Goal: Task Accomplishment & Management: Complete application form

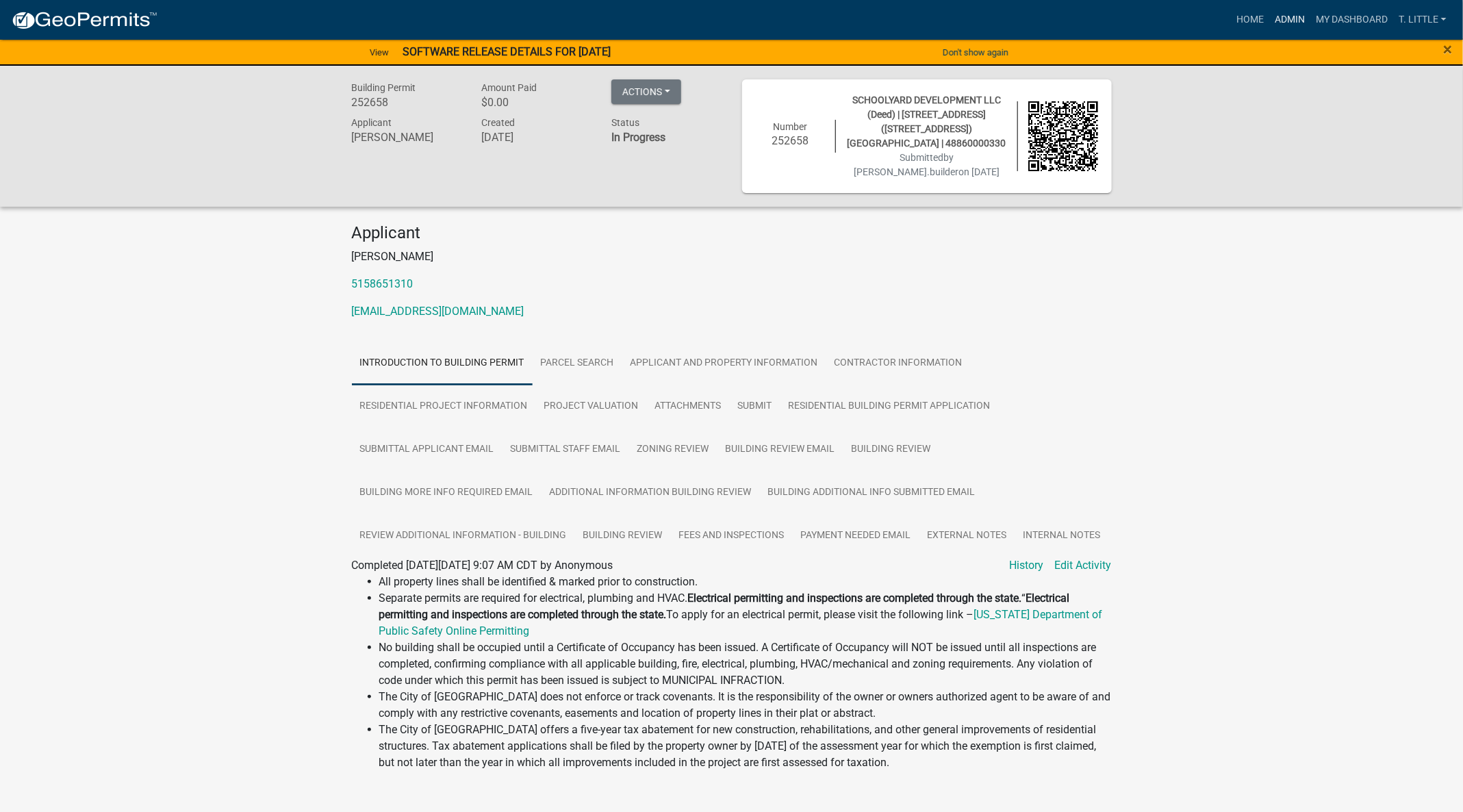
click at [1300, 20] on link "Admin" at bounding box center [1290, 20] width 41 height 26
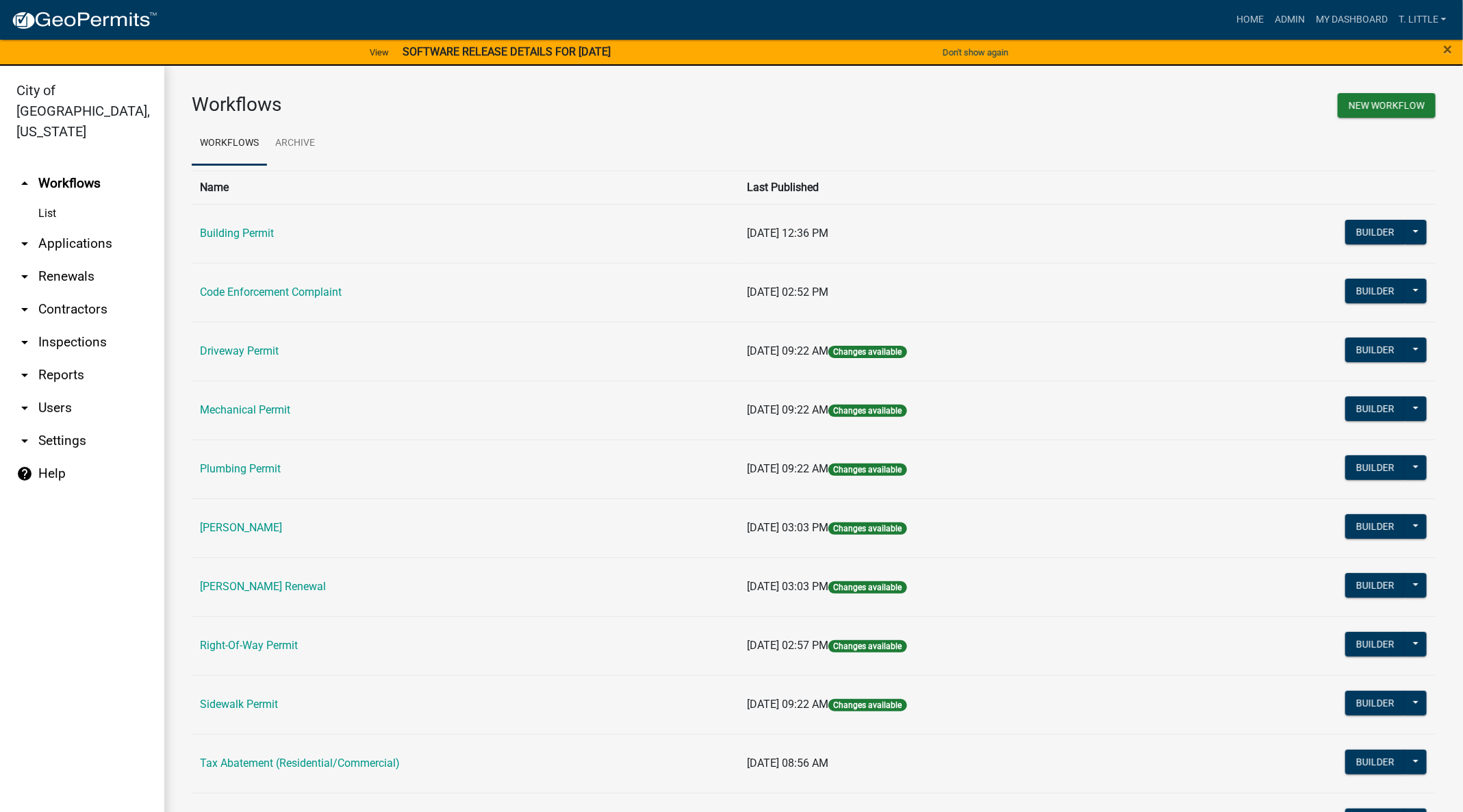
click at [286, 411] on link "Mechanical Permit" at bounding box center [245, 409] width 91 height 13
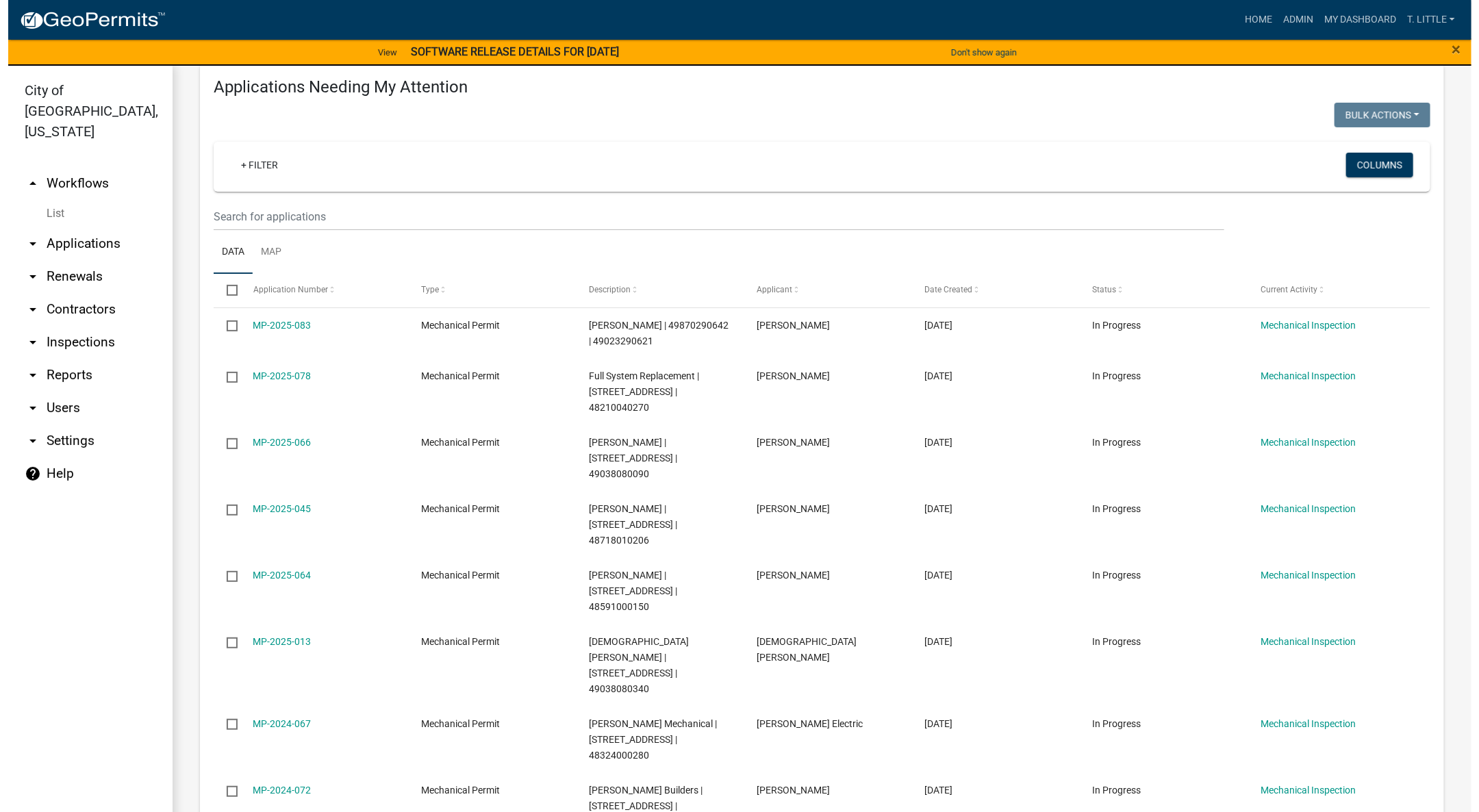
scroll to position [206, 0]
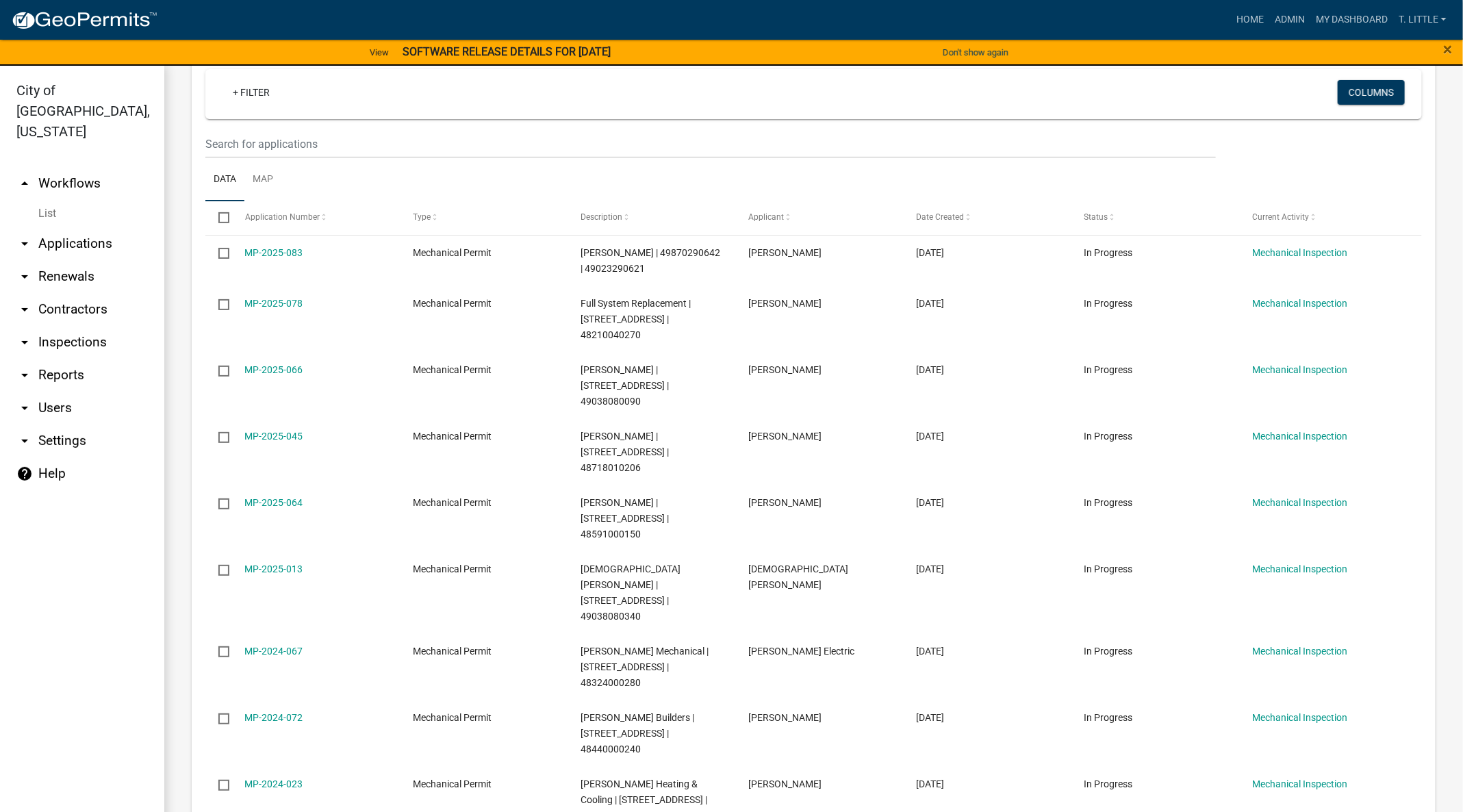
click at [286, 364] on link "MP-2025-066" at bounding box center [274, 370] width 58 height 11
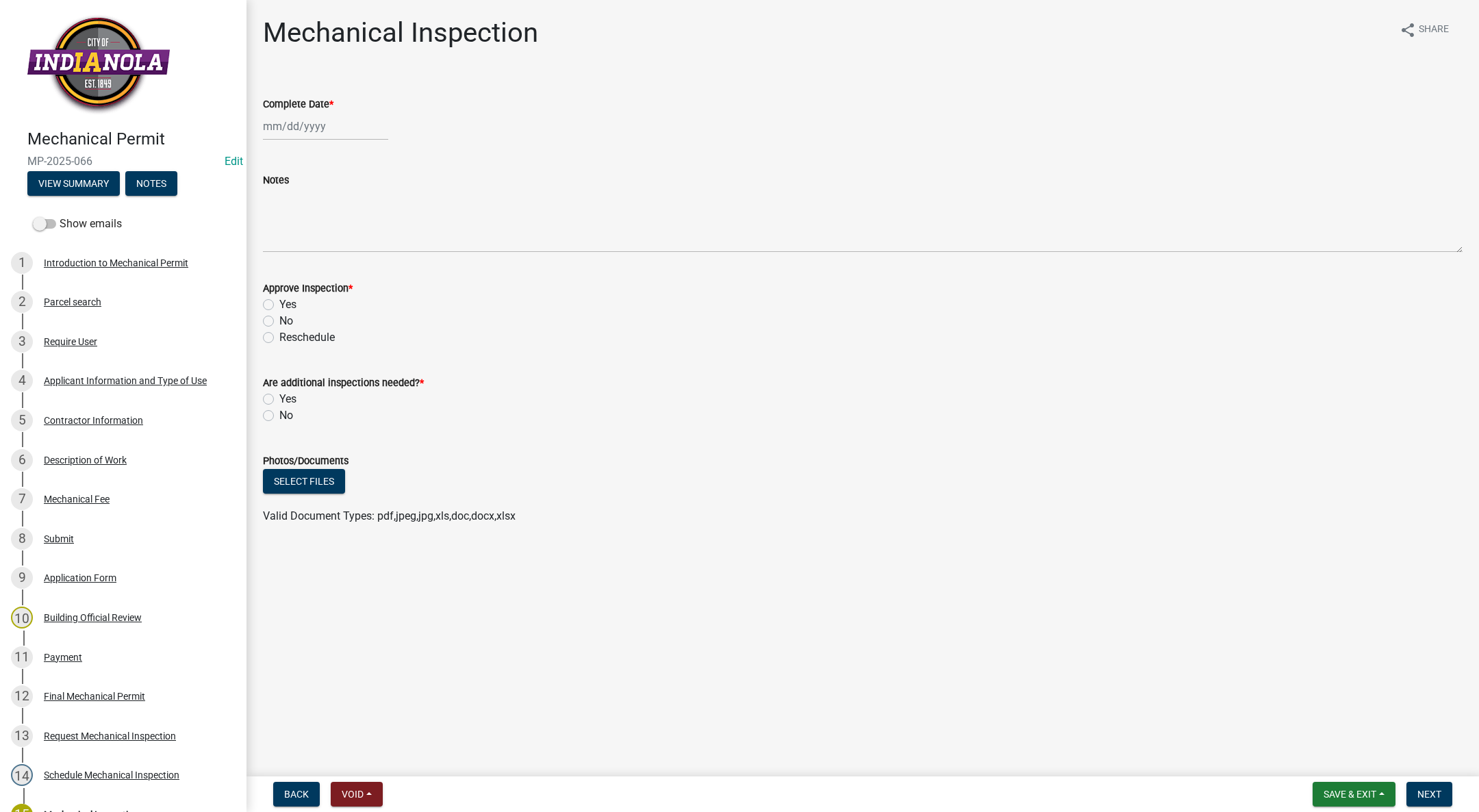
click at [315, 121] on div at bounding box center [326, 126] width 126 height 28
select select "9"
select select "2025"
click at [271, 161] on button "Previous month" at bounding box center [277, 155] width 17 height 22
select select "8"
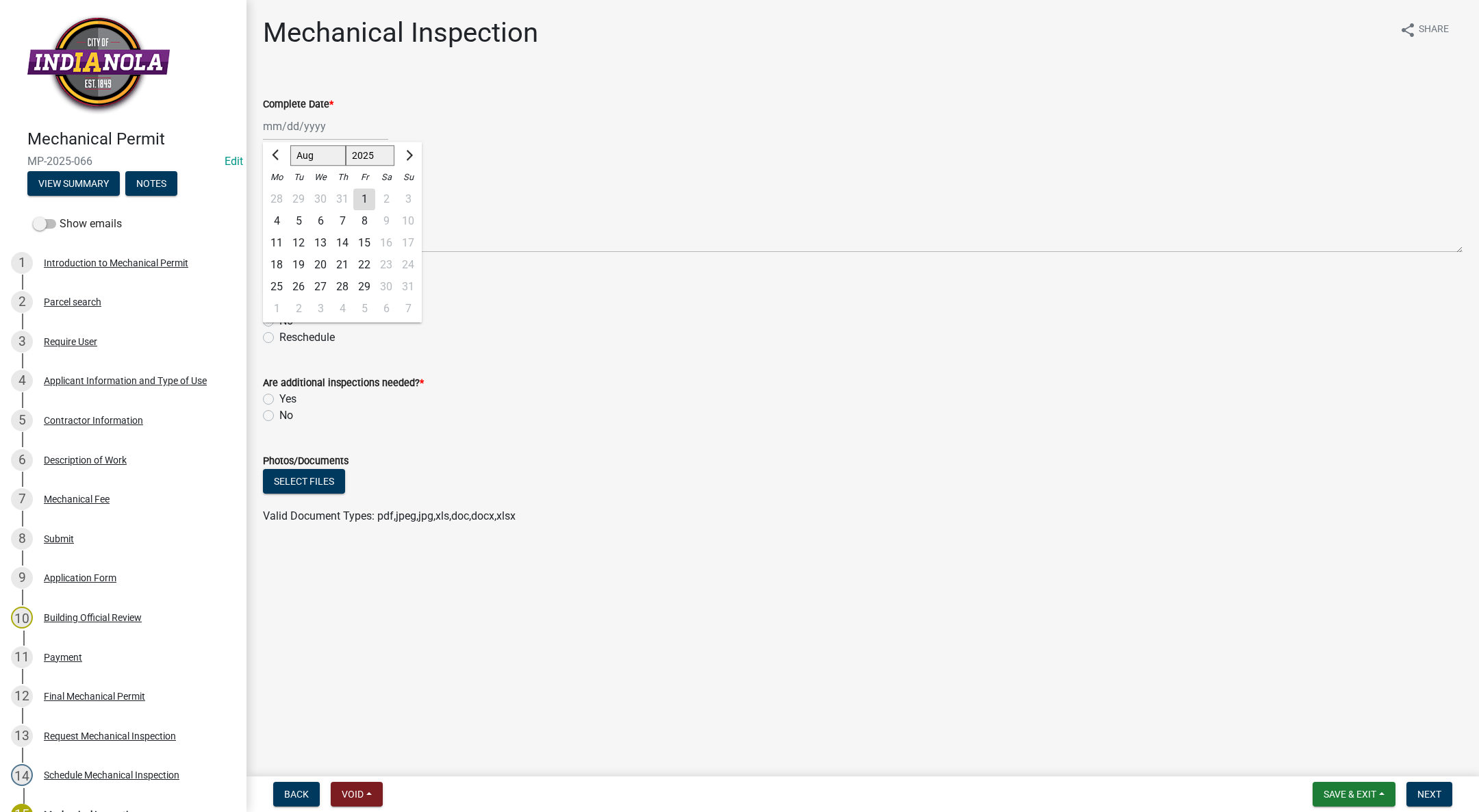
click at [341, 236] on div "14" at bounding box center [342, 243] width 22 height 22
type input "[DATE]"
click at [279, 301] on label "Yes" at bounding box center [287, 305] width 17 height 17
click at [279, 301] on input "Yes" at bounding box center [284, 301] width 9 height 9
radio input "true"
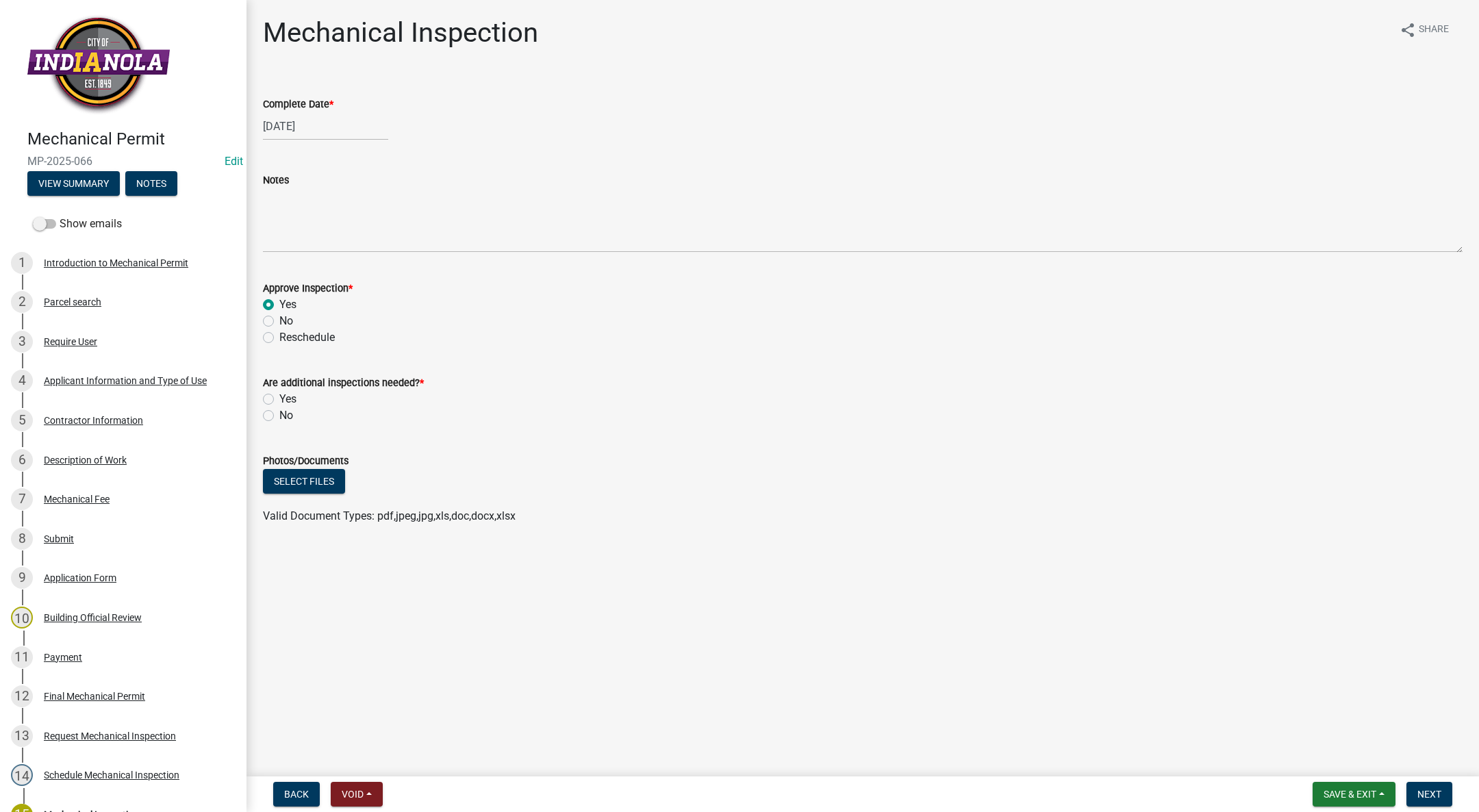
click at [279, 399] on label "Yes" at bounding box center [287, 399] width 17 height 17
click at [279, 399] on input "Yes" at bounding box center [284, 395] width 9 height 9
radio input "true"
click at [1428, 795] on span "Next" at bounding box center [1430, 794] width 24 height 11
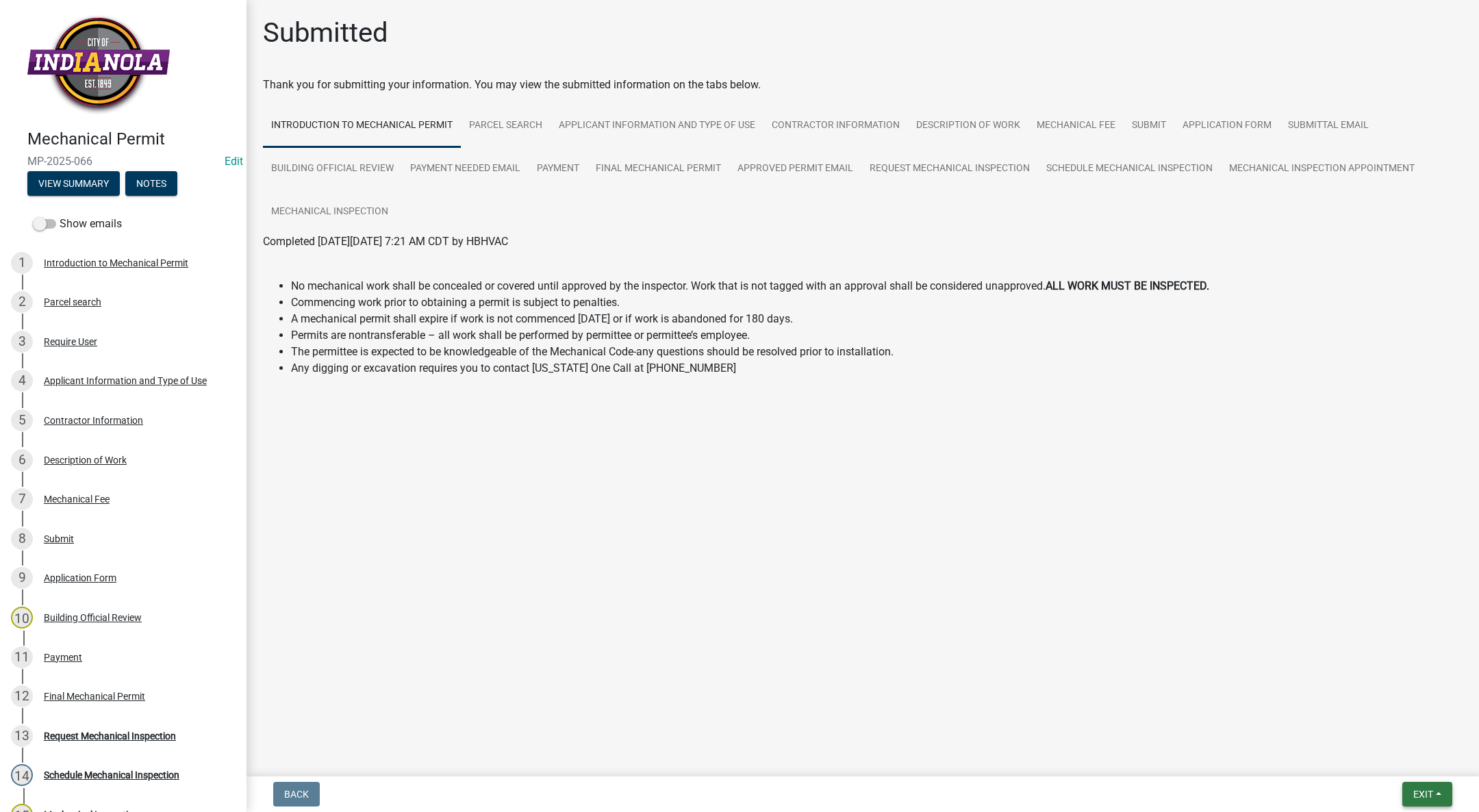
click at [1419, 792] on span "Exit" at bounding box center [1423, 794] width 20 height 11
click at [1417, 767] on button "Save & Exit" at bounding box center [1397, 758] width 110 height 33
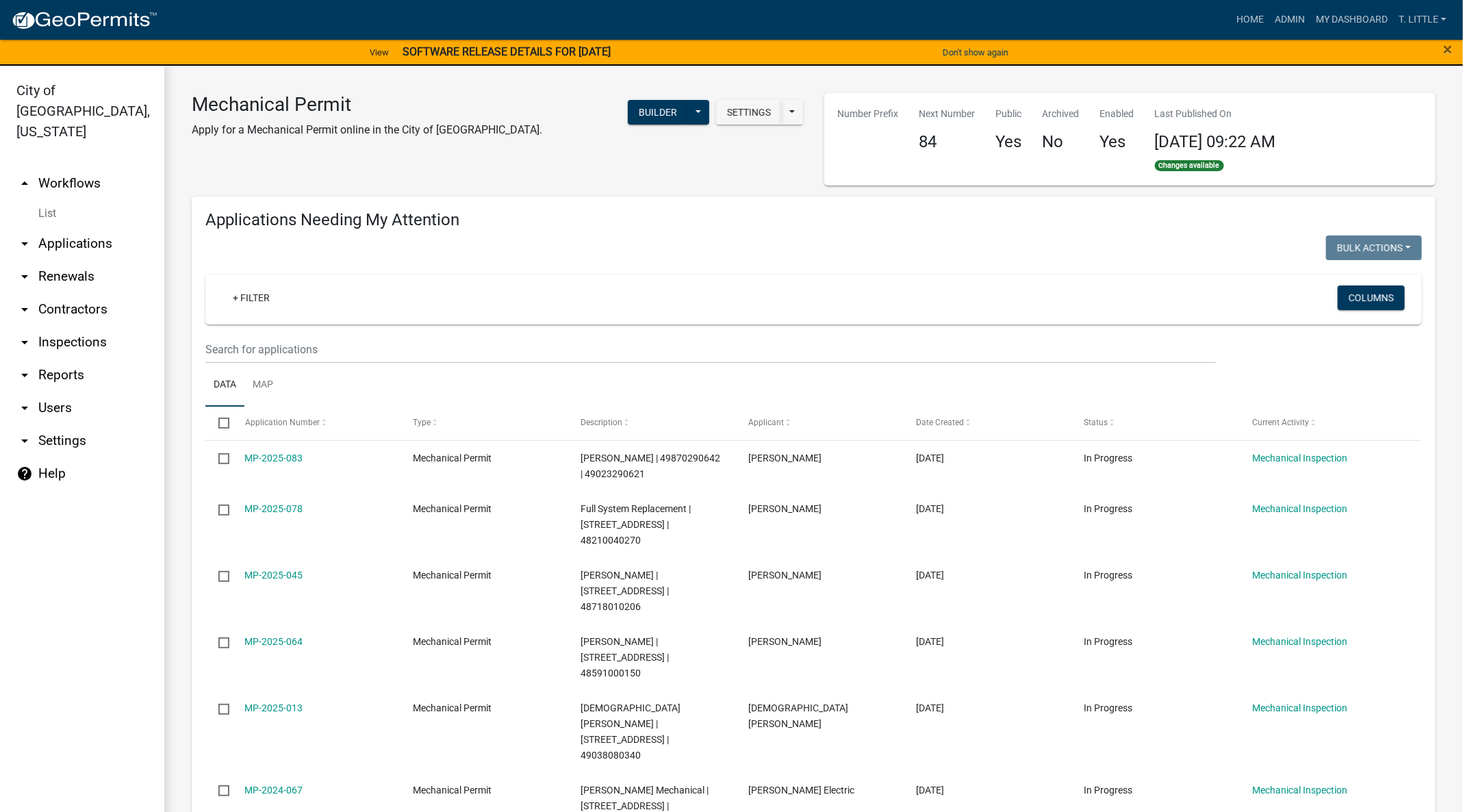
click at [274, 636] on link "MP-2025-064" at bounding box center [274, 641] width 58 height 11
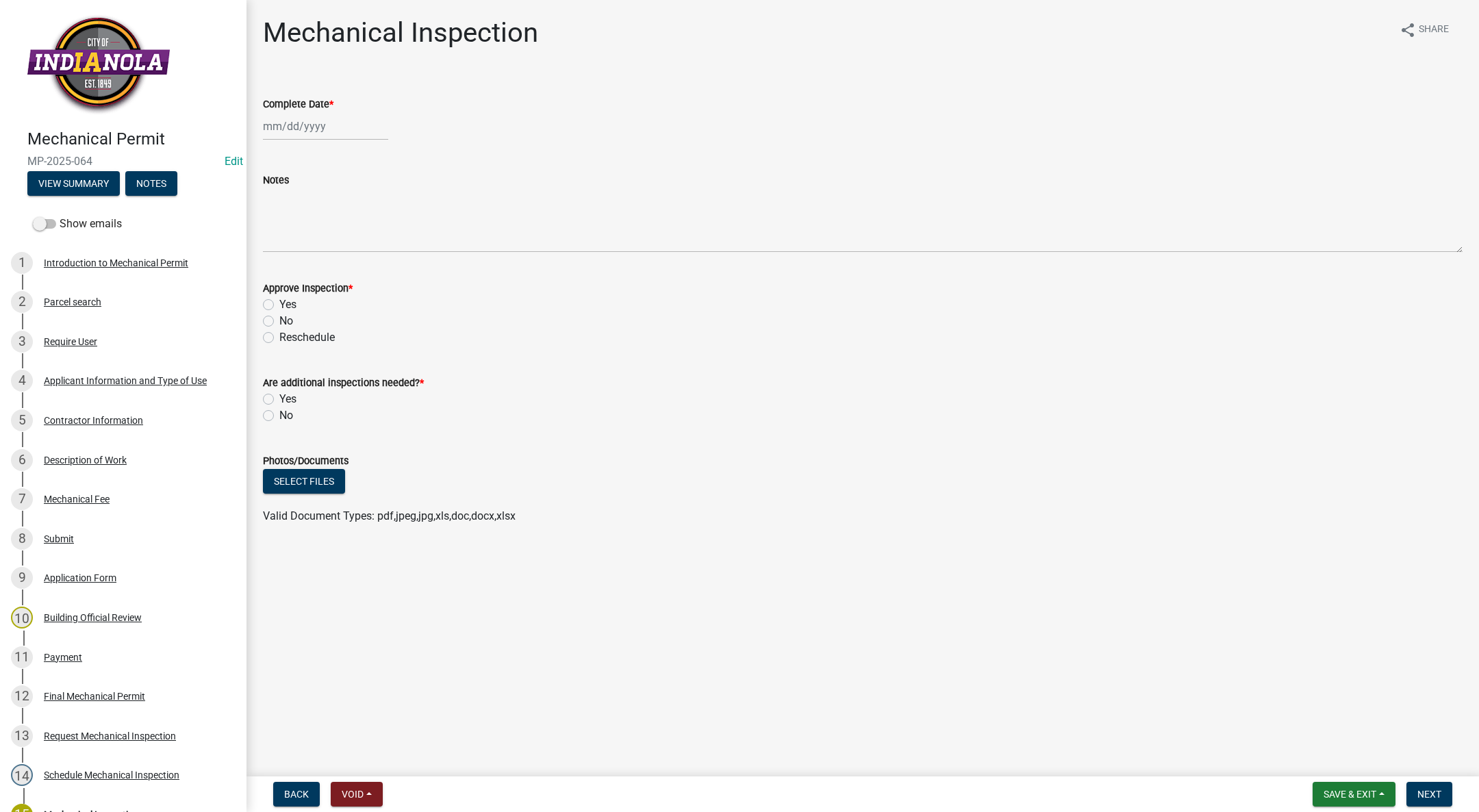
select select "9"
select select "2025"
click at [310, 120] on div "[PERSON_NAME] Feb Mar Apr [PERSON_NAME][DATE] Oct Nov [DATE] 1526 1527 1528 152…" at bounding box center [326, 126] width 126 height 28
click at [273, 154] on span "Previous month" at bounding box center [278, 155] width 11 height 11
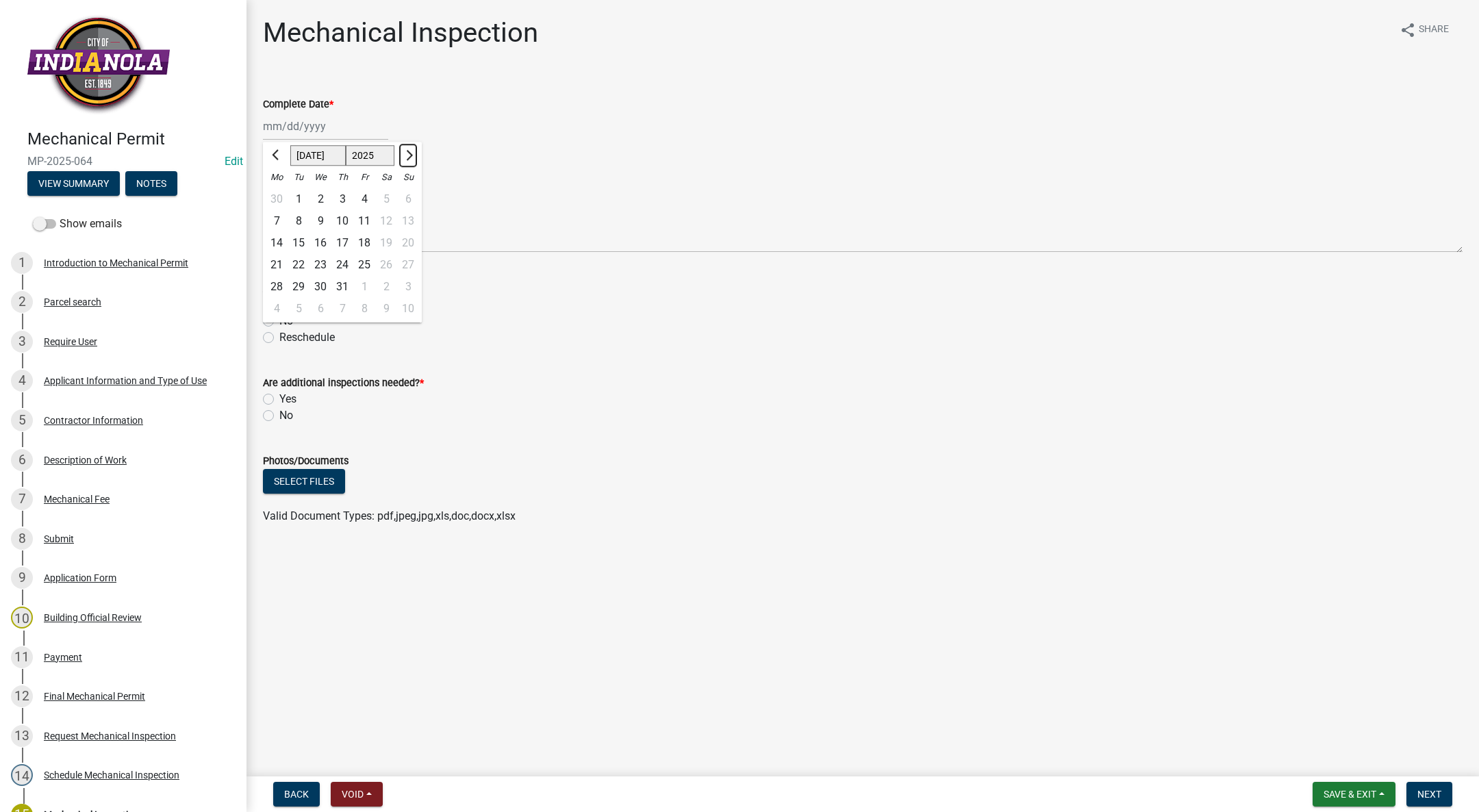
click at [402, 160] on button "Next month" at bounding box center [408, 155] width 17 height 22
select select "8"
click at [342, 222] on div "7" at bounding box center [342, 221] width 22 height 22
type input "[DATE]"
click at [279, 302] on label "Yes" at bounding box center [287, 305] width 17 height 17
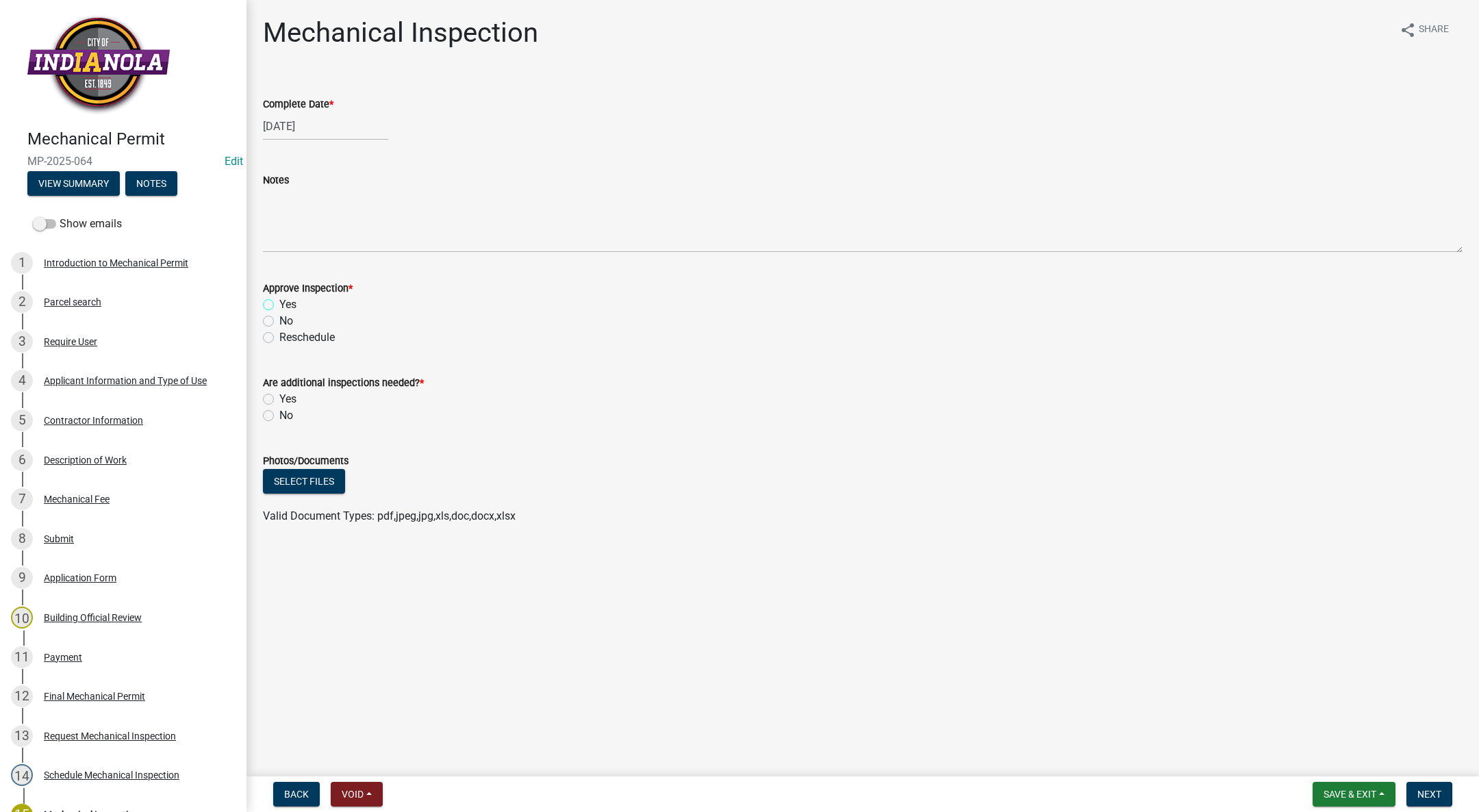
click at [279, 302] on input "Yes" at bounding box center [284, 301] width 9 height 9
radio input "true"
click at [279, 415] on label "No" at bounding box center [286, 416] width 14 height 17
click at [279, 415] on input "No" at bounding box center [284, 412] width 9 height 9
radio input "true"
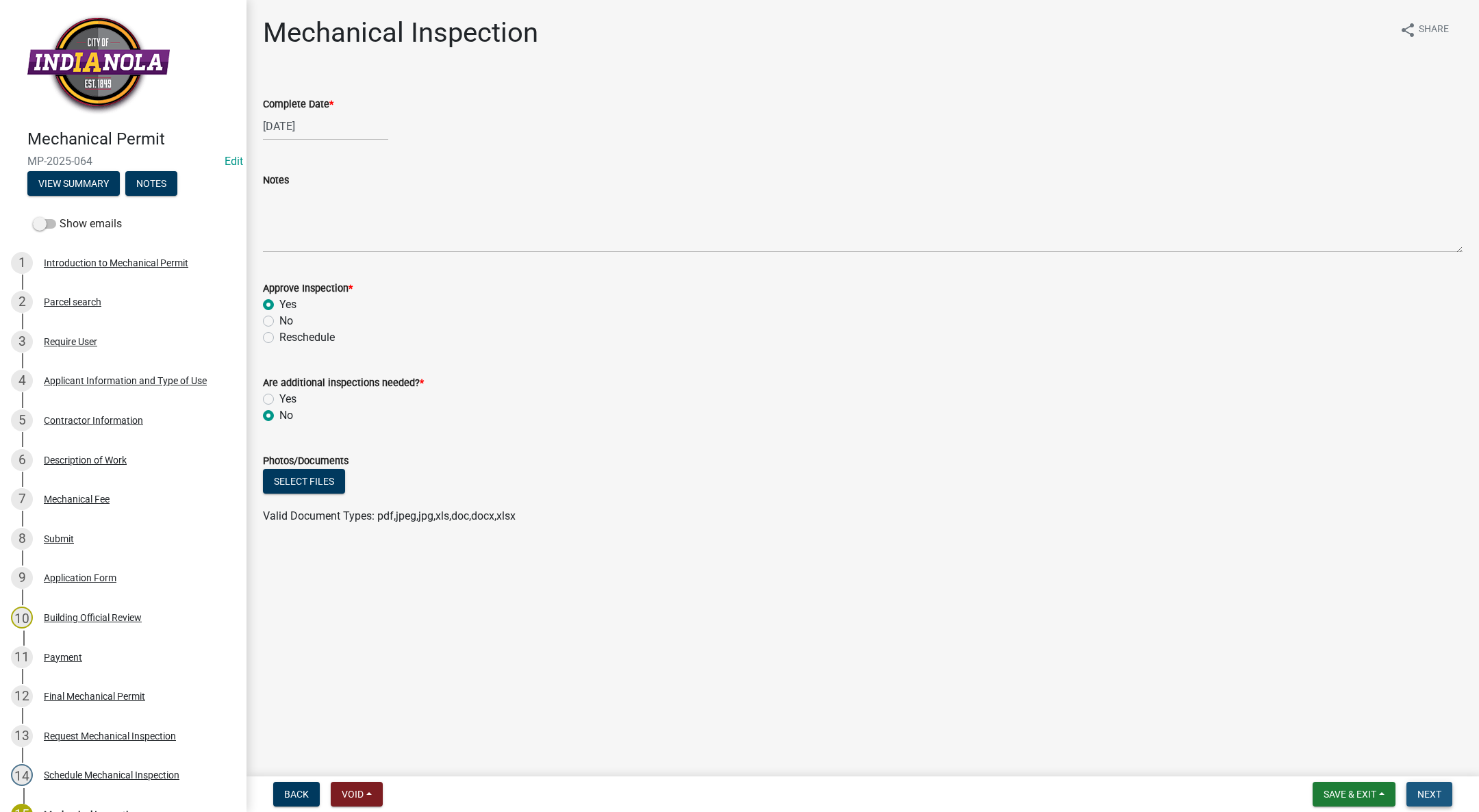
click at [1419, 787] on button "Next" at bounding box center [1429, 794] width 46 height 25
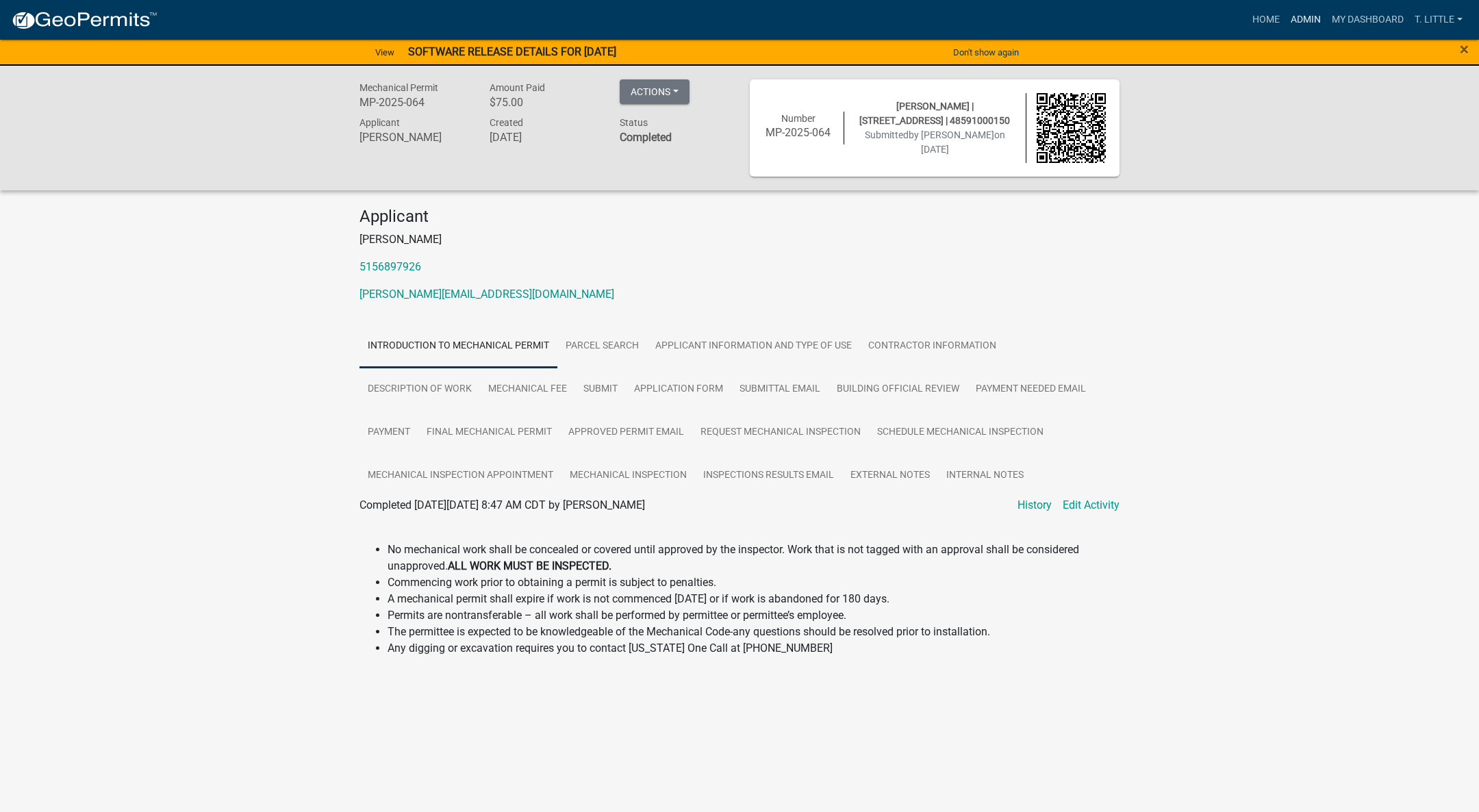
click at [1297, 19] on link "Admin" at bounding box center [1306, 20] width 41 height 26
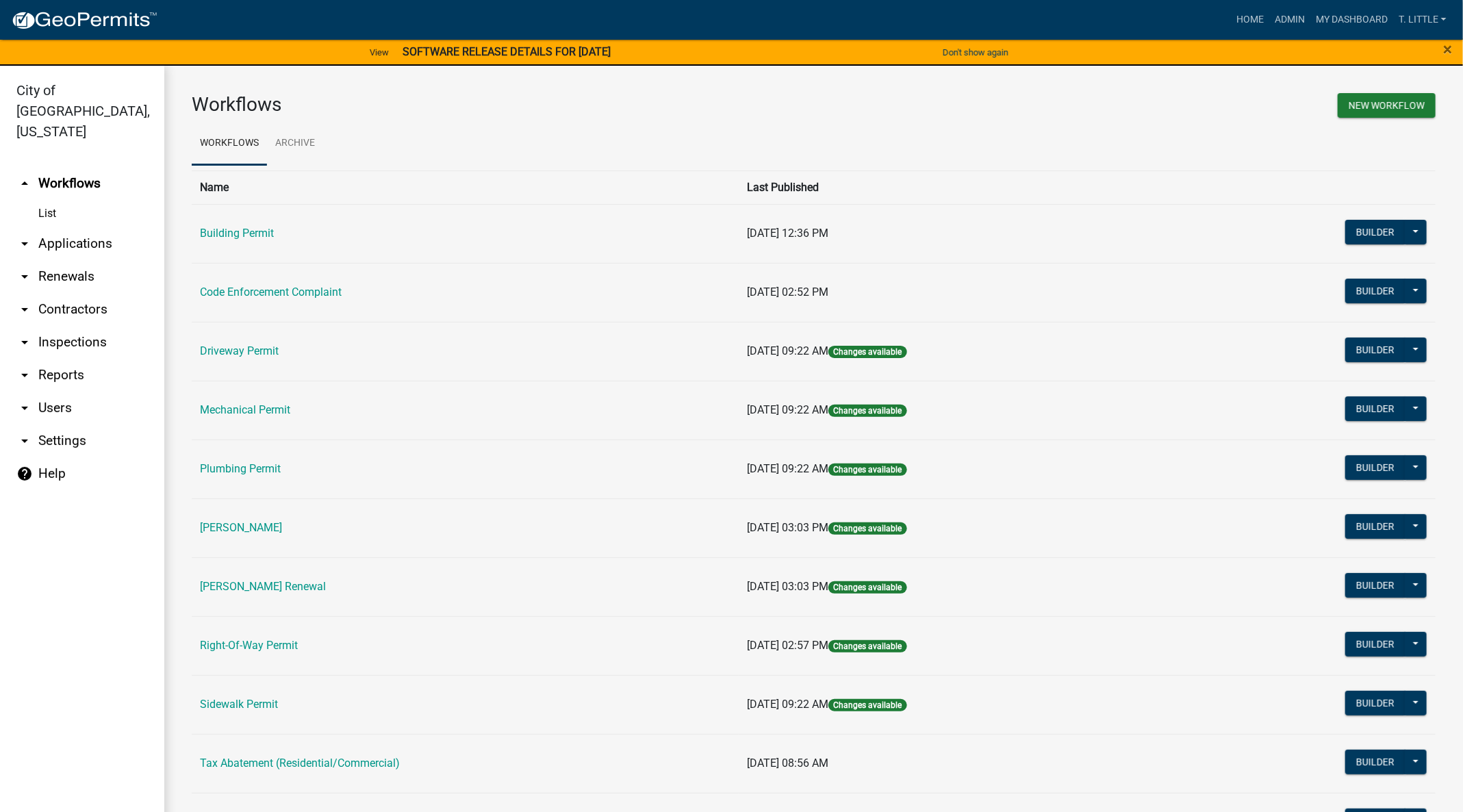
click at [284, 392] on td "Mechanical Permit" at bounding box center [466, 411] width 547 height 59
click at [273, 404] on link "Mechanical Permit" at bounding box center [245, 409] width 91 height 13
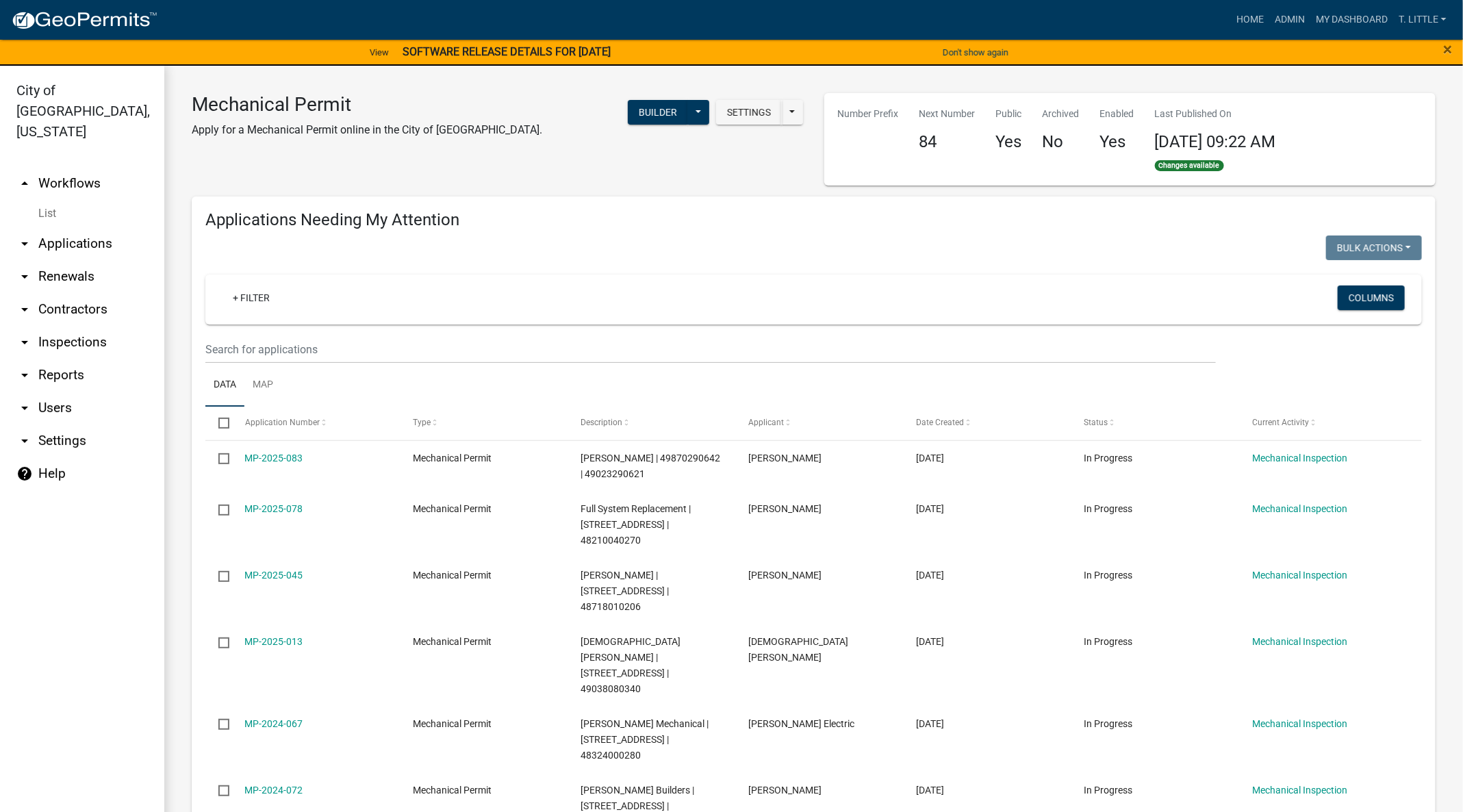
click at [287, 718] on link "MP-2024-067" at bounding box center [274, 724] width 58 height 11
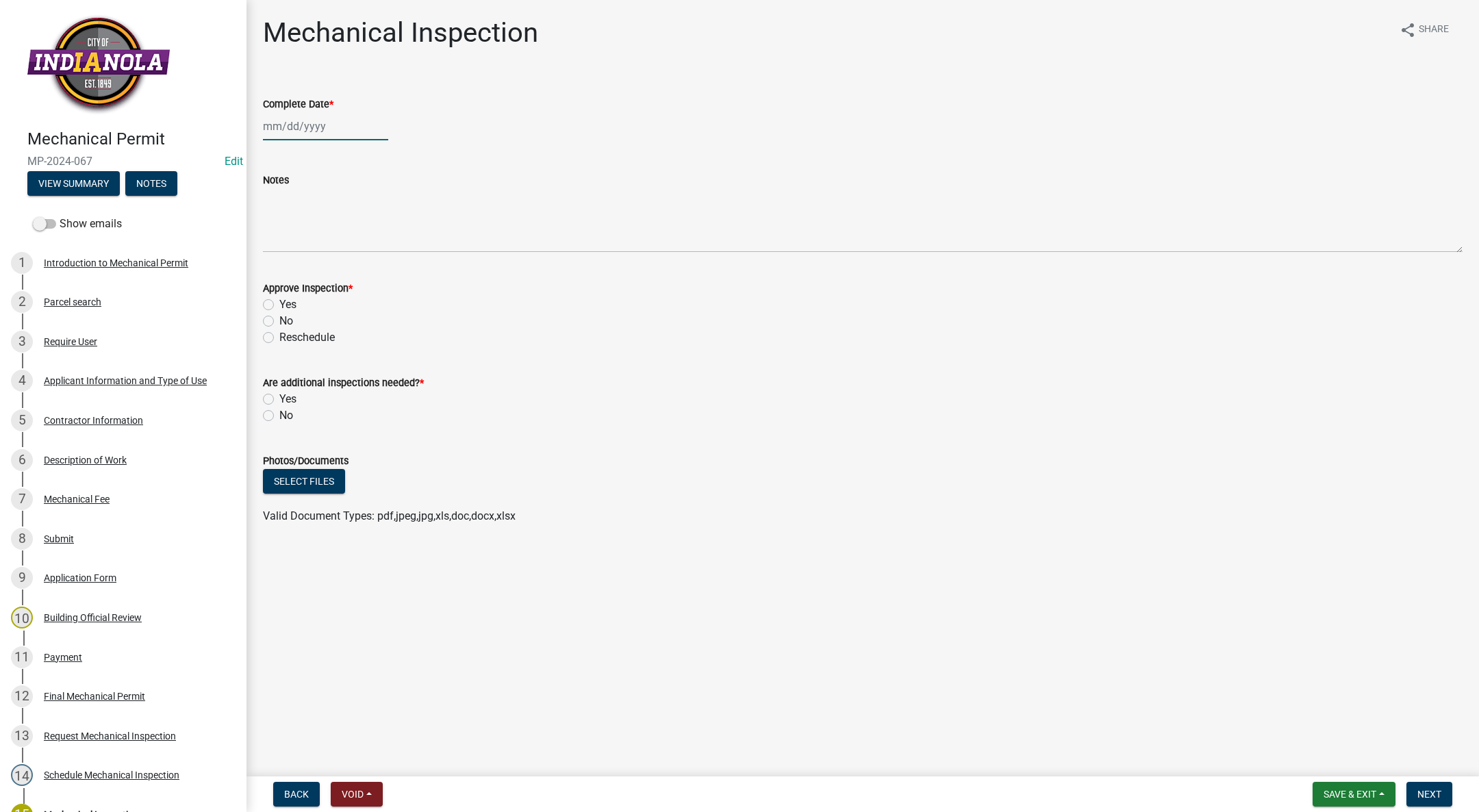
click at [274, 122] on div at bounding box center [326, 126] width 126 height 28
select select "9"
select select "2025"
click at [270, 221] on div "8" at bounding box center [276, 221] width 22 height 22
type input "[DATE]"
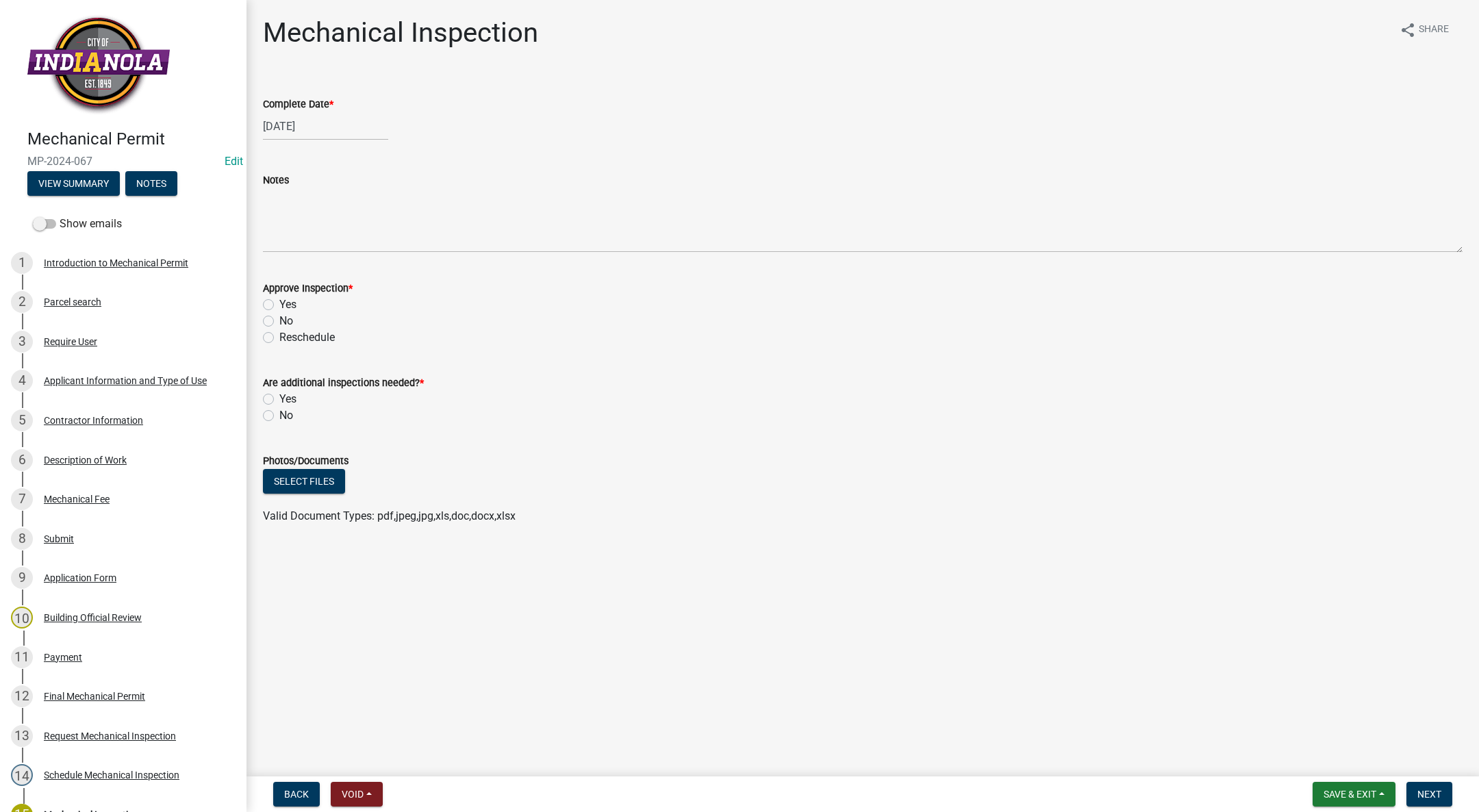
click at [262, 305] on div "Approve Inspection * Yes No Reschedule" at bounding box center [863, 305] width 1220 height 82
click at [279, 308] on label "Yes" at bounding box center [287, 305] width 17 height 17
click at [279, 305] on input "Yes" at bounding box center [284, 301] width 9 height 9
radio input "true"
click at [279, 417] on label "No" at bounding box center [286, 416] width 14 height 17
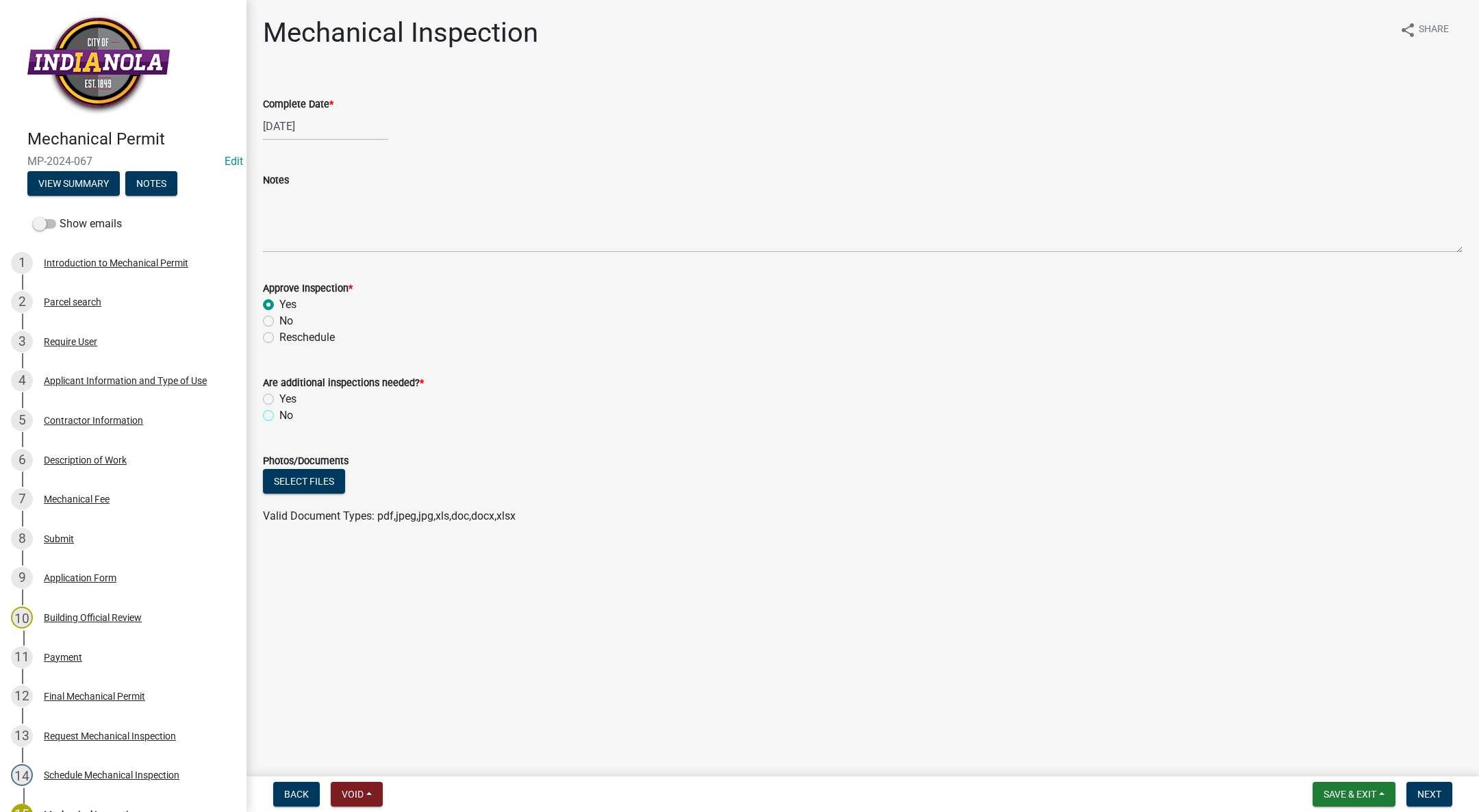
click at [279, 417] on input "No" at bounding box center [284, 412] width 9 height 9
radio input "true"
click at [1440, 797] on span "Next" at bounding box center [1430, 794] width 24 height 11
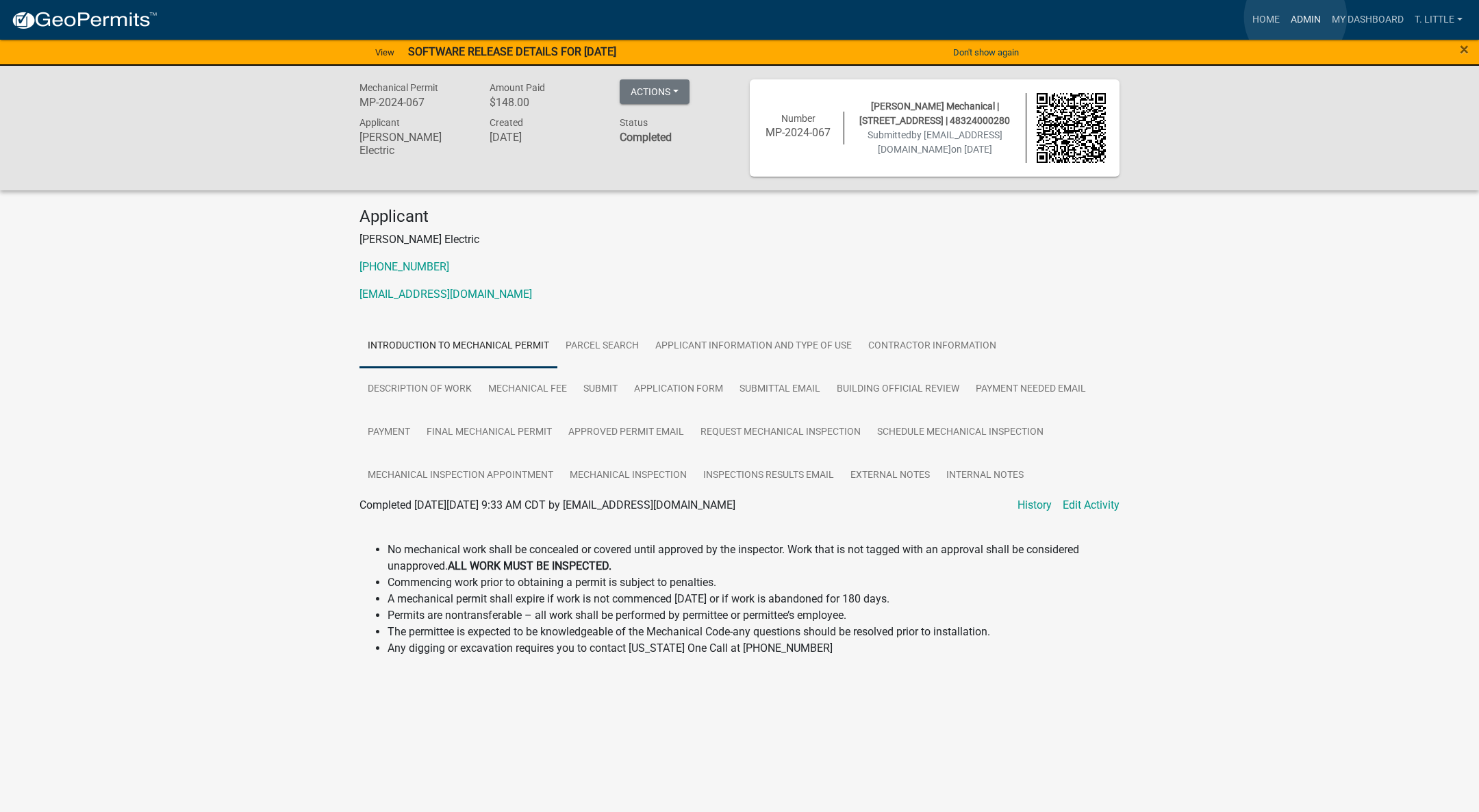
click at [1296, 17] on link "Admin" at bounding box center [1306, 20] width 41 height 26
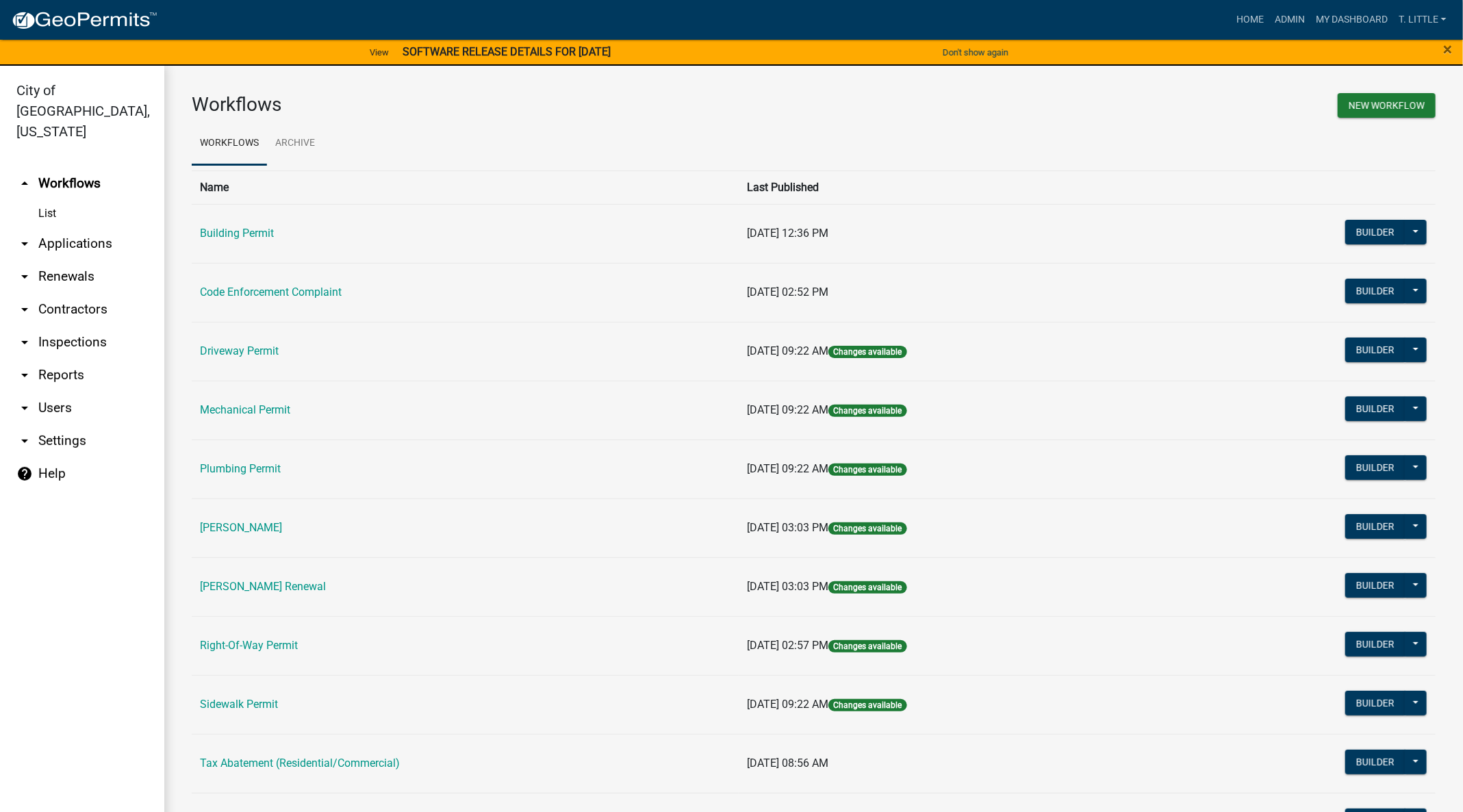
click at [224, 411] on link "Mechanical Permit" at bounding box center [245, 409] width 91 height 13
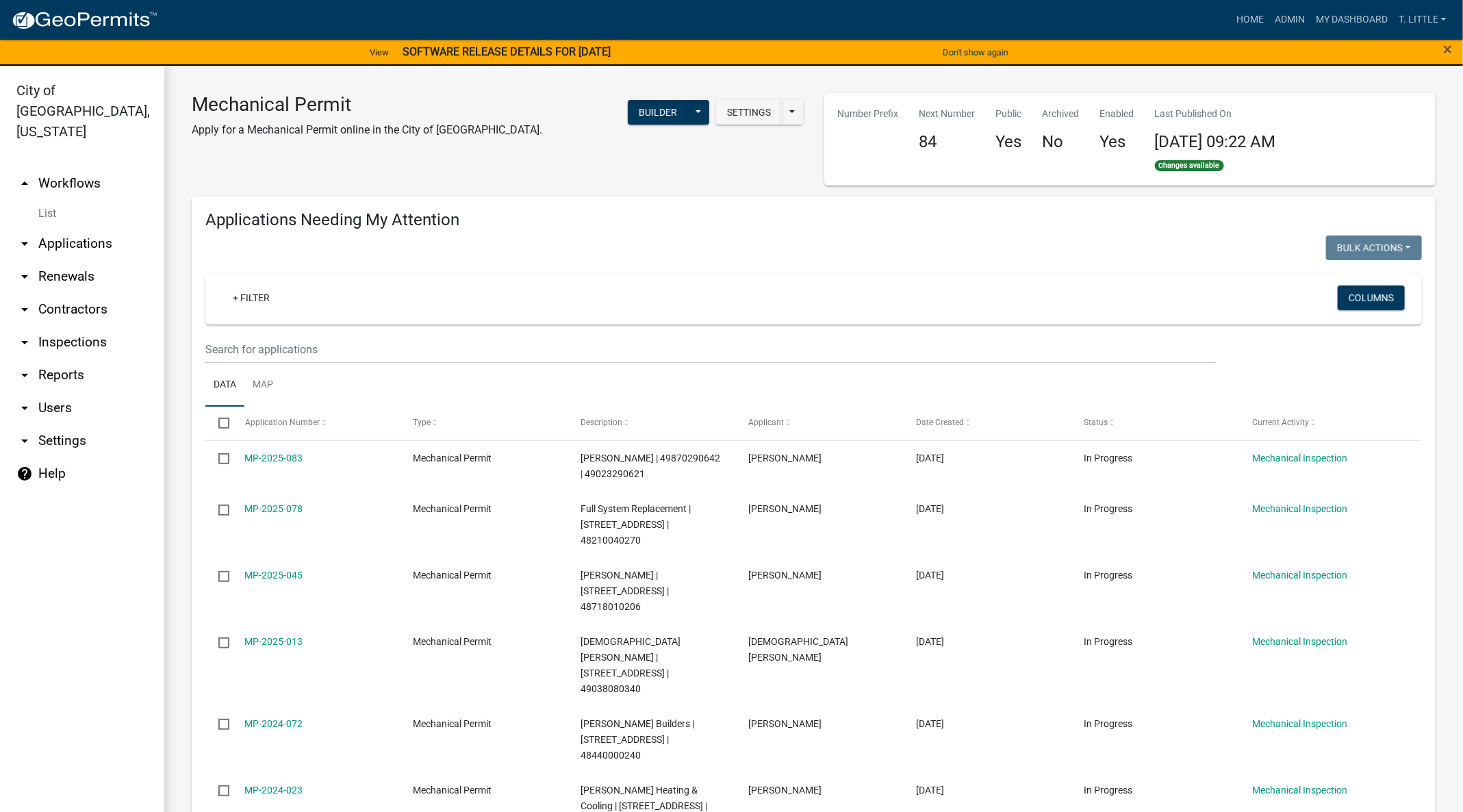
click at [286, 718] on link "MP-2024-072" at bounding box center [274, 724] width 58 height 11
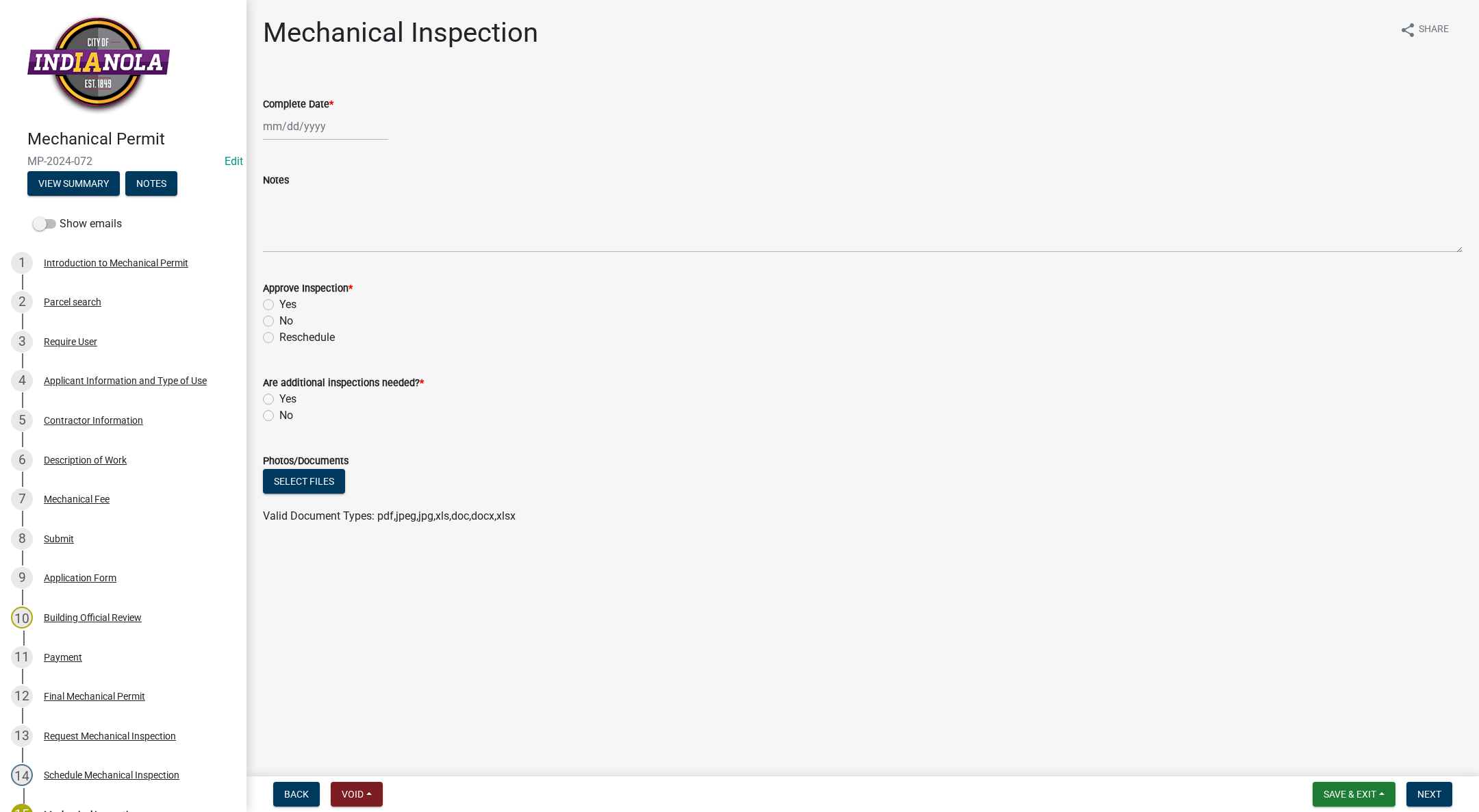
select select "9"
select select "2025"
click at [294, 122] on div "[PERSON_NAME] Feb Mar Apr [PERSON_NAME][DATE] Oct Nov [DATE] 1526 1527 1528 152…" at bounding box center [326, 126] width 126 height 28
click at [266, 218] on div "8" at bounding box center [276, 221] width 22 height 22
type input "[DATE]"
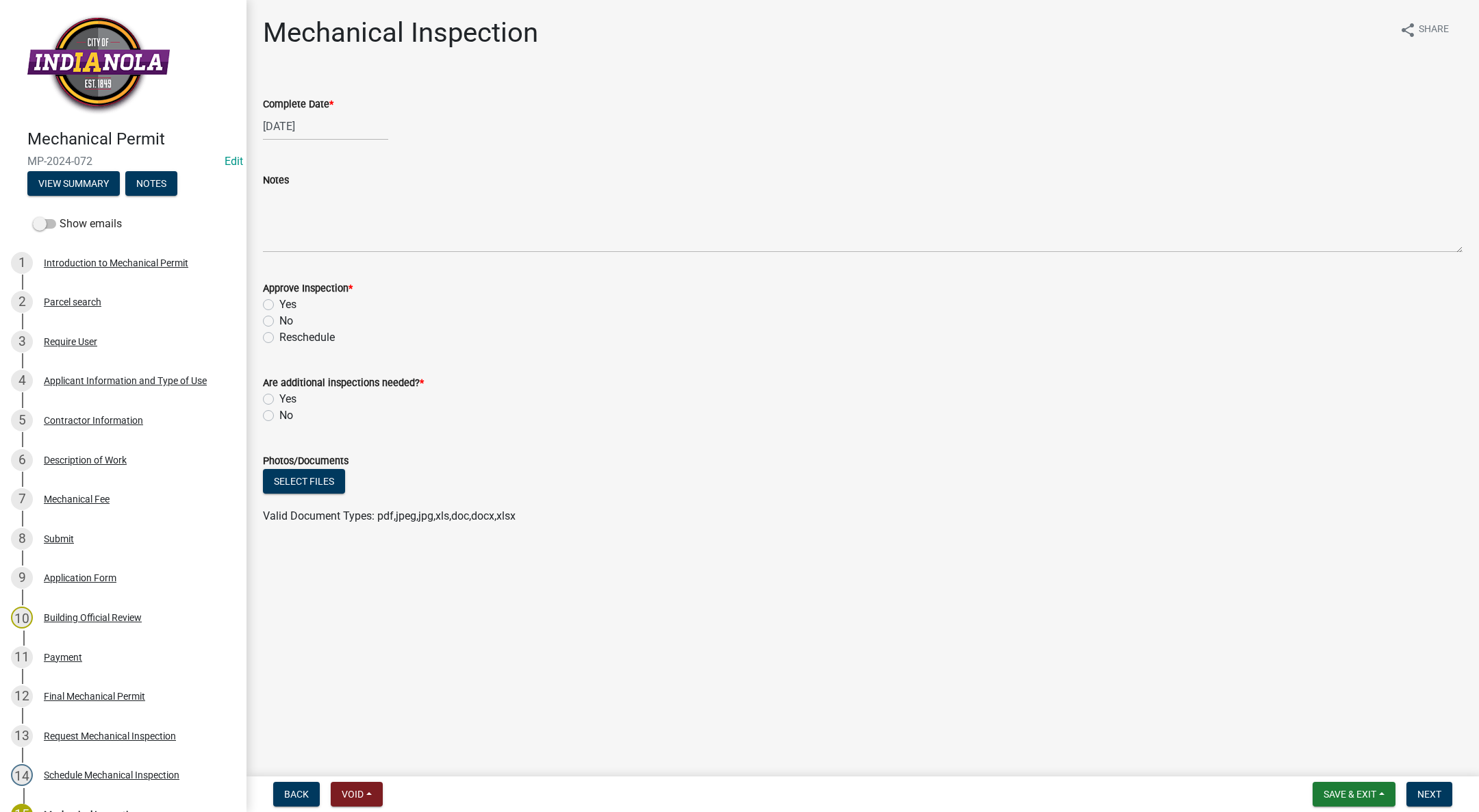
drag, startPoint x: 265, startPoint y: 303, endPoint x: 262, endPoint y: 333, distance: 30.1
click at [279, 302] on label "Yes" at bounding box center [287, 305] width 17 height 17
click at [279, 302] on input "Yes" at bounding box center [284, 301] width 9 height 9
radio input "true"
click at [279, 417] on label "No" at bounding box center [286, 416] width 14 height 17
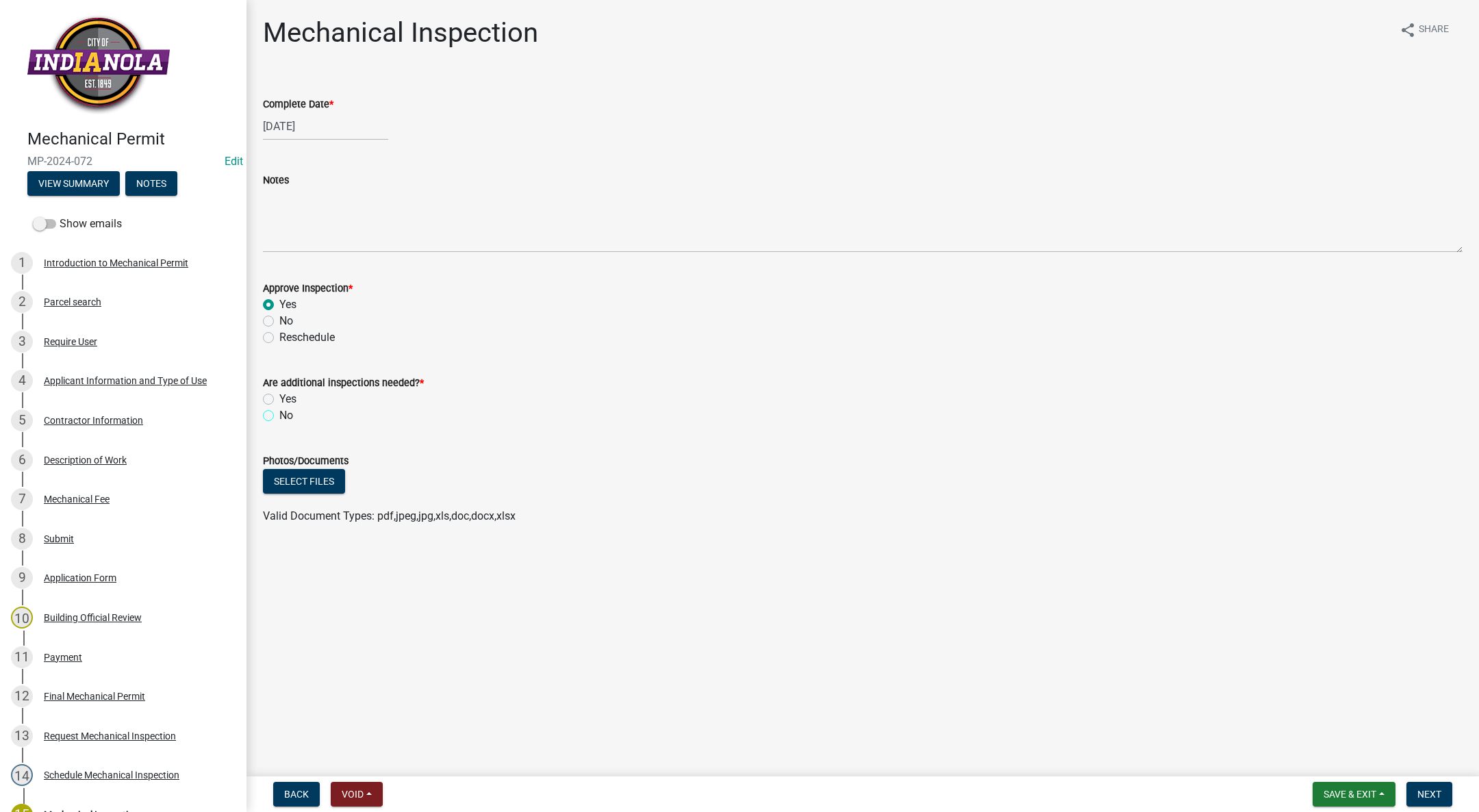
click at [279, 417] on input "No" at bounding box center [284, 412] width 9 height 9
radio input "true"
click at [1437, 789] on span "Next" at bounding box center [1430, 794] width 24 height 11
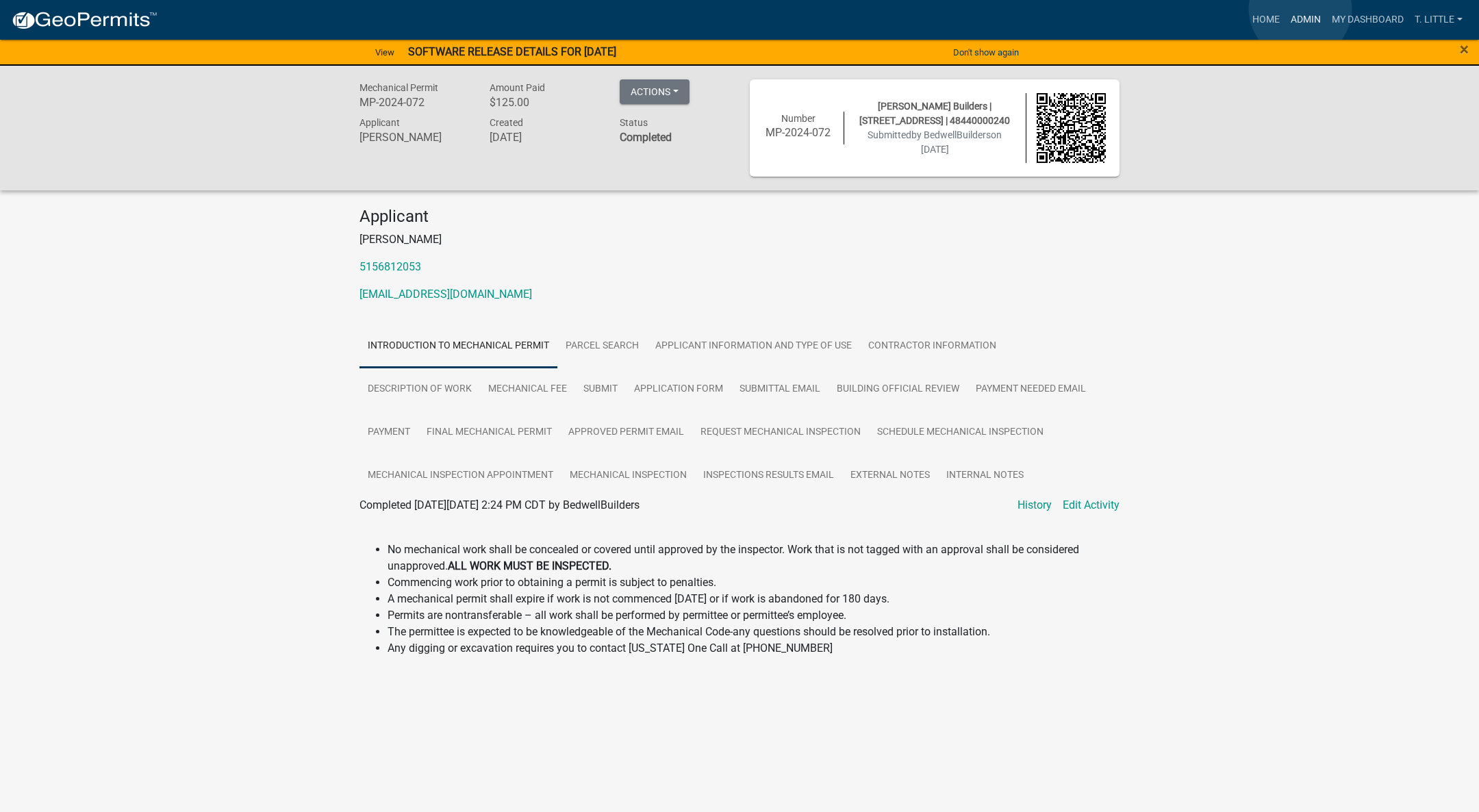
click at [1301, 9] on link "Admin" at bounding box center [1306, 20] width 41 height 26
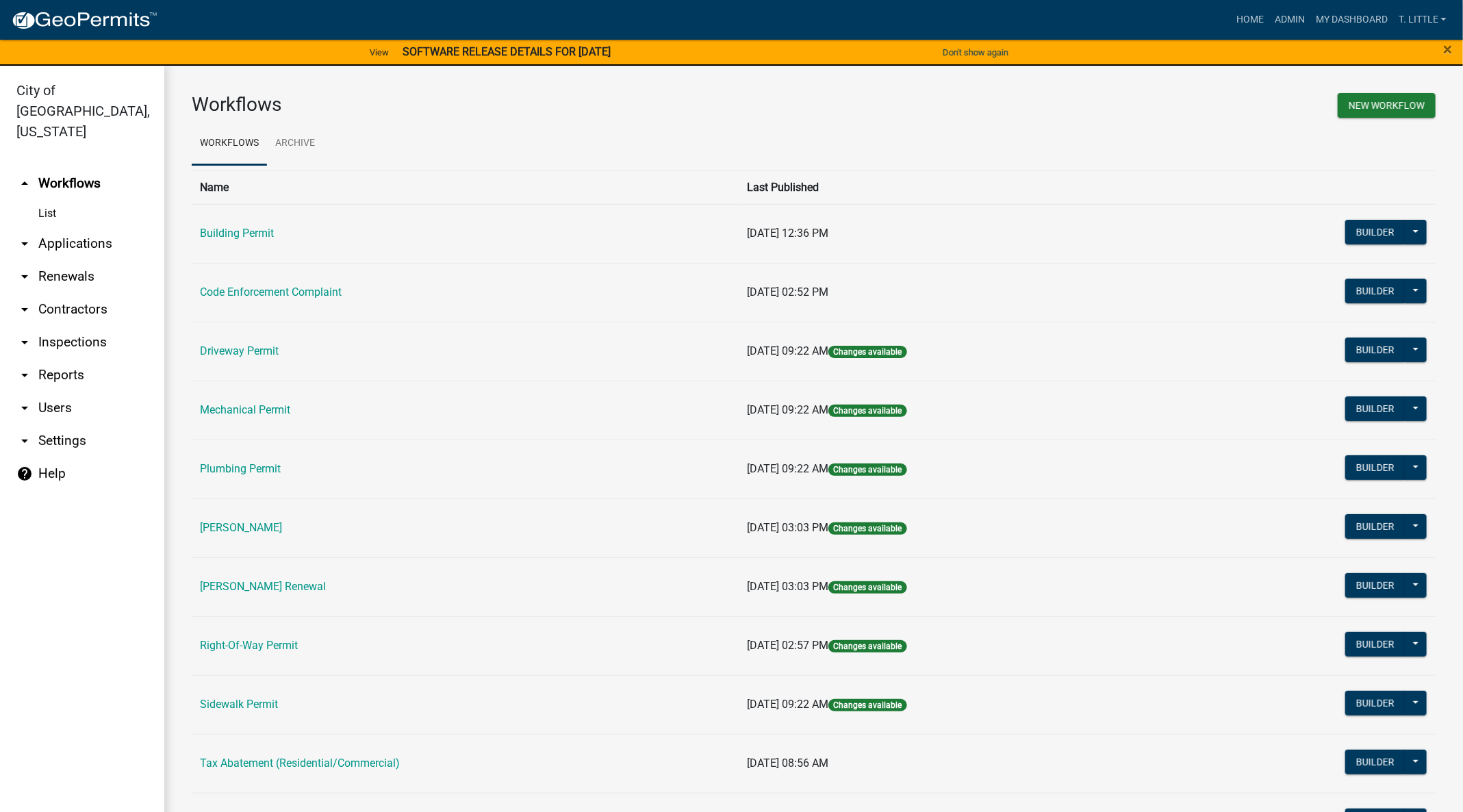
click at [217, 224] on td "Building Permit" at bounding box center [466, 234] width 547 height 59
click at [211, 236] on link "Building Permit" at bounding box center [237, 233] width 74 height 13
click at [273, 408] on link "Mechanical Permit" at bounding box center [245, 409] width 91 height 13
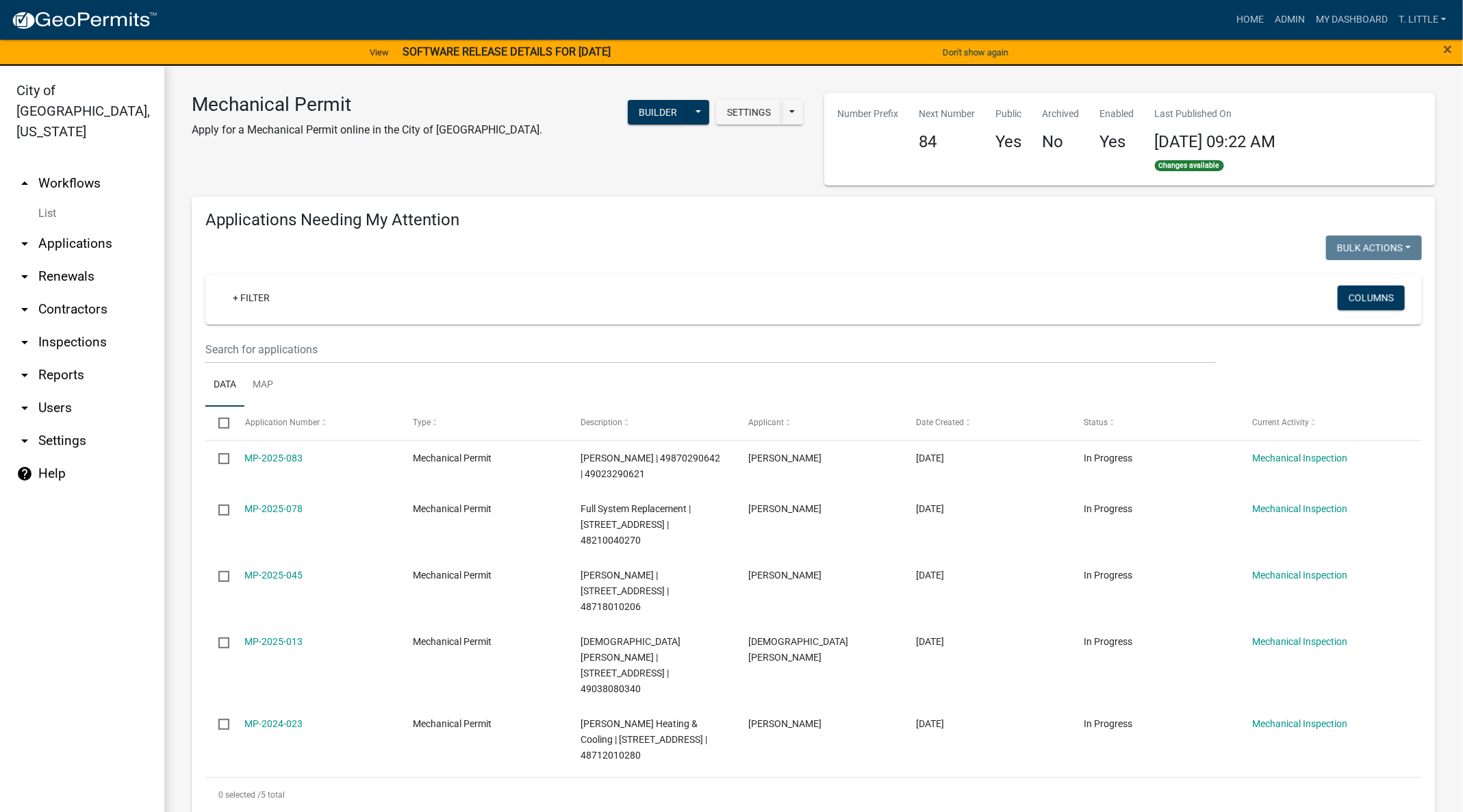
click at [272, 569] on link "MP-2025-045" at bounding box center [274, 575] width 58 height 11
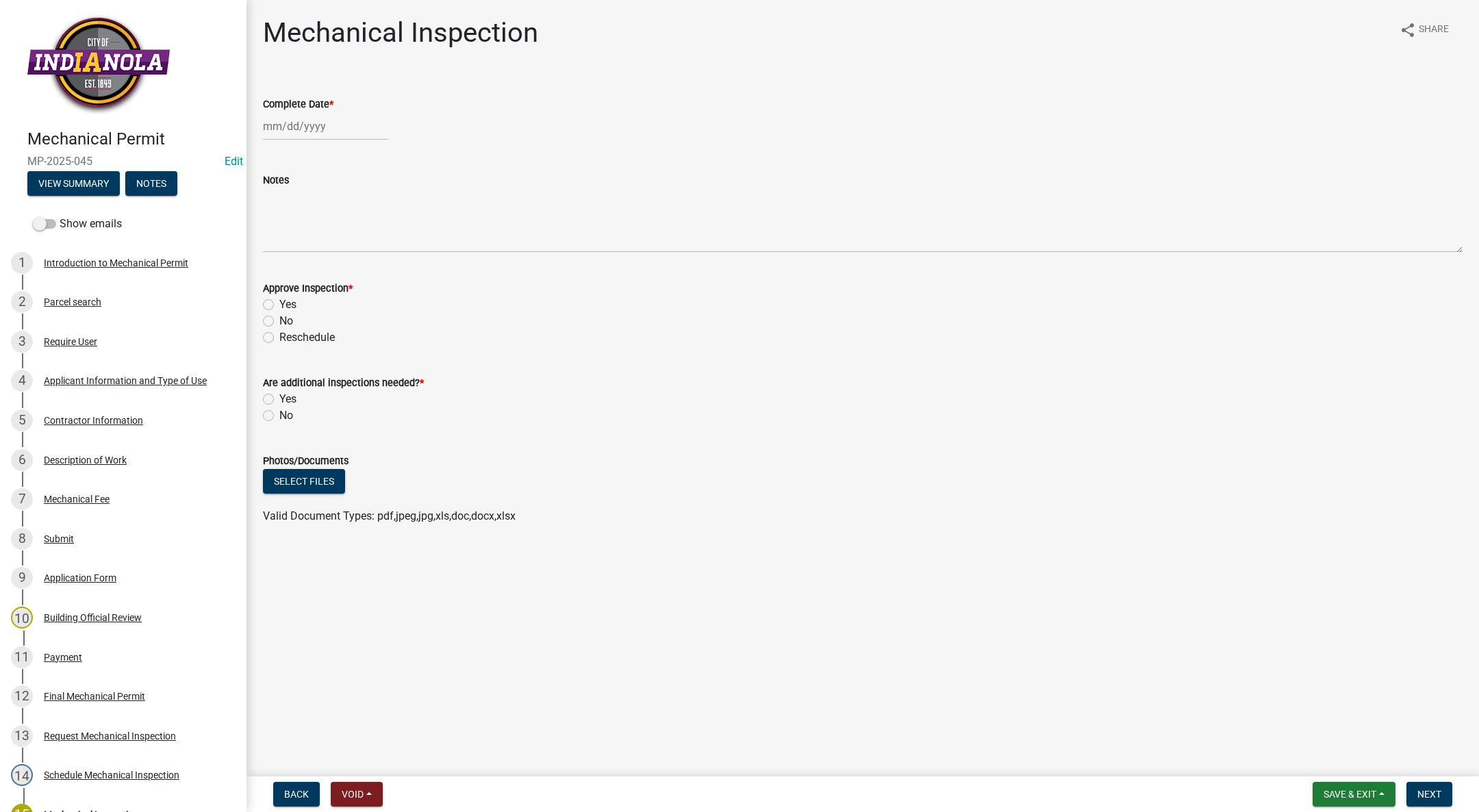
select select "9"
select select "2025"
click at [289, 115] on div "[PERSON_NAME] Feb Mar Apr [PERSON_NAME][DATE] Oct Nov [DATE] 1526 1527 1528 152…" at bounding box center [326, 126] width 126 height 28
click at [284, 215] on div "8" at bounding box center [276, 221] width 22 height 22
type input "[DATE]"
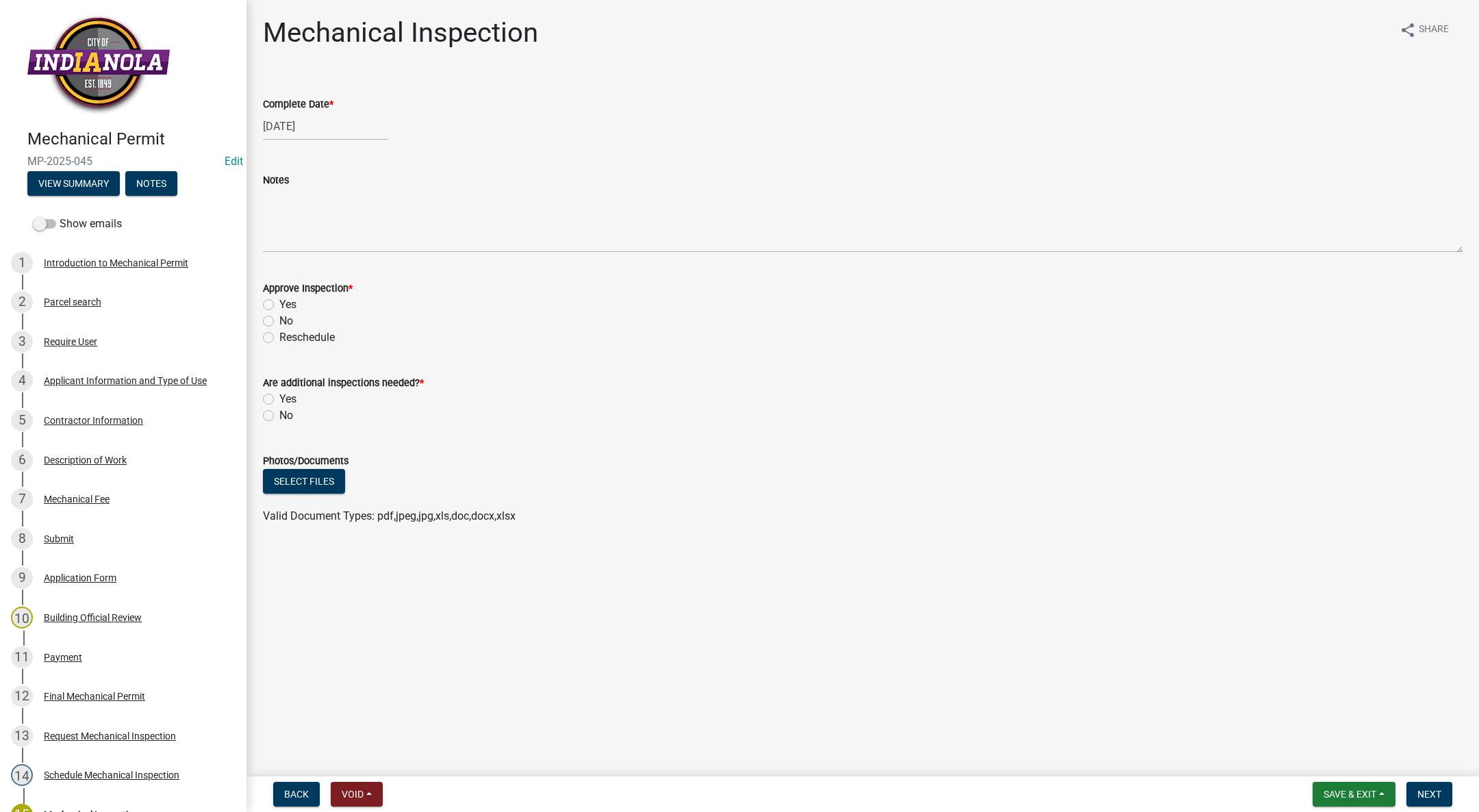
click at [279, 303] on label "Yes" at bounding box center [287, 305] width 17 height 17
click at [279, 303] on input "Yes" at bounding box center [284, 301] width 9 height 9
radio input "true"
drag, startPoint x: 269, startPoint y: 413, endPoint x: 278, endPoint y: 429, distance: 18.4
click at [279, 412] on label "No" at bounding box center [286, 416] width 14 height 17
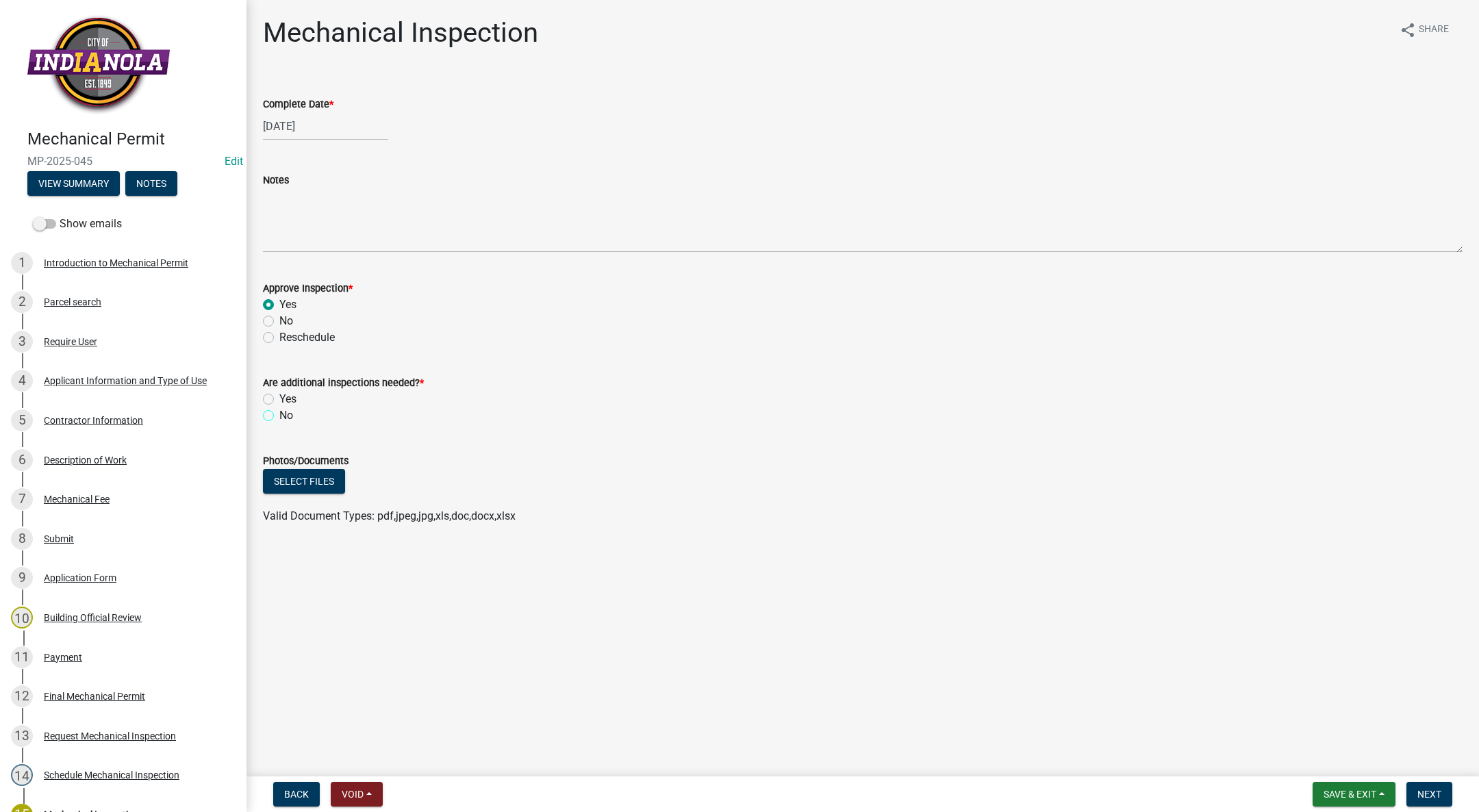
click at [279, 412] on input "No" at bounding box center [284, 412] width 9 height 9
radio input "true"
click at [1419, 787] on button "Next" at bounding box center [1429, 794] width 46 height 25
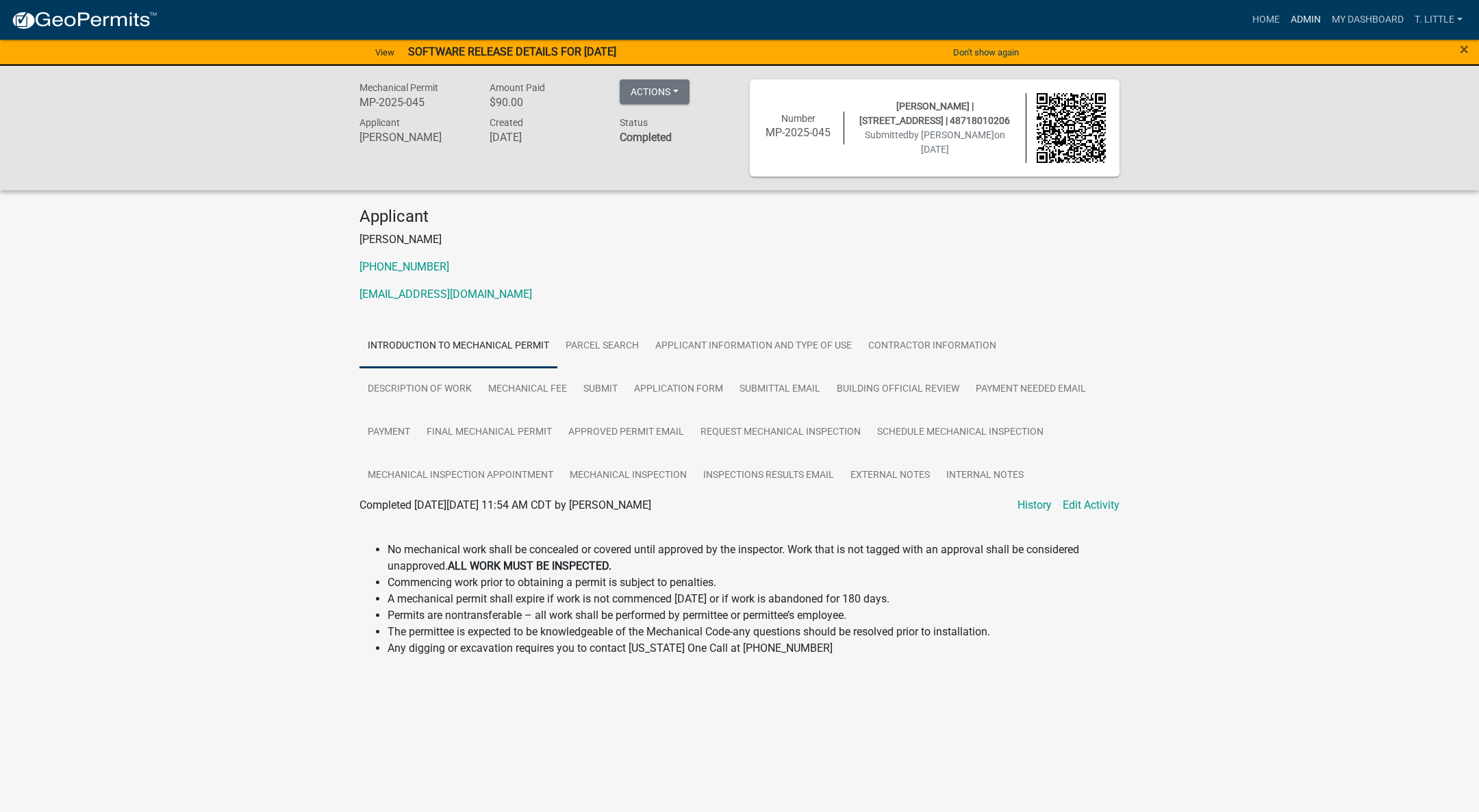
click at [1296, 26] on link "Admin" at bounding box center [1306, 20] width 41 height 26
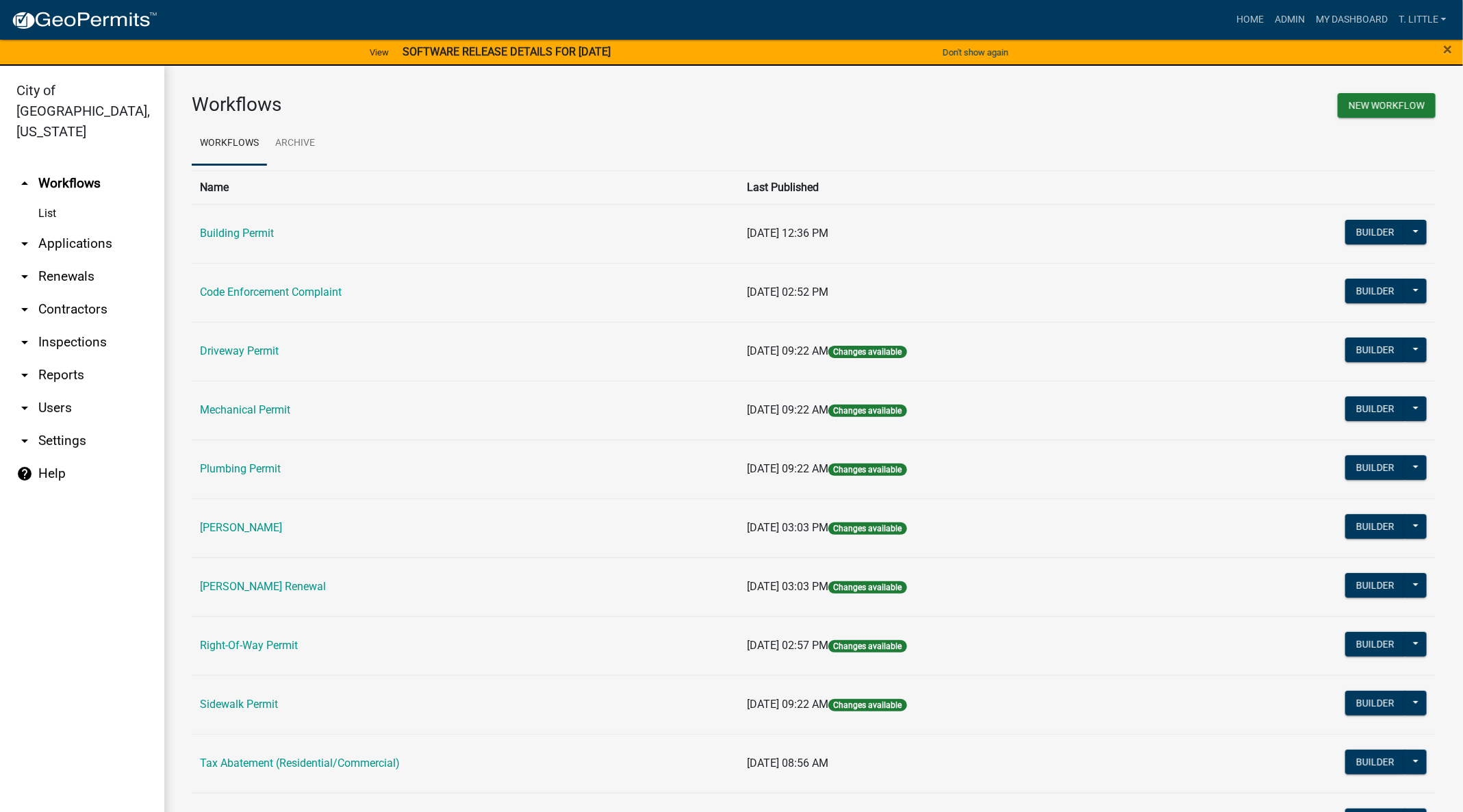
click at [253, 403] on link "Mechanical Permit" at bounding box center [245, 409] width 91 height 13
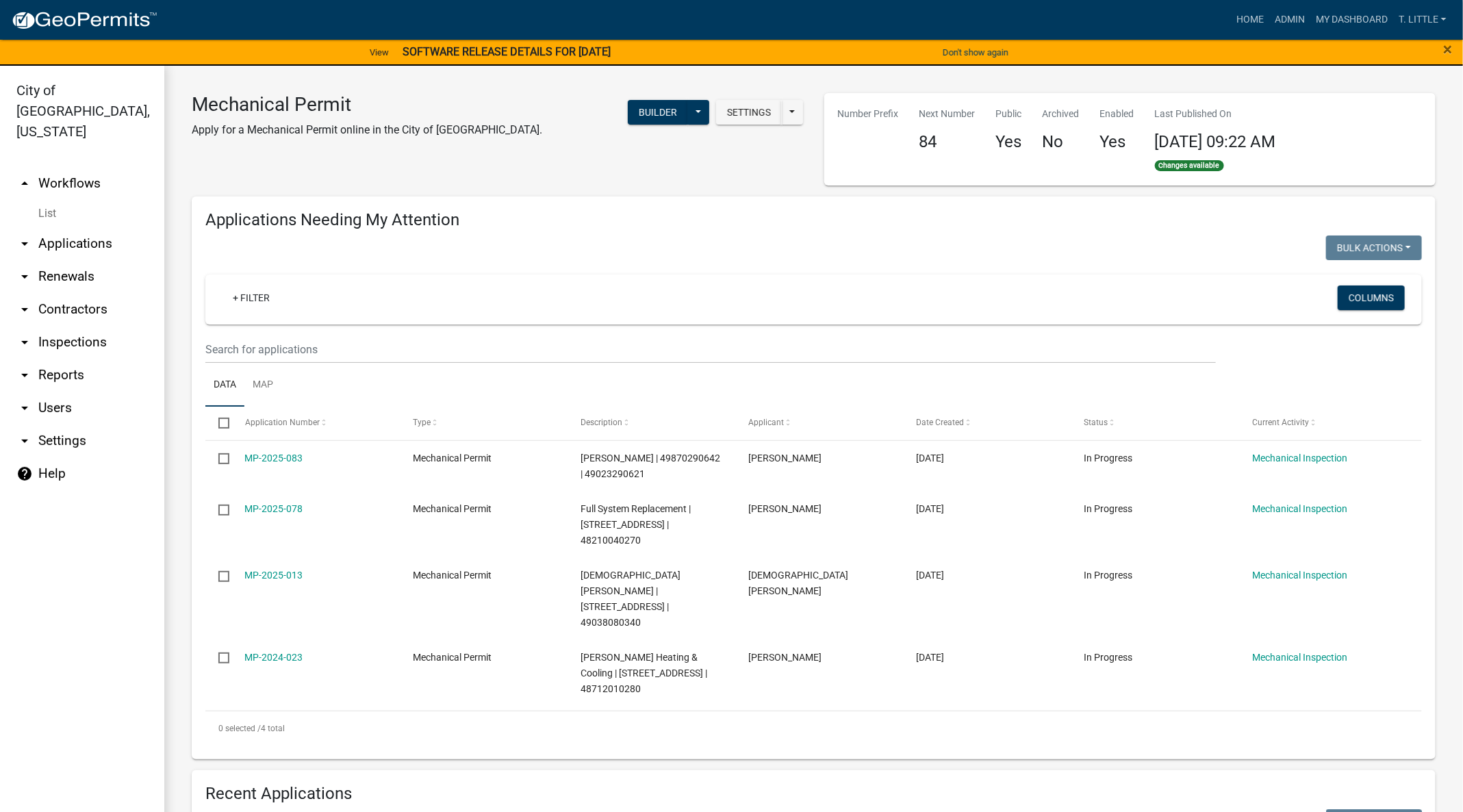
click at [265, 569] on link "MP-2025-013" at bounding box center [274, 575] width 58 height 11
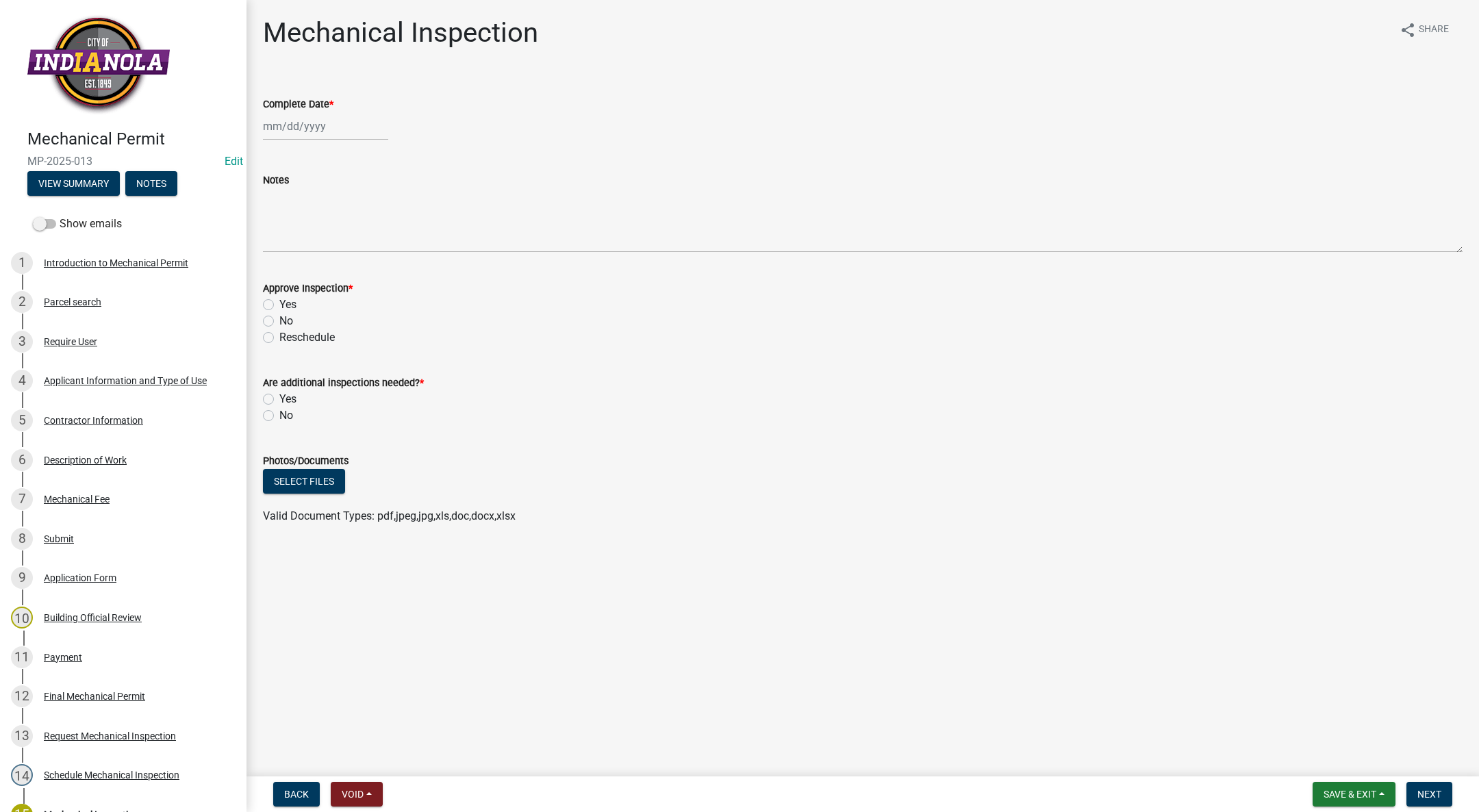
select select "9"
select select "2025"
click at [312, 124] on div "[PERSON_NAME] Feb Mar Apr [PERSON_NAME][DATE] Oct Nov [DATE] 1526 1527 1528 152…" at bounding box center [326, 126] width 126 height 28
click at [278, 209] on div "1" at bounding box center [276, 199] width 22 height 22
type input "[DATE]"
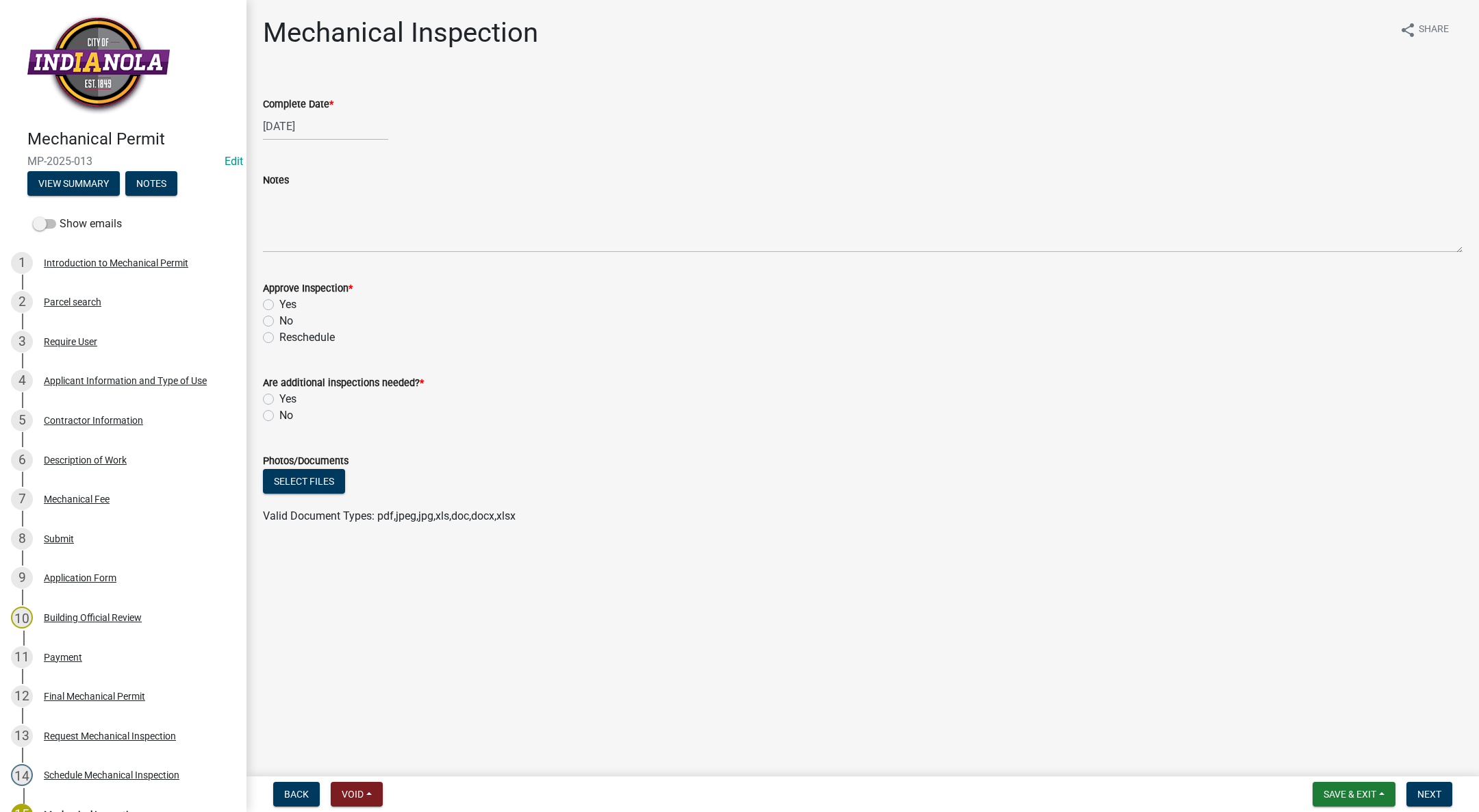
click at [279, 302] on label "Yes" at bounding box center [287, 305] width 17 height 17
click at [279, 302] on input "Yes" at bounding box center [284, 301] width 9 height 9
radio input "true"
click at [279, 414] on label "No" at bounding box center [286, 416] width 14 height 17
click at [279, 414] on input "No" at bounding box center [284, 412] width 9 height 9
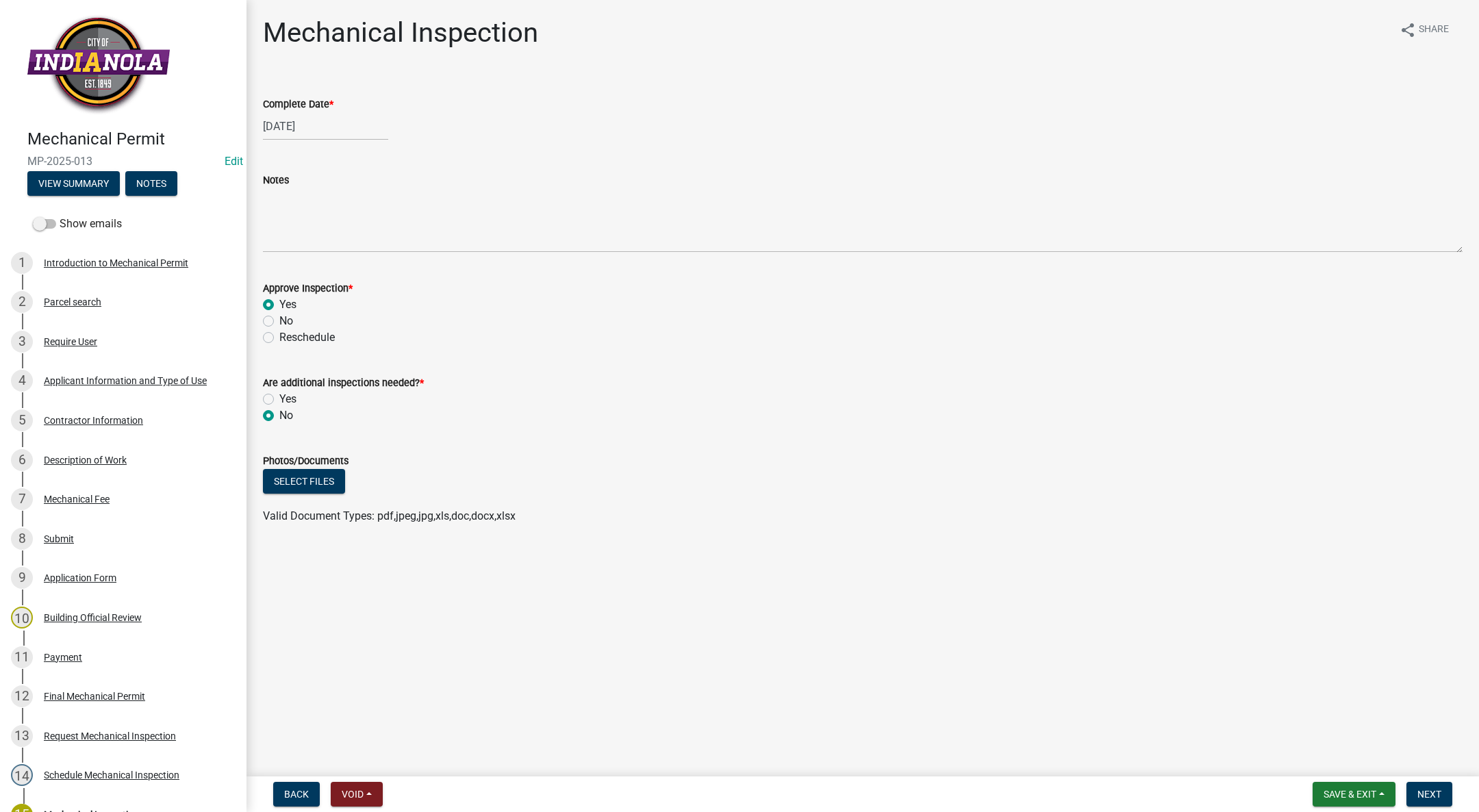
radio input "true"
click at [1434, 783] on button "Next" at bounding box center [1429, 794] width 46 height 25
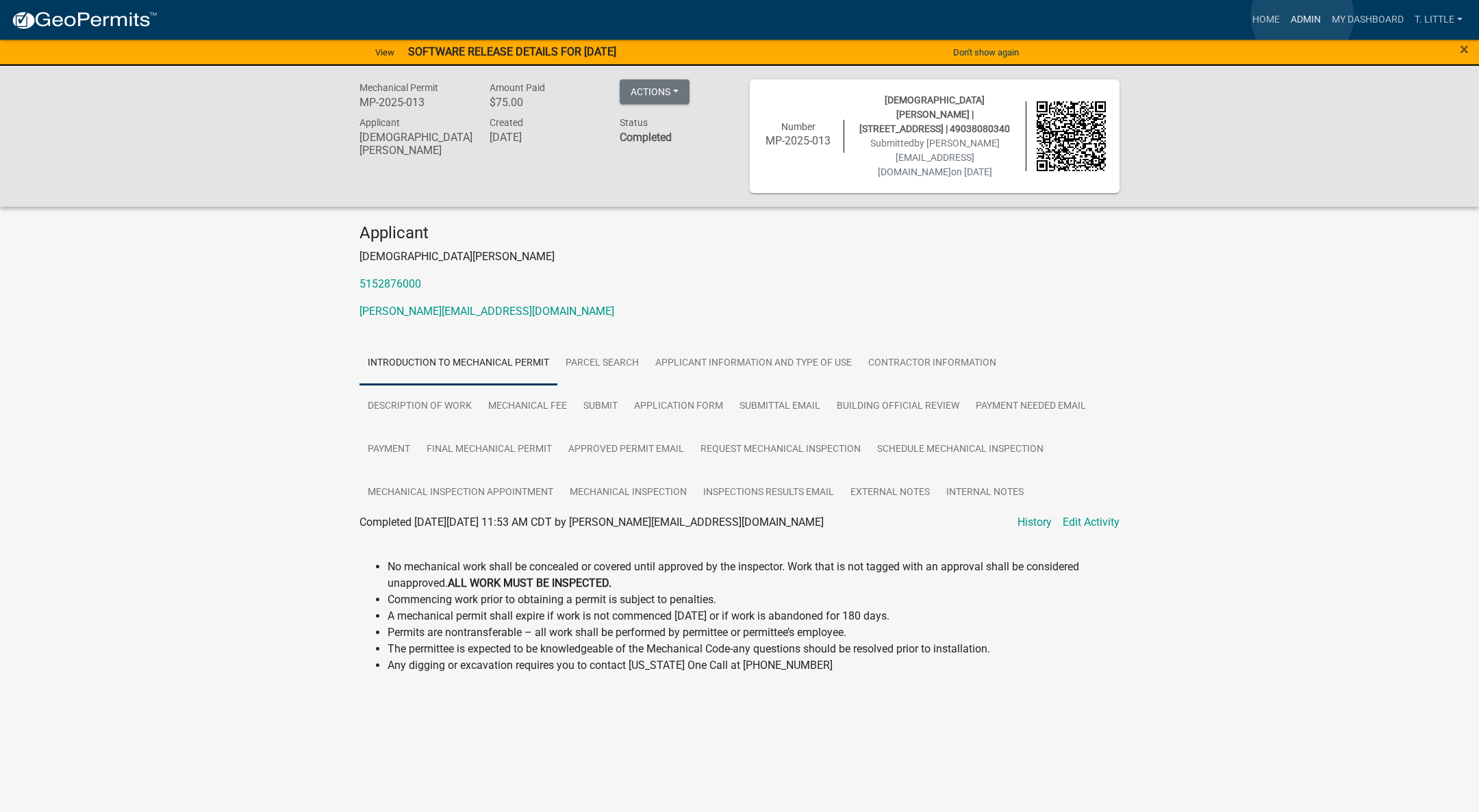
click at [1303, 16] on link "Admin" at bounding box center [1306, 20] width 41 height 26
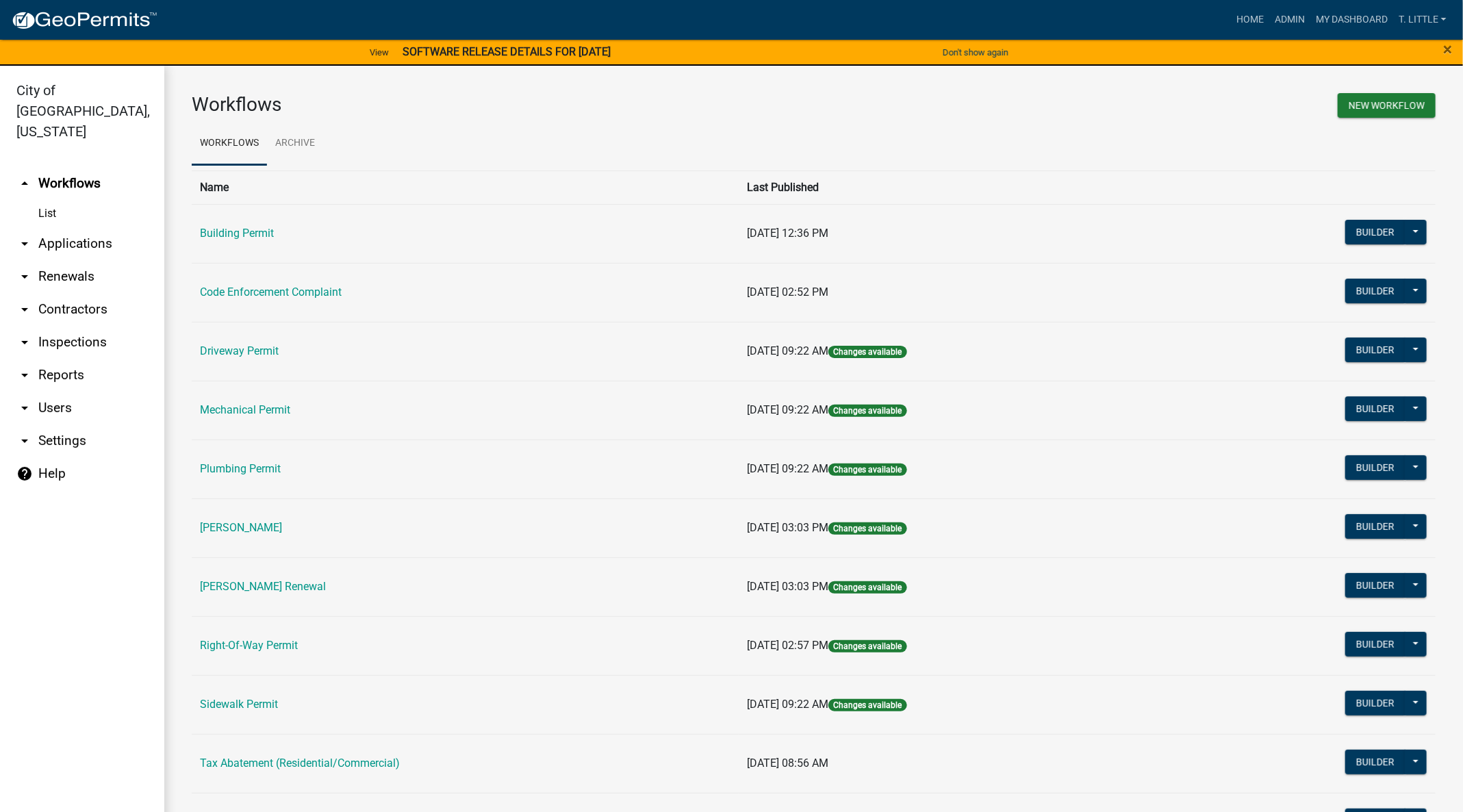
click at [243, 406] on link "Mechanical Permit" at bounding box center [245, 409] width 91 height 13
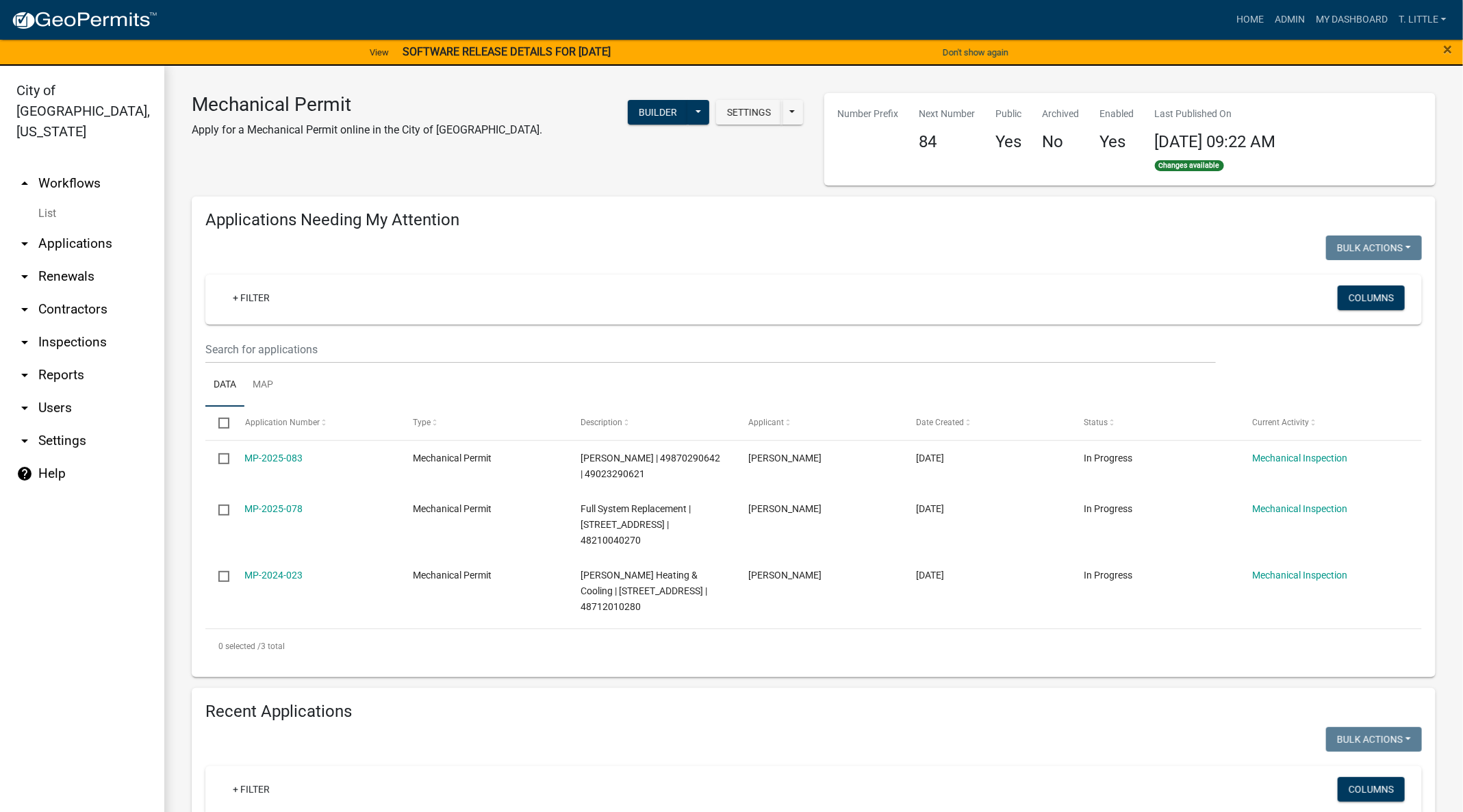
click at [250, 569] on link "MP-2024-023" at bounding box center [274, 575] width 58 height 11
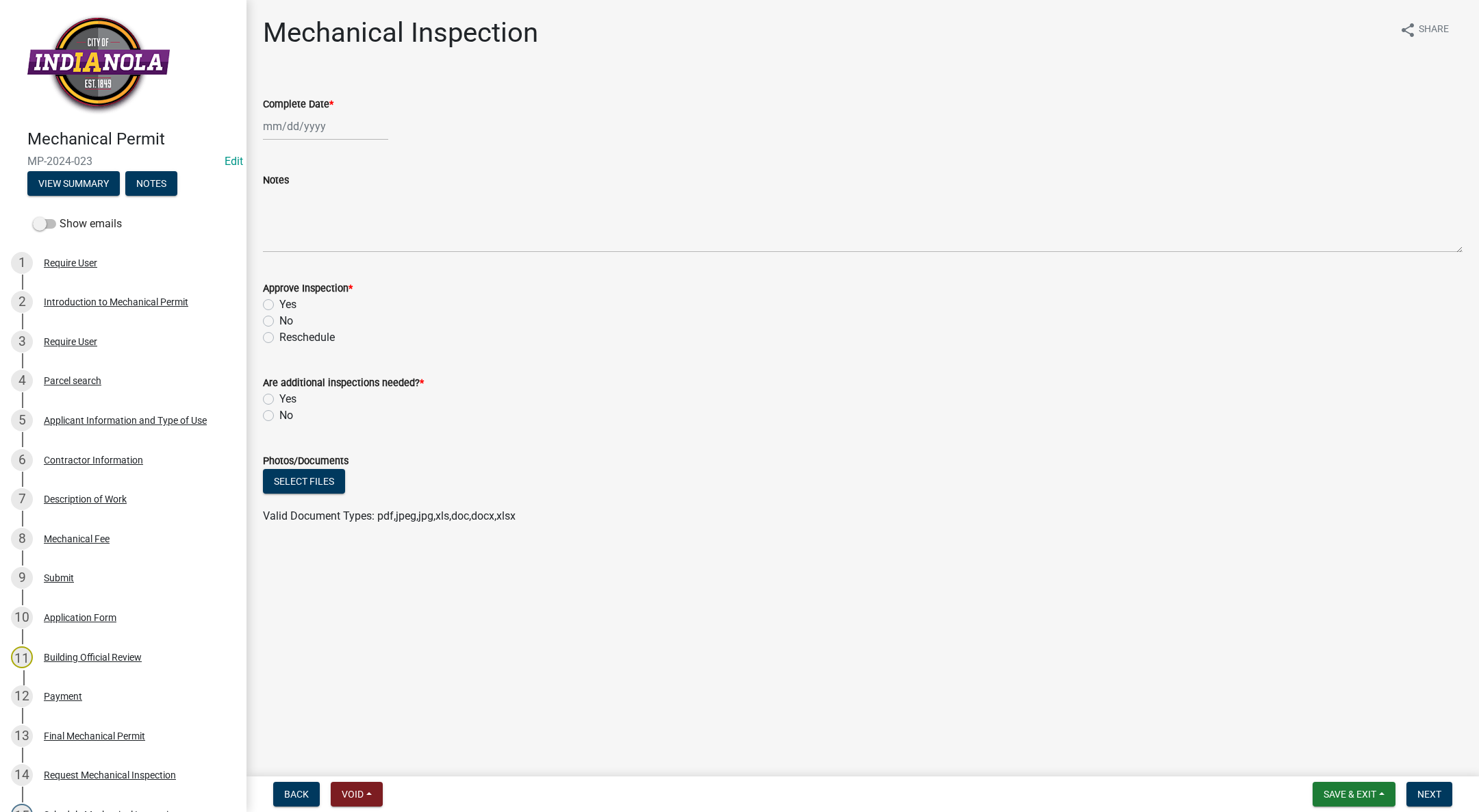
click at [307, 119] on div at bounding box center [326, 126] width 126 height 28
select select "9"
select select "2025"
click at [275, 217] on div "8" at bounding box center [276, 221] width 22 height 22
type input "[DATE]"
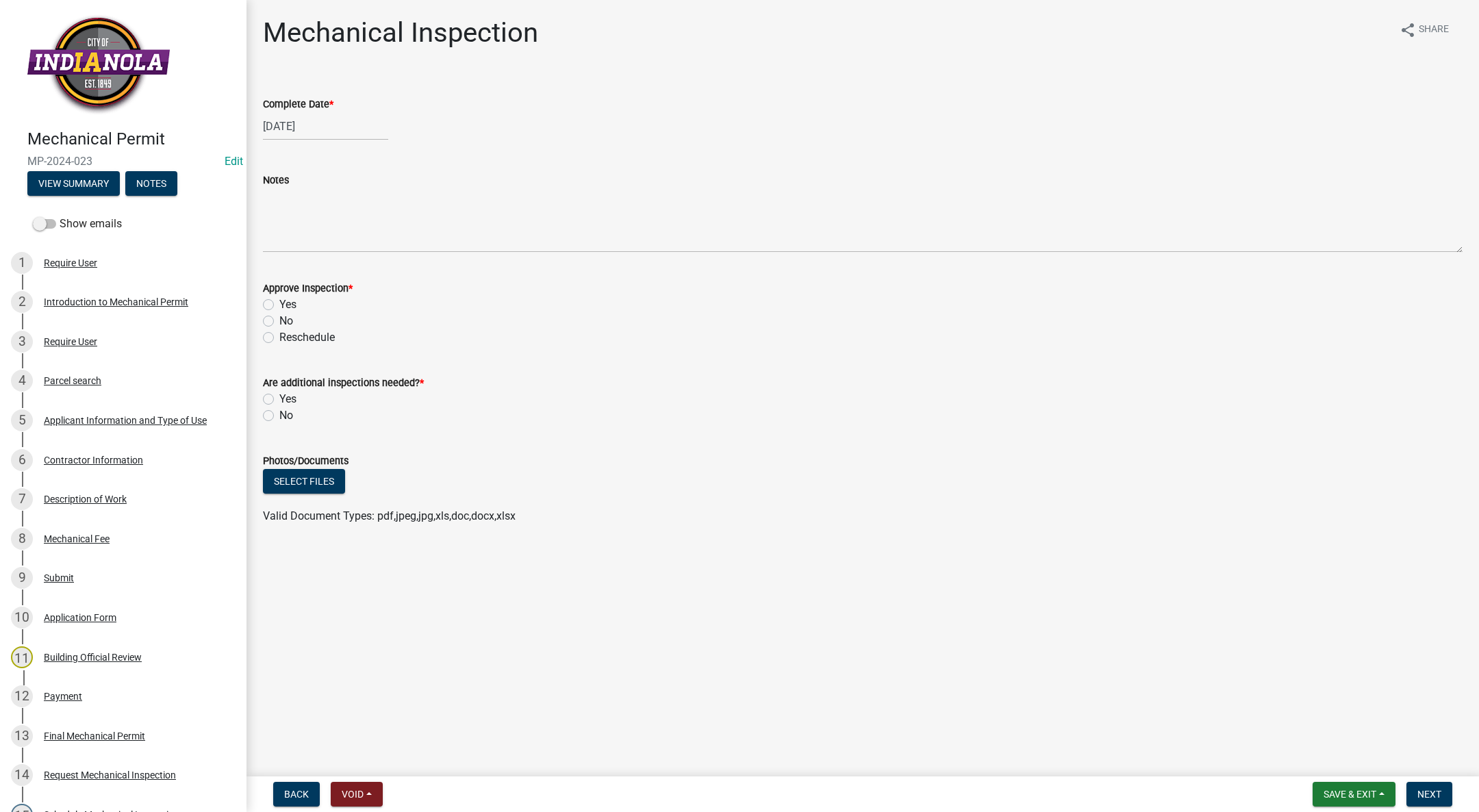
click at [279, 305] on label "Yes" at bounding box center [287, 305] width 17 height 17
click at [279, 305] on input "Yes" at bounding box center [284, 301] width 9 height 9
radio input "true"
click at [265, 415] on div "Are additional inspections needed? * Yes No" at bounding box center [863, 391] width 1220 height 66
click at [279, 413] on label "No" at bounding box center [286, 416] width 14 height 17
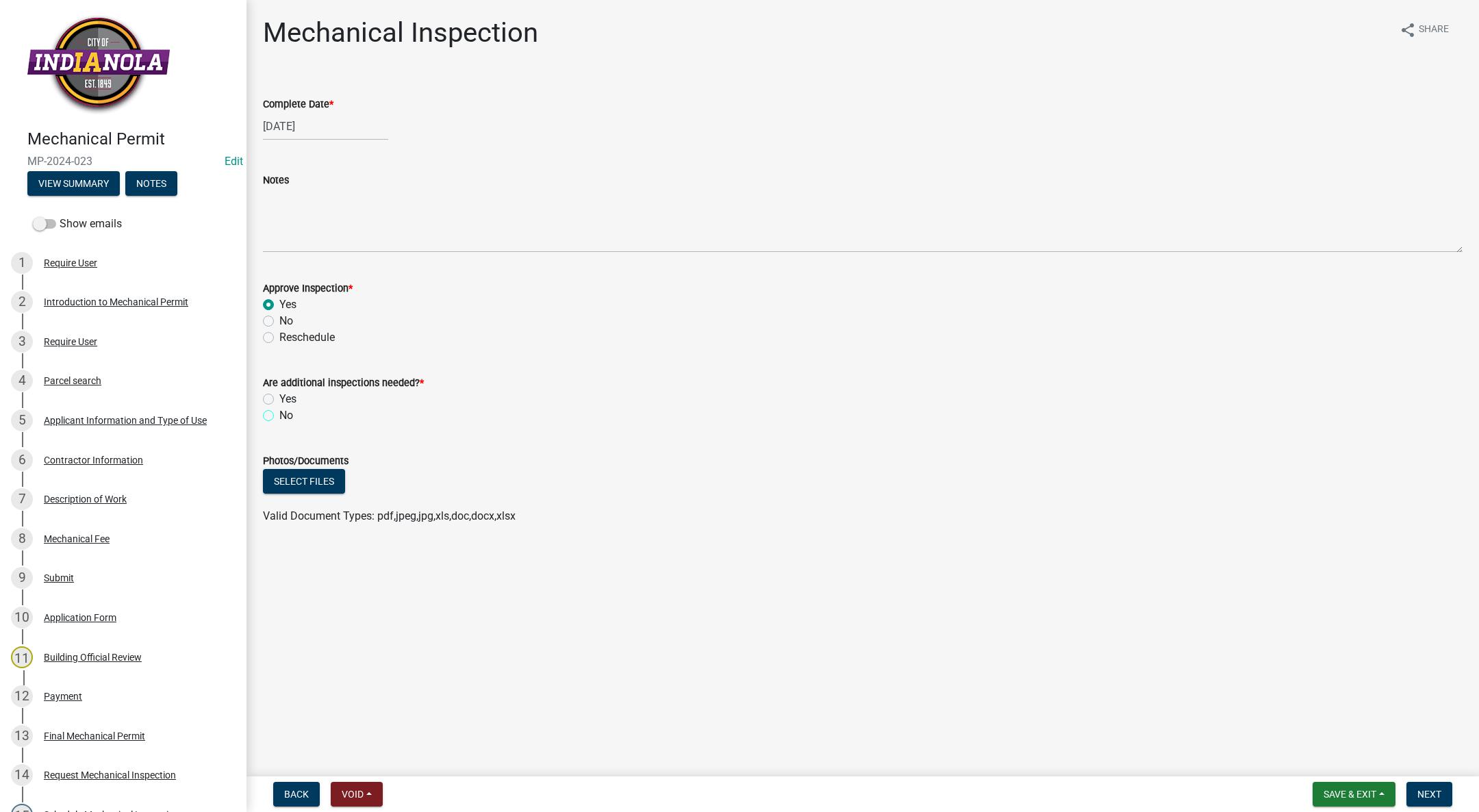
click at [279, 413] on input "No" at bounding box center [284, 412] width 9 height 9
radio input "true"
click at [1445, 791] on button "Next" at bounding box center [1429, 794] width 46 height 25
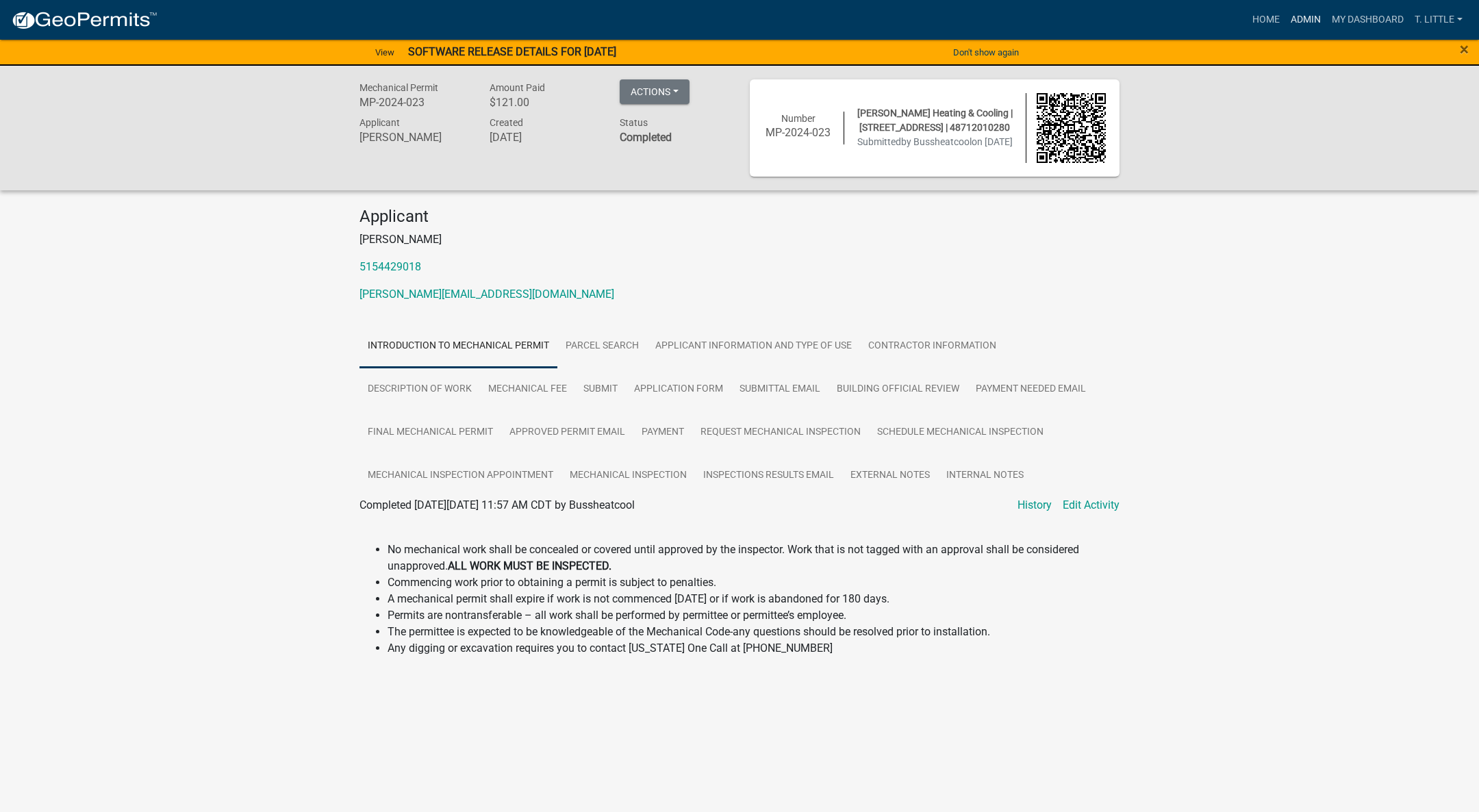
click at [1304, 12] on link "Admin" at bounding box center [1306, 20] width 41 height 26
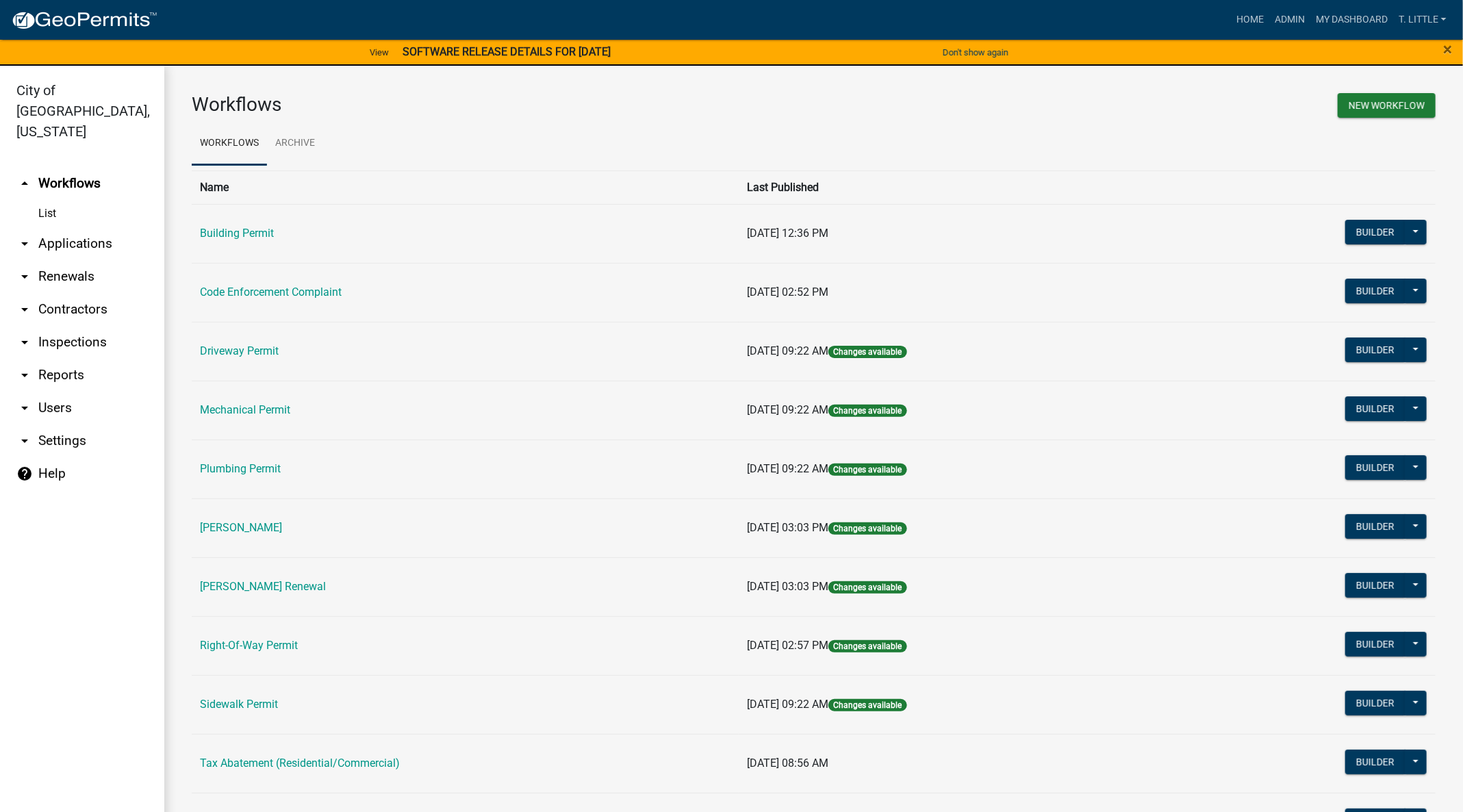
click at [206, 465] on link "Plumbing Permit" at bounding box center [240, 468] width 81 height 13
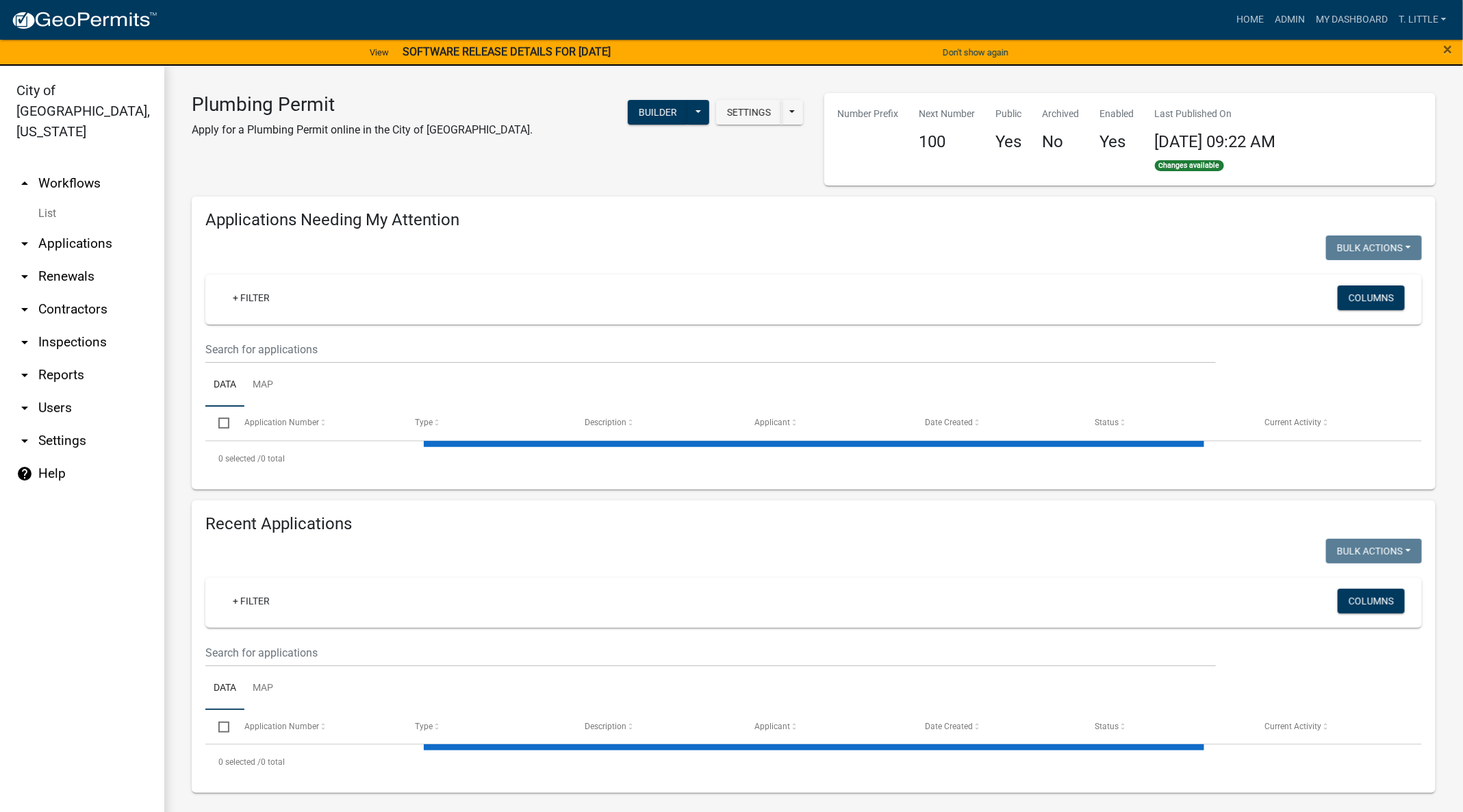
select select "3: 100"
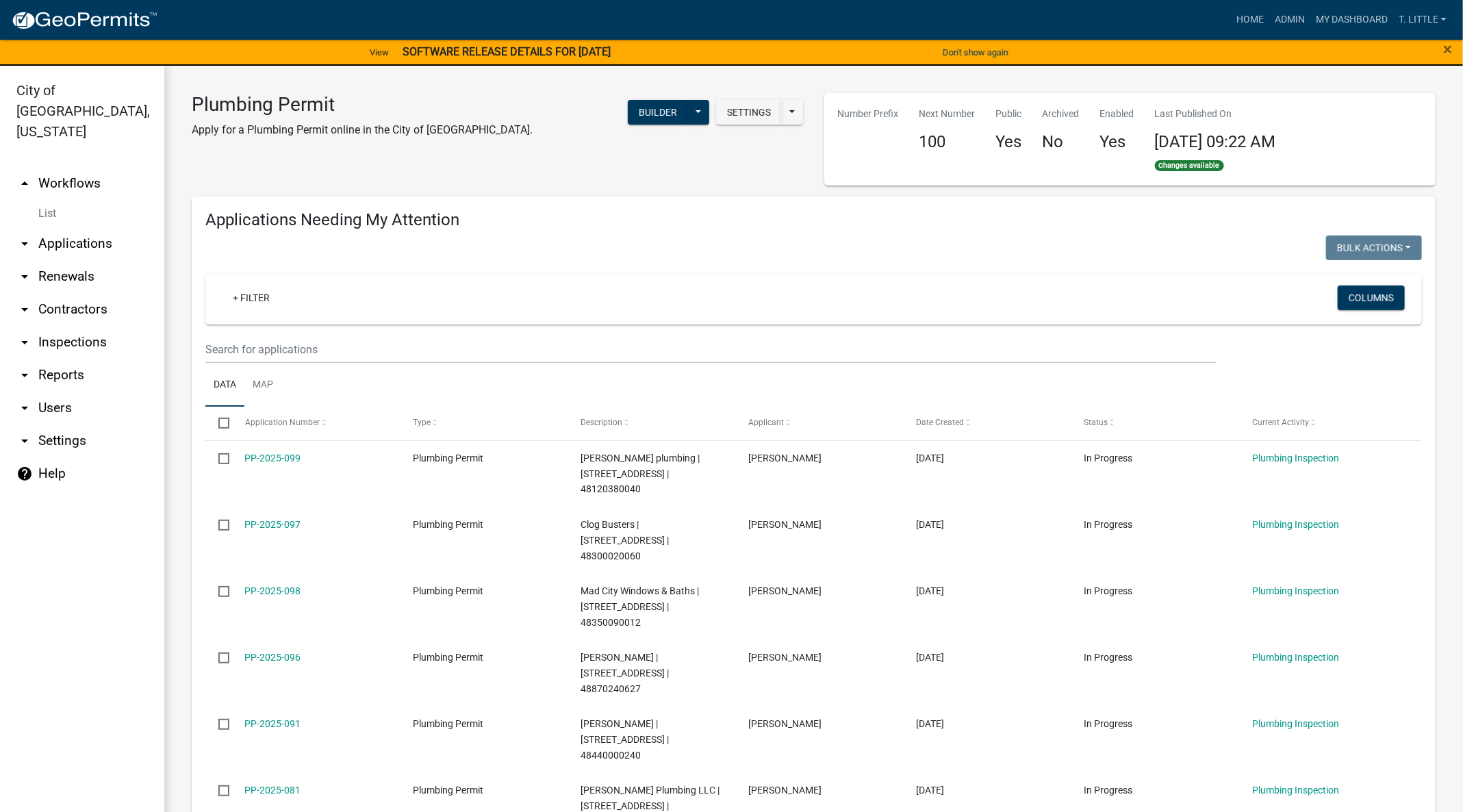
click at [280, 454] on link "PP-2025-099" at bounding box center [273, 458] width 56 height 11
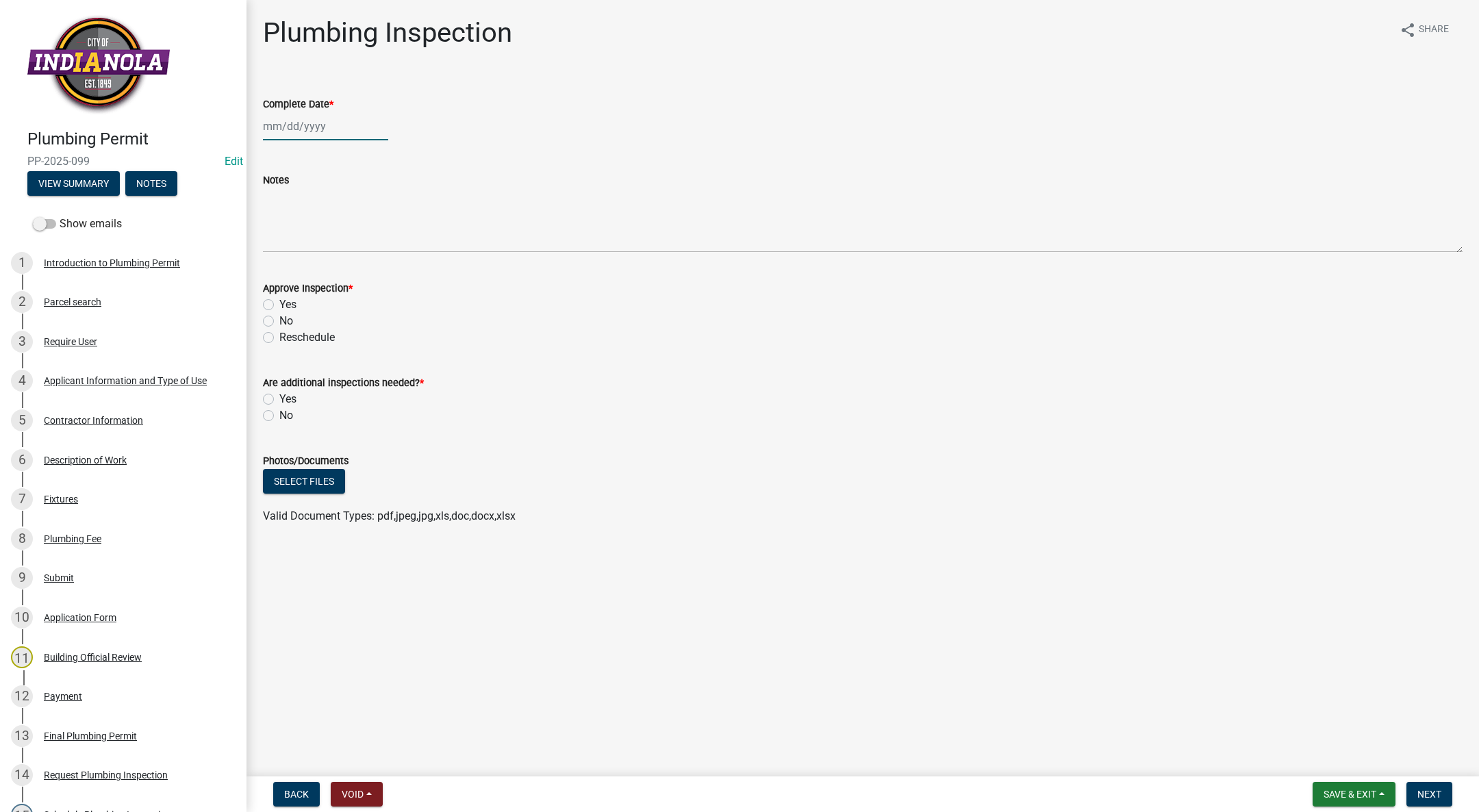
click at [286, 124] on div at bounding box center [326, 126] width 126 height 28
select select "9"
select select "2025"
click at [363, 194] on div "5" at bounding box center [364, 199] width 22 height 22
type input "[DATE]"
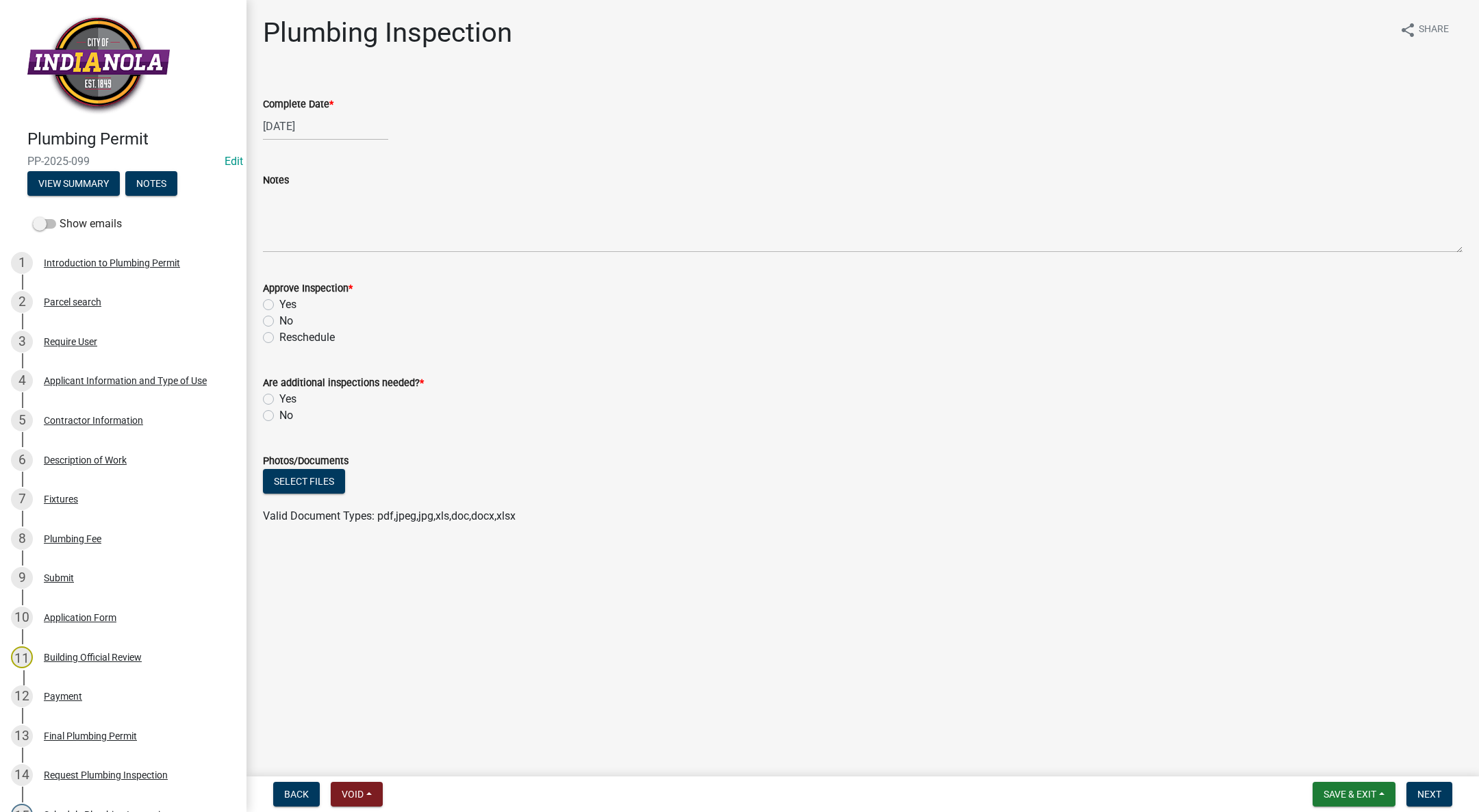
drag, startPoint x: 267, startPoint y: 304, endPoint x: 259, endPoint y: 315, distance: 13.6
click at [279, 304] on label "Yes" at bounding box center [287, 305] width 17 height 17
click at [279, 304] on input "Yes" at bounding box center [284, 301] width 9 height 9
radio input "true"
click at [279, 411] on label "No" at bounding box center [286, 416] width 14 height 17
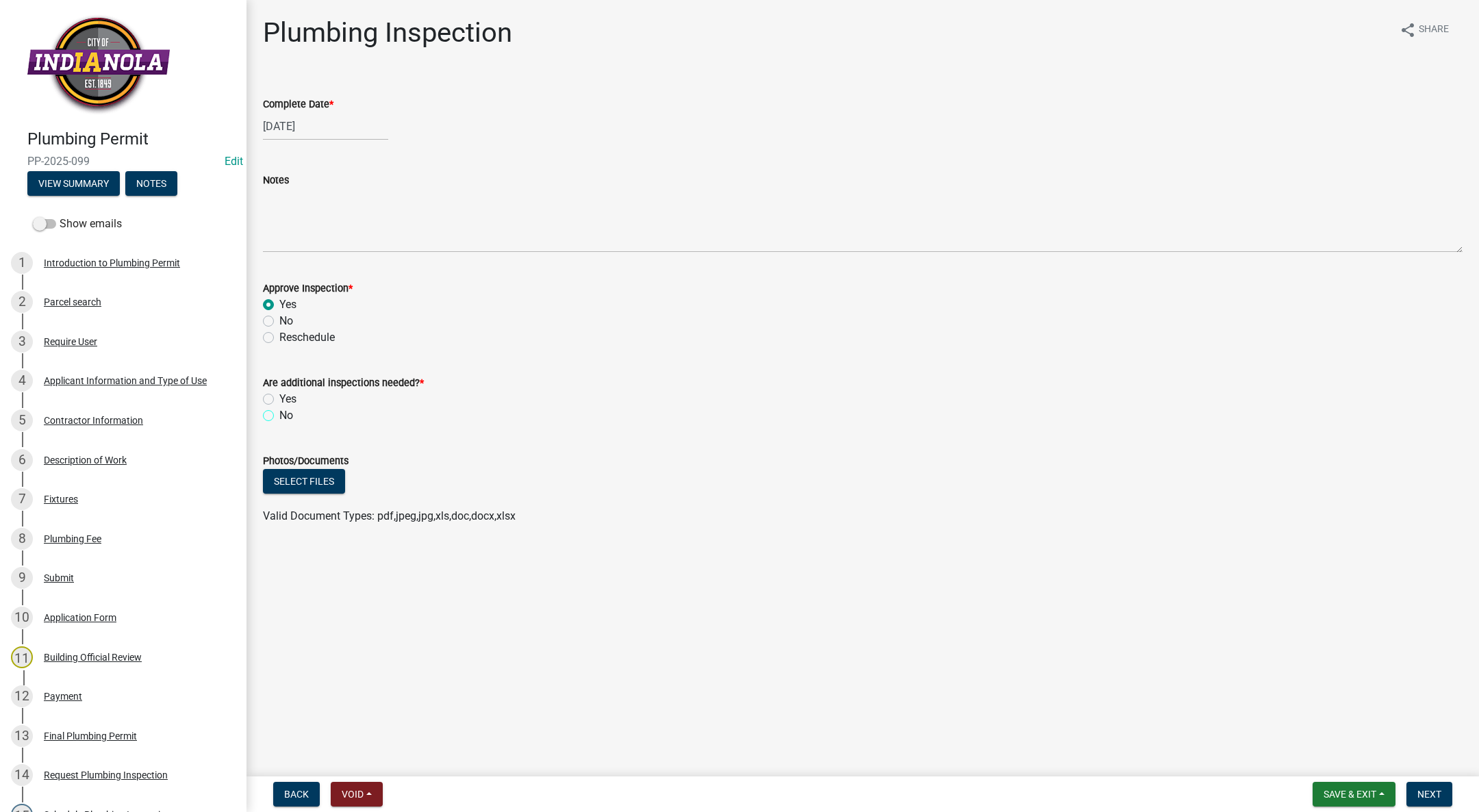
click at [279, 411] on input "No" at bounding box center [284, 412] width 9 height 9
radio input "true"
click at [1430, 783] on button "Next" at bounding box center [1429, 794] width 46 height 25
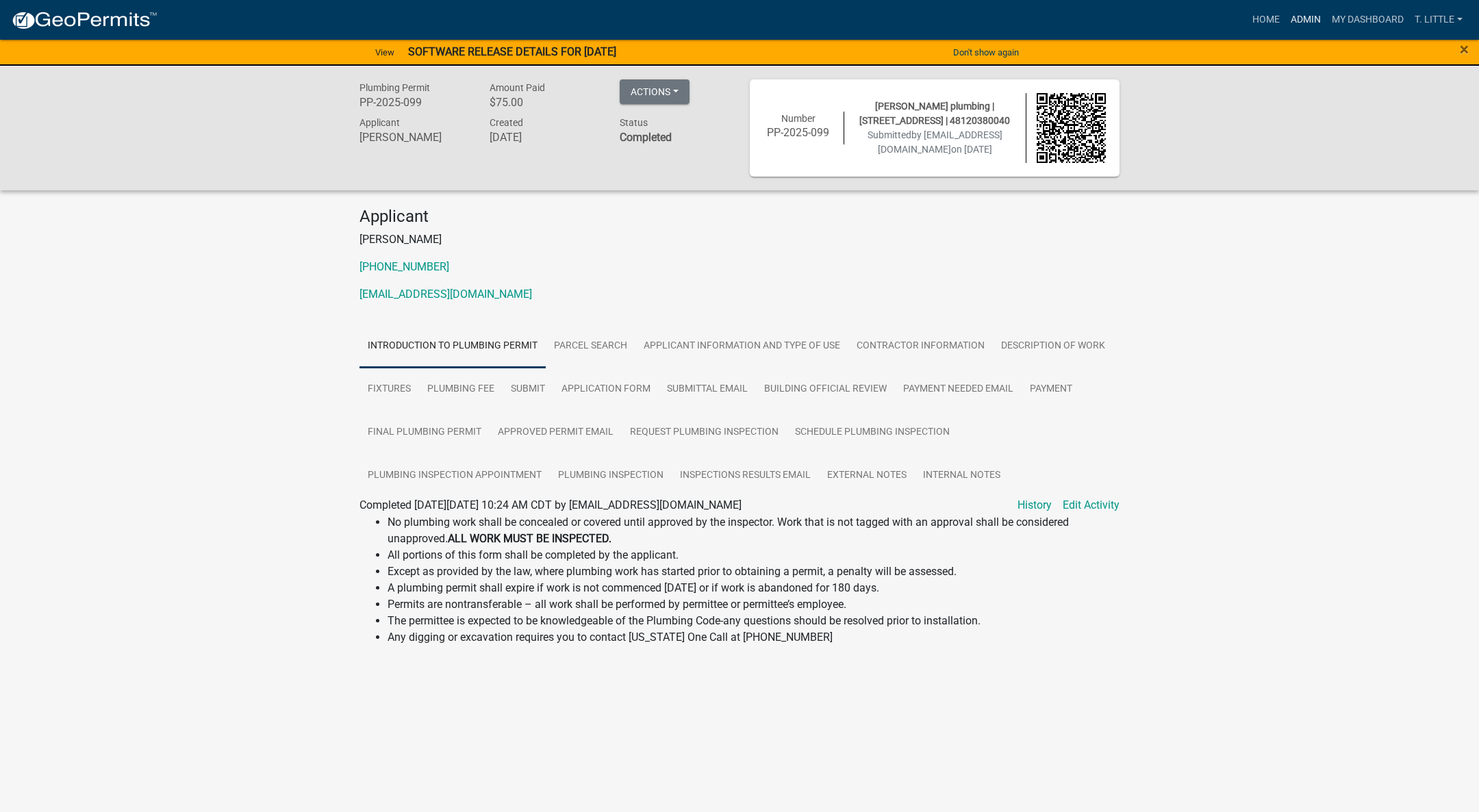
click at [1307, 17] on link "Admin" at bounding box center [1306, 20] width 41 height 26
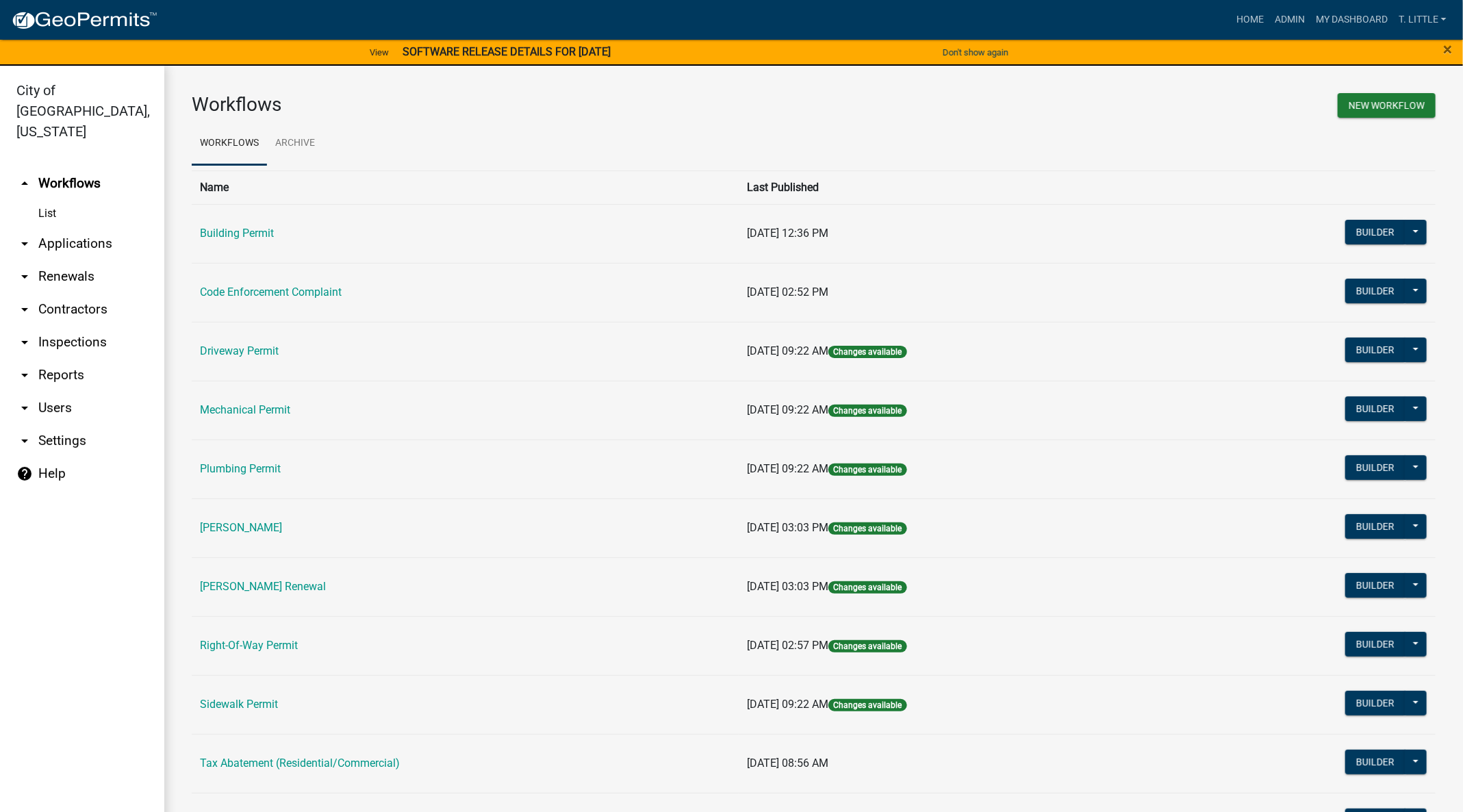
click at [215, 466] on link "Plumbing Permit" at bounding box center [240, 468] width 81 height 13
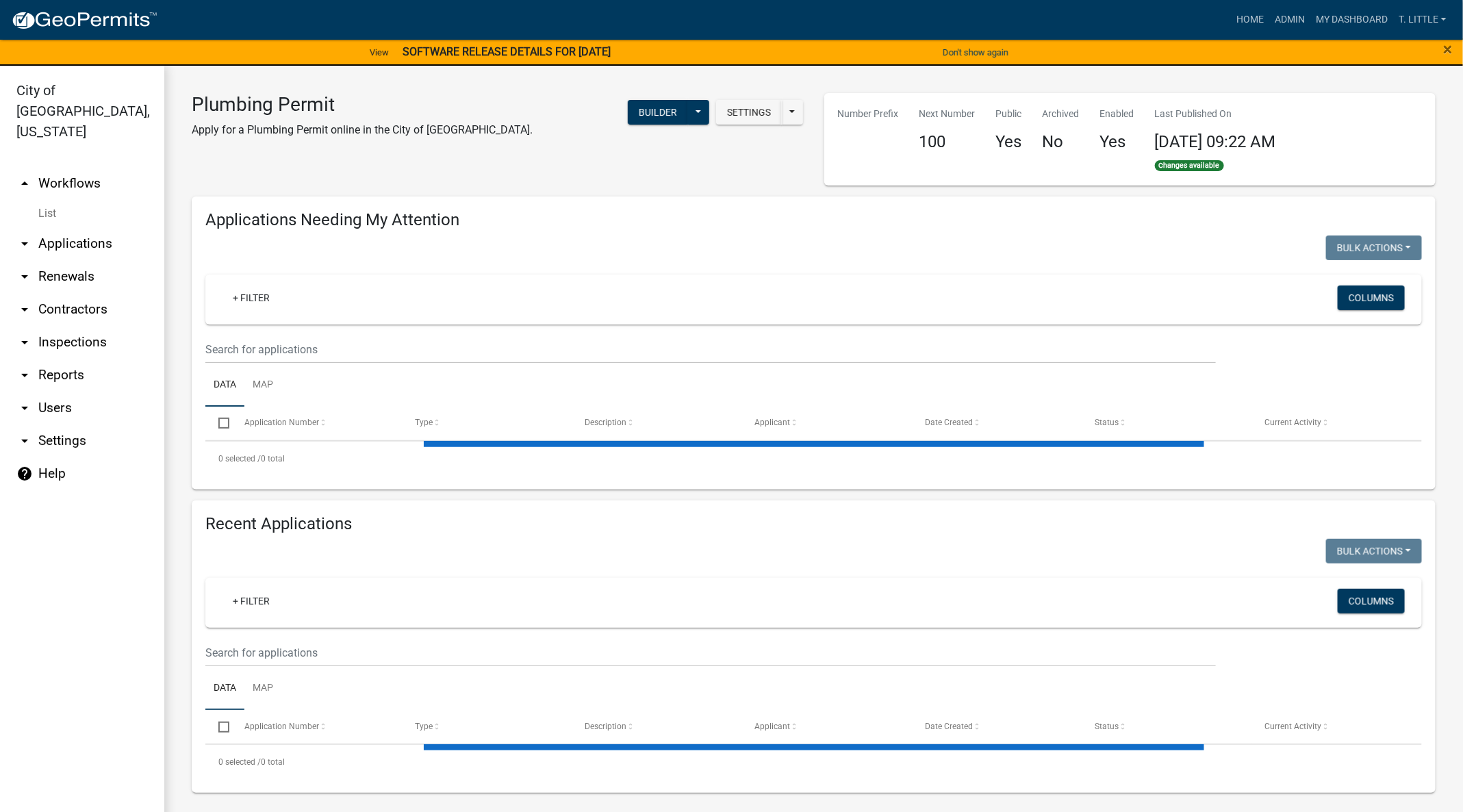
select select "3: 100"
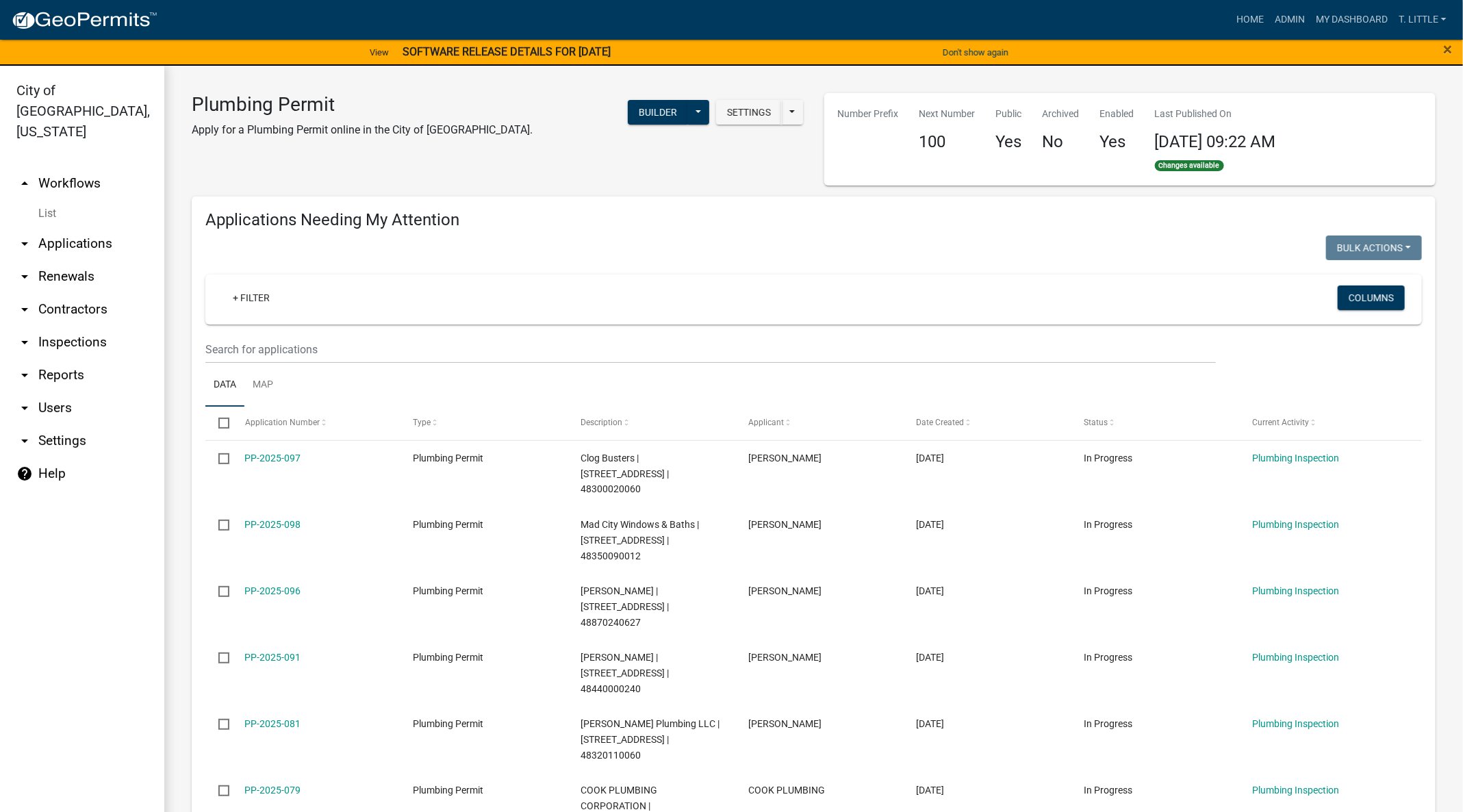
click at [274, 574] on datatable-body-cell "PP-2025-096" at bounding box center [315, 607] width 168 height 67
click at [259, 584] on div "PP-2025-096" at bounding box center [315, 591] width 141 height 16
click at [259, 585] on link "PP-2025-096" at bounding box center [273, 590] width 56 height 11
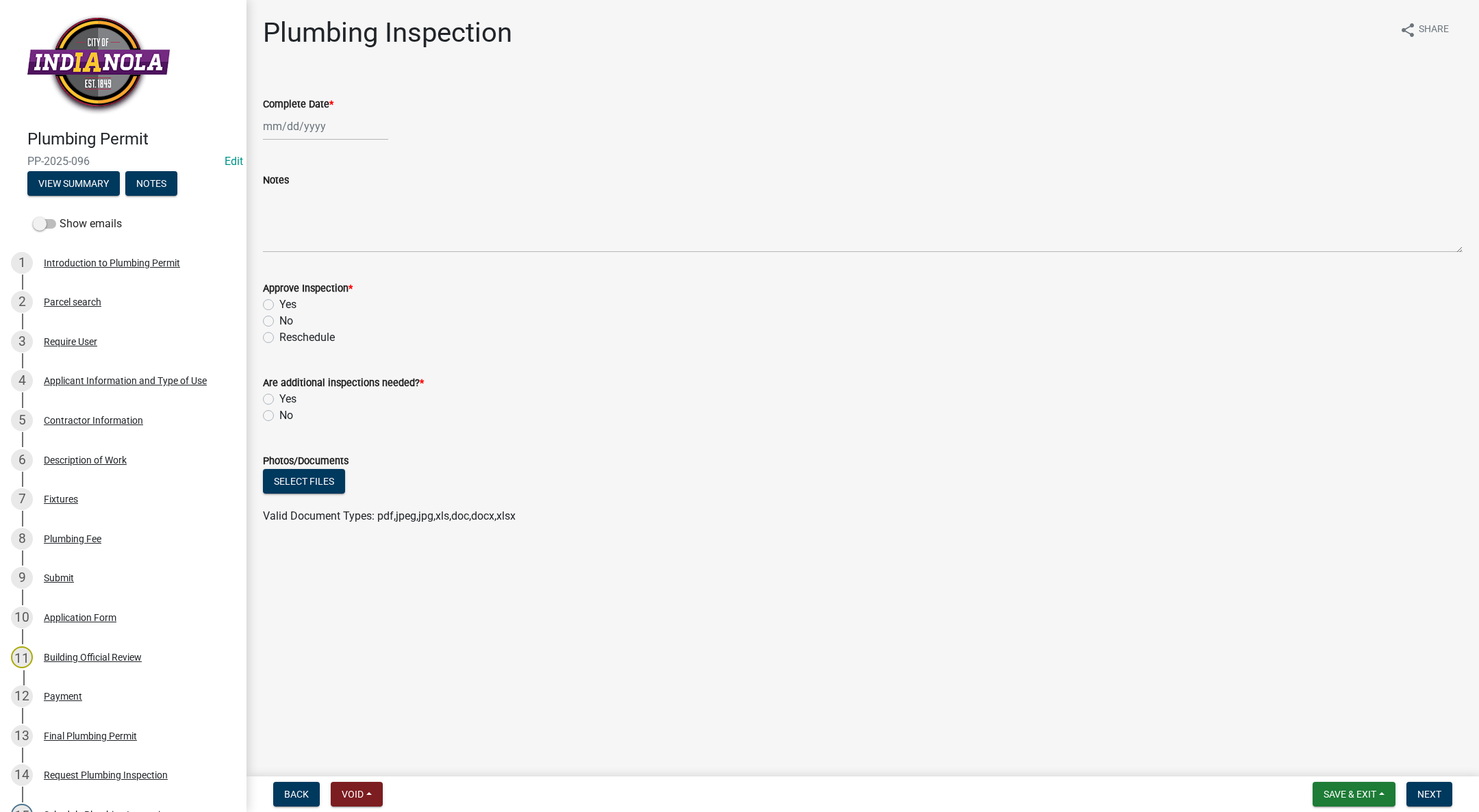
click at [305, 132] on div at bounding box center [326, 126] width 126 height 28
select select "9"
select select "2025"
click at [276, 218] on div "8" at bounding box center [276, 221] width 22 height 22
type input "[DATE]"
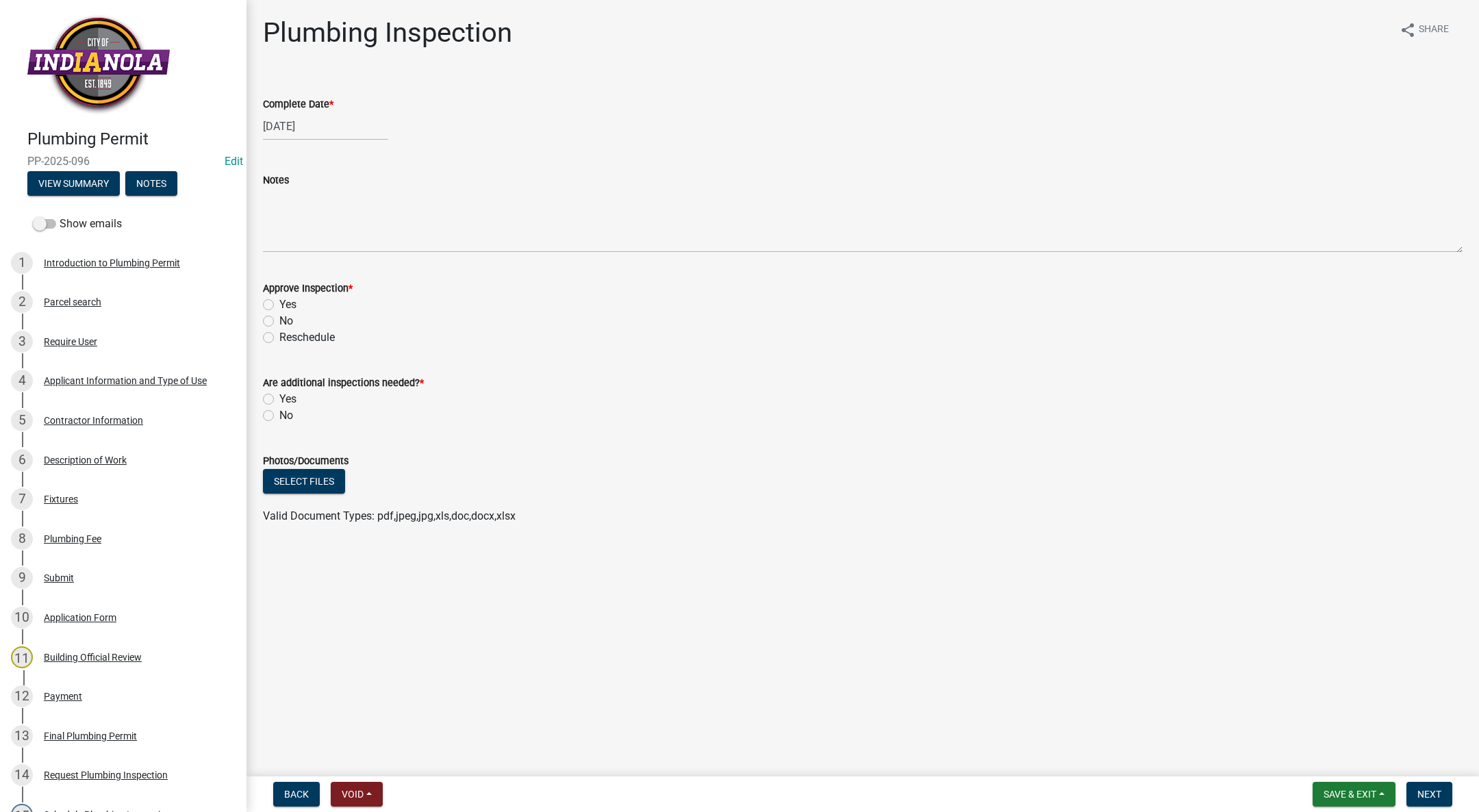
click at [269, 298] on div "Yes" at bounding box center [863, 305] width 1200 height 17
click at [279, 395] on label "Yes" at bounding box center [287, 399] width 17 height 17
click at [279, 395] on input "Yes" at bounding box center [284, 395] width 9 height 9
radio input "true"
click at [279, 308] on label "Yes" at bounding box center [287, 305] width 17 height 17
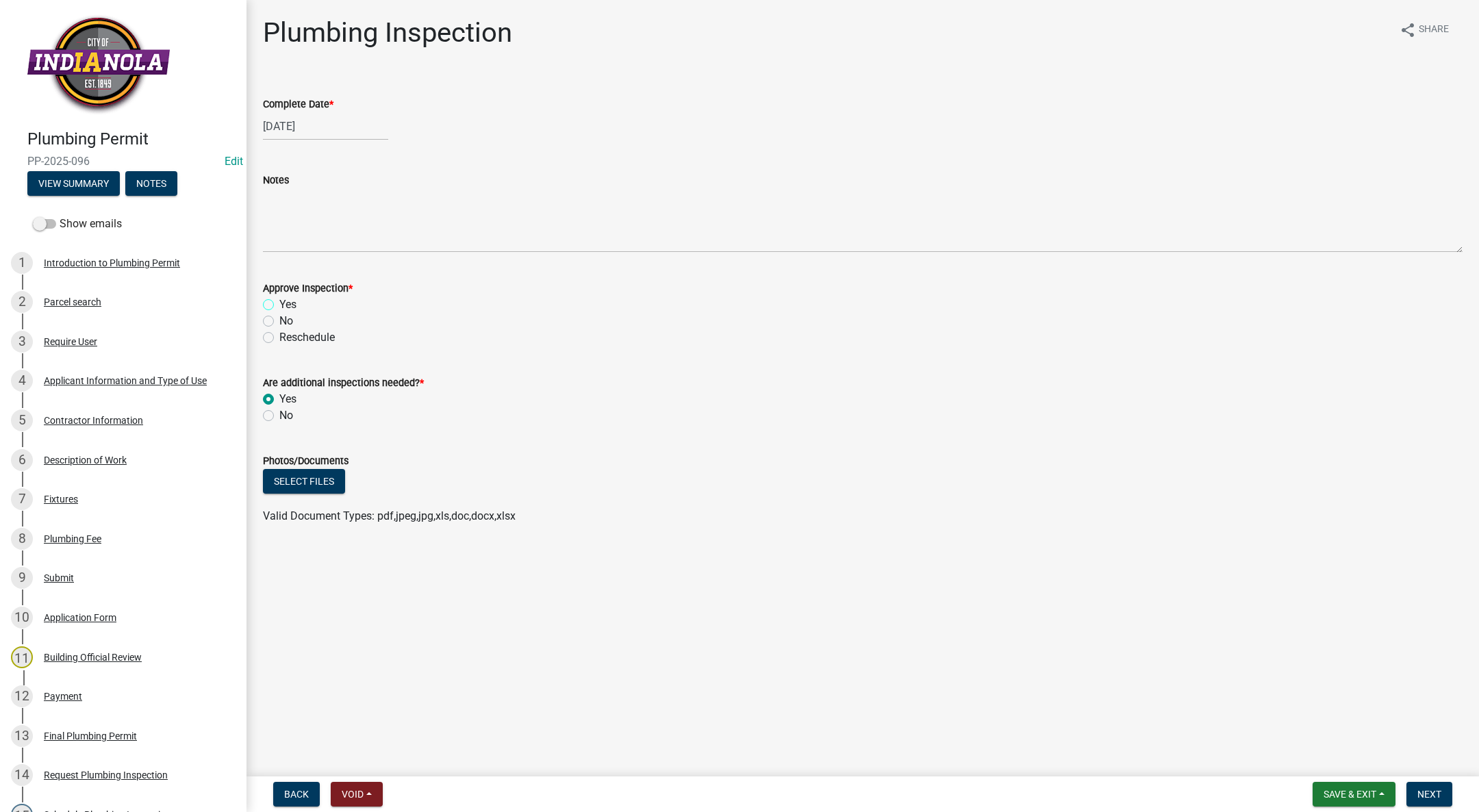
click at [279, 305] on input "Yes" at bounding box center [284, 301] width 9 height 9
radio input "true"
click at [1440, 781] on nav "Back Void Withdraw Lock Expire Void Save & Exit Save Save & Exit Next" at bounding box center [863, 794] width 1232 height 36
click at [1438, 785] on button "Next" at bounding box center [1429, 794] width 46 height 25
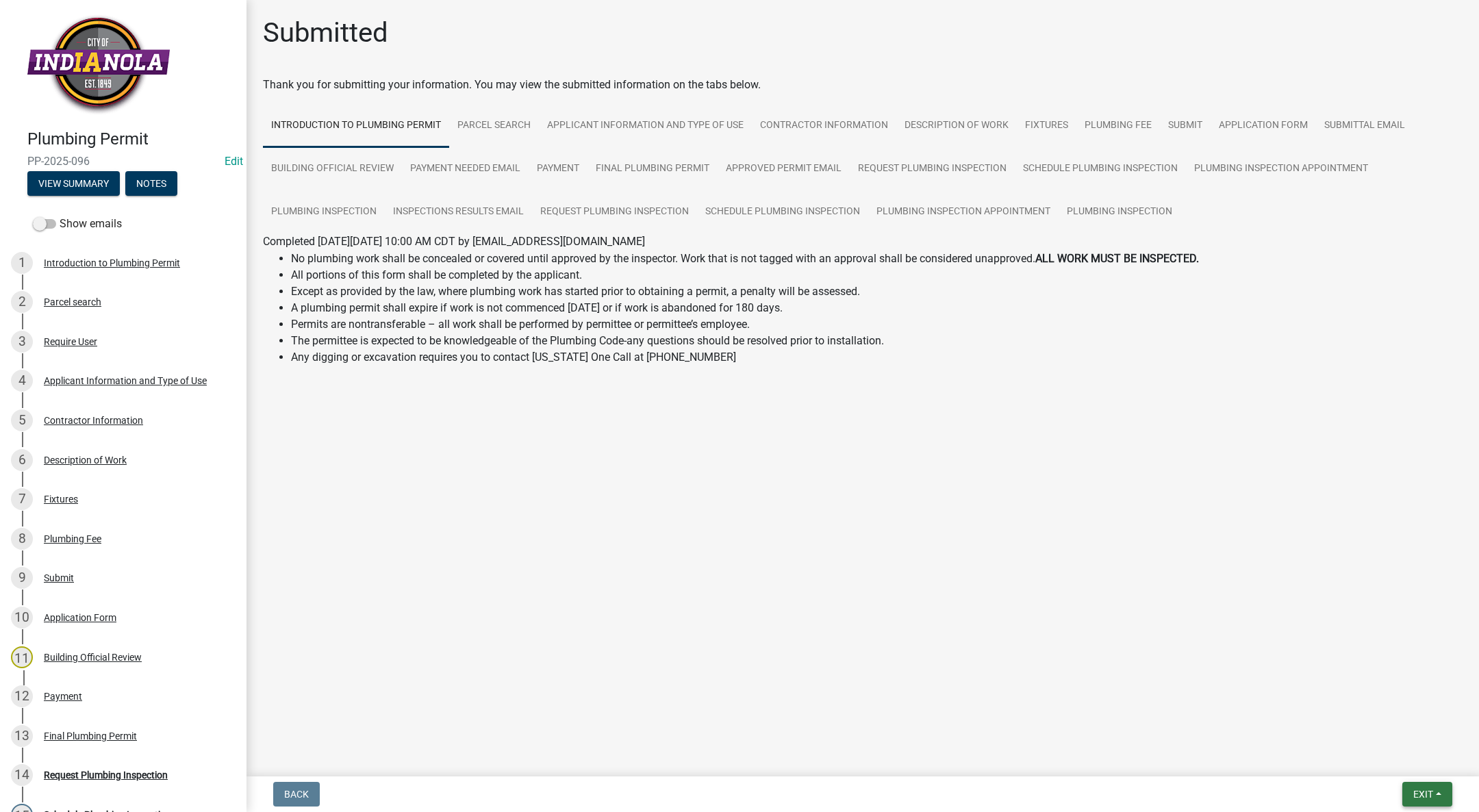
click at [1425, 795] on span "Exit" at bounding box center [1423, 794] width 20 height 11
click at [1410, 766] on button "Save & Exit" at bounding box center [1397, 758] width 110 height 33
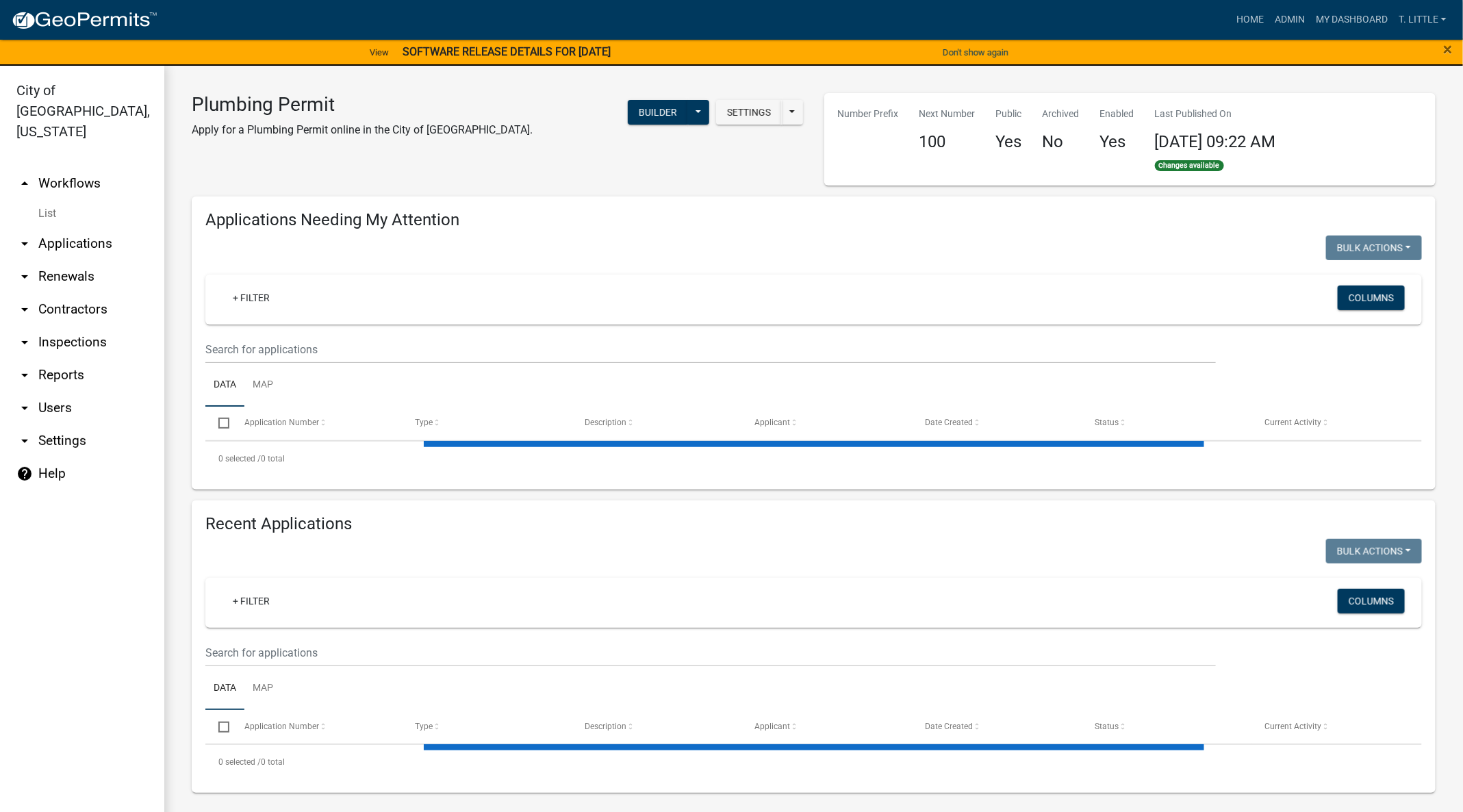
select select "3: 100"
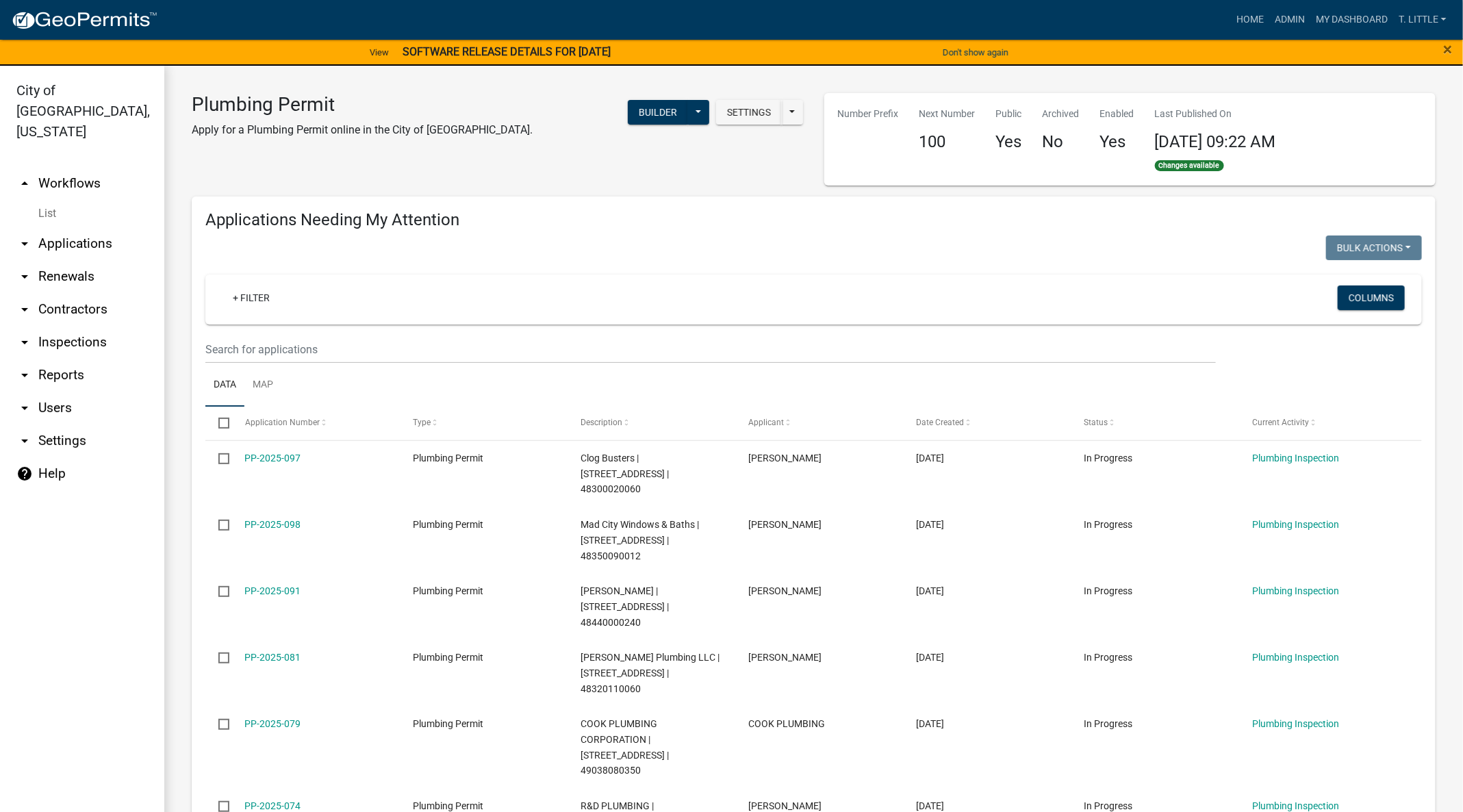
click at [286, 652] on link "PP-2025-081" at bounding box center [273, 657] width 56 height 11
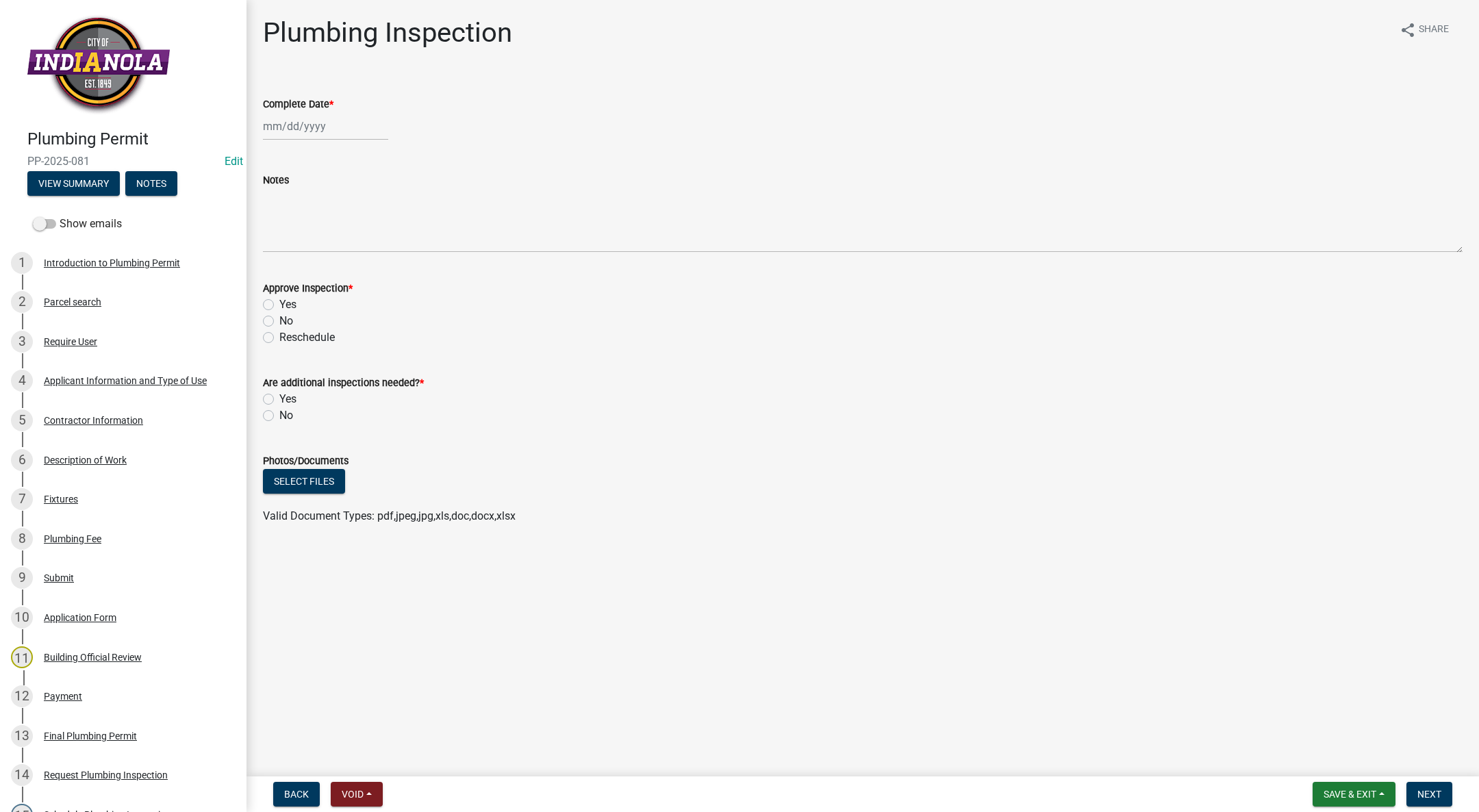
select select "9"
select select "2025"
click at [297, 126] on div "[PERSON_NAME] Feb Mar Apr [PERSON_NAME][DATE] Oct Nov [DATE] 1526 1527 1528 152…" at bounding box center [326, 126] width 126 height 28
click at [344, 194] on div "4" at bounding box center [342, 199] width 22 height 22
type input "[DATE]"
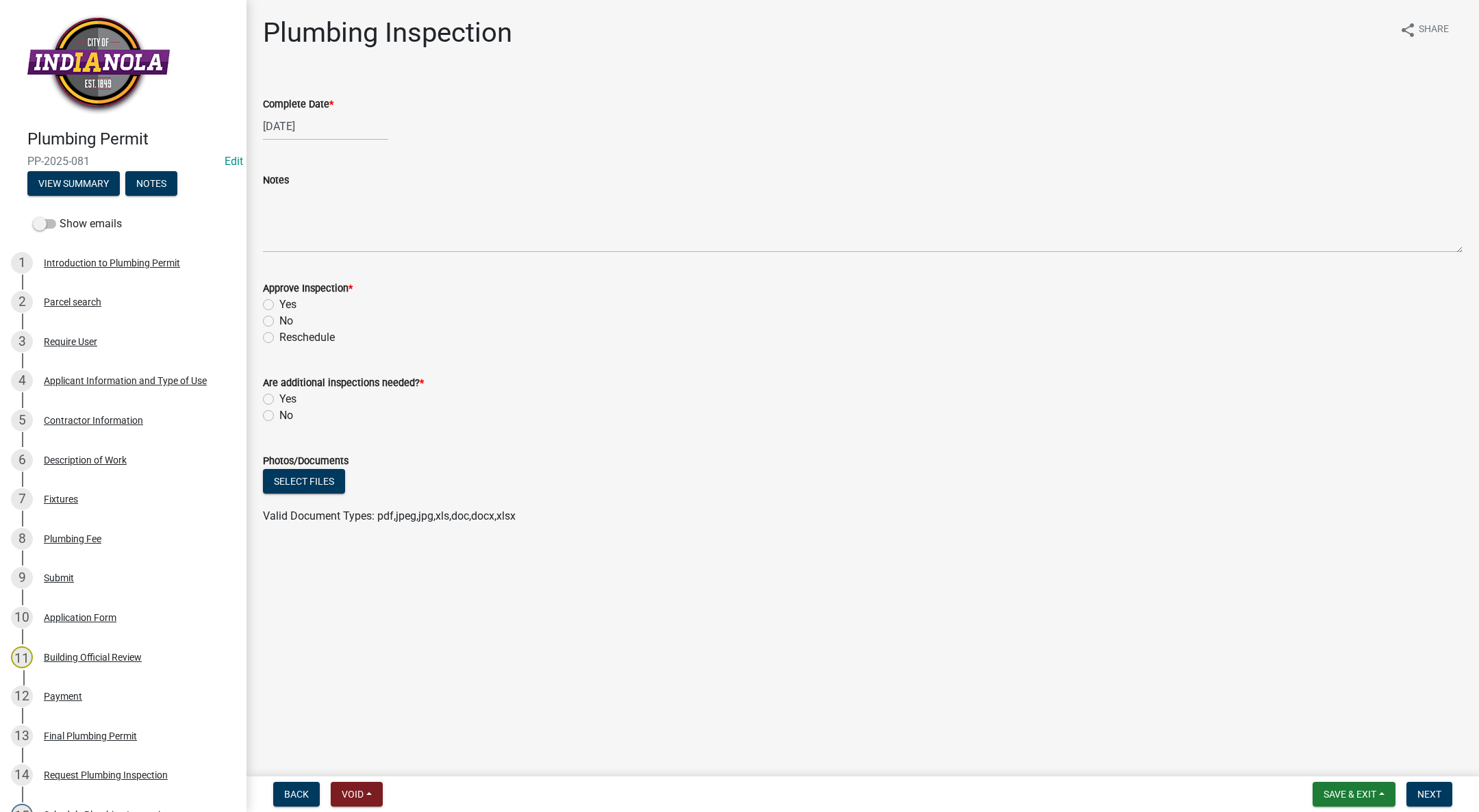
click at [279, 300] on label "Yes" at bounding box center [287, 305] width 17 height 17
click at [279, 300] on input "Yes" at bounding box center [284, 301] width 9 height 9
radio input "true"
click at [279, 397] on label "Yes" at bounding box center [287, 399] width 17 height 17
click at [279, 397] on input "Yes" at bounding box center [284, 395] width 9 height 9
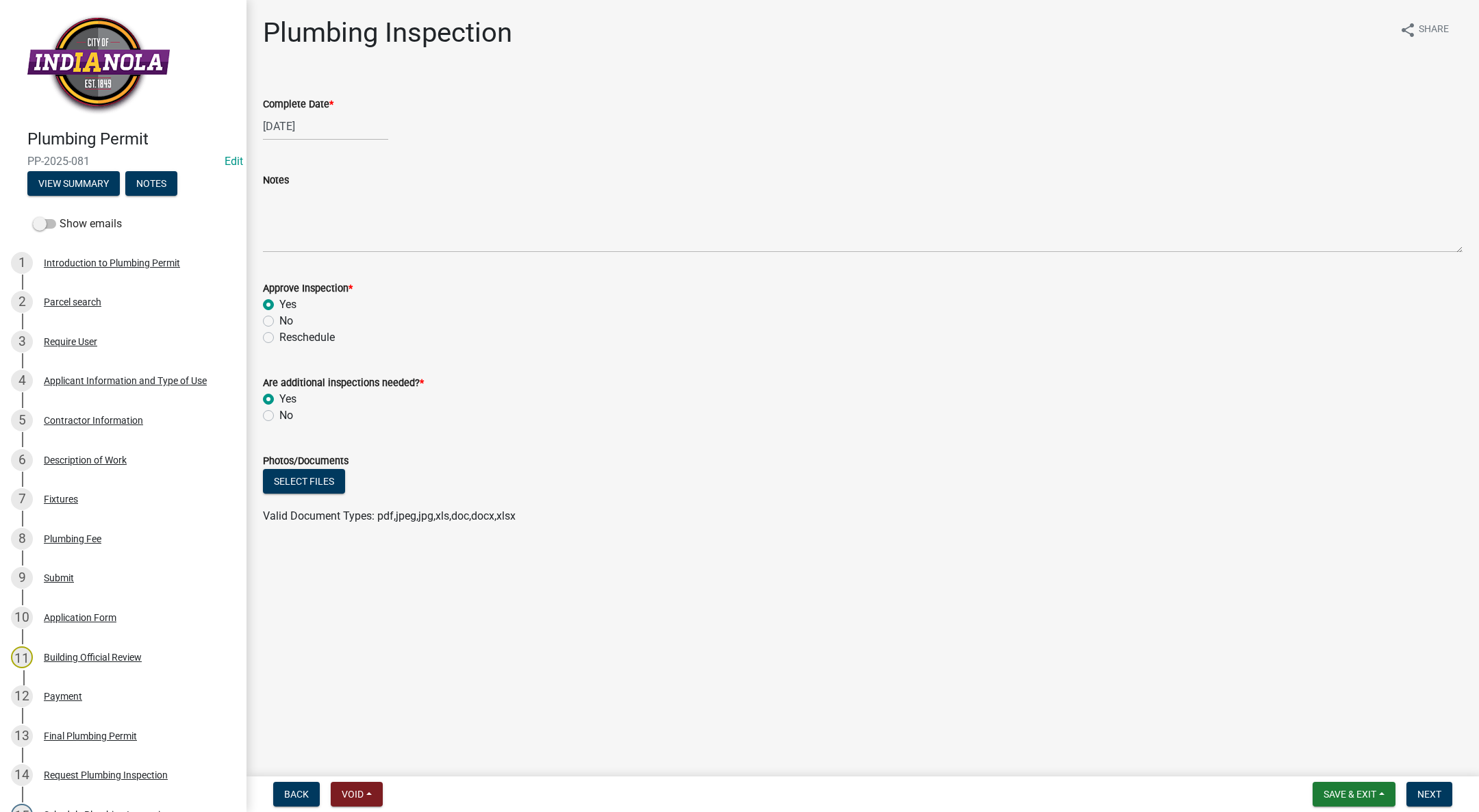
radio input "true"
click at [1422, 786] on button "Next" at bounding box center [1429, 794] width 46 height 25
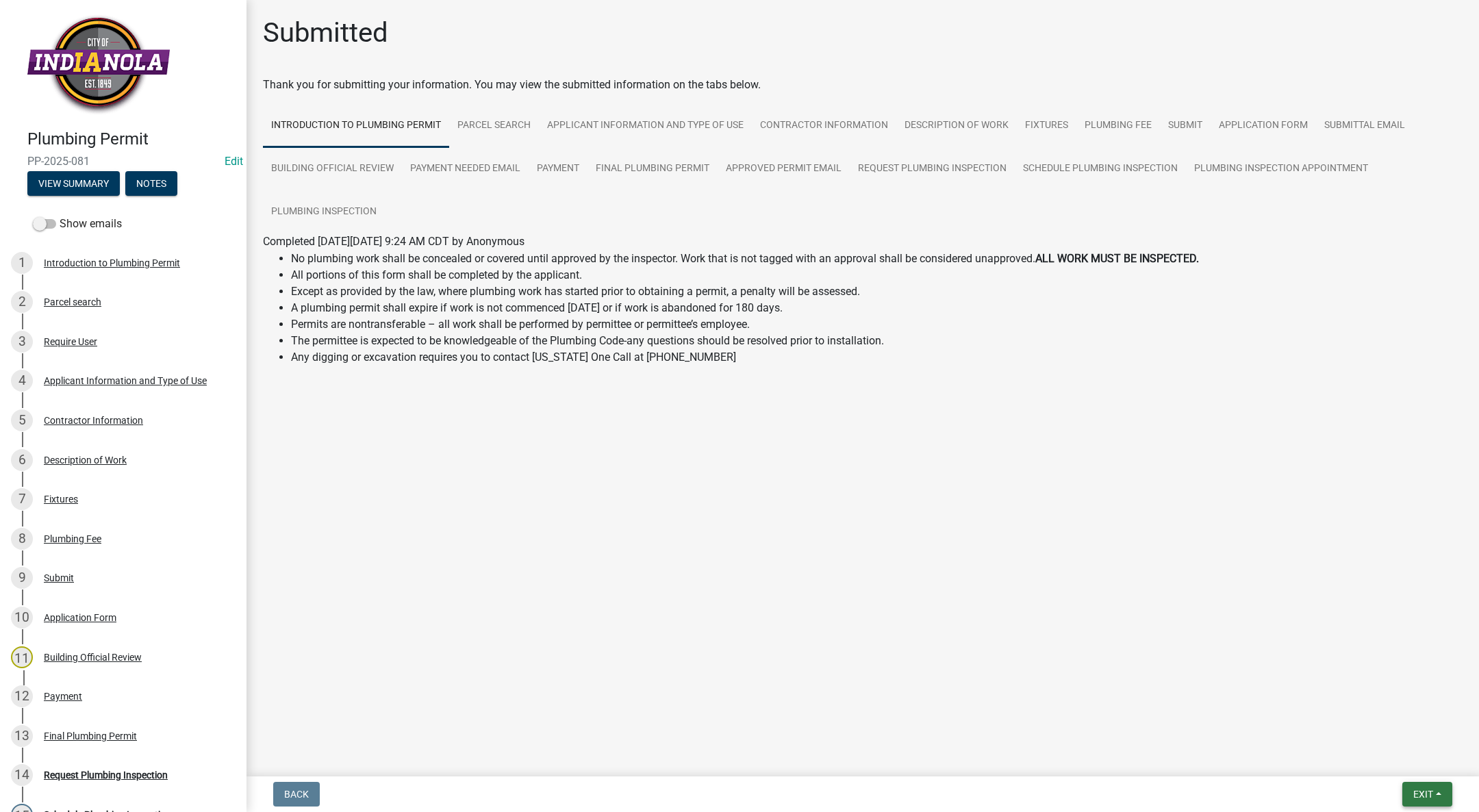
click at [1416, 791] on span "Exit" at bounding box center [1423, 794] width 20 height 11
click at [1395, 765] on button "Save & Exit" at bounding box center [1397, 758] width 110 height 33
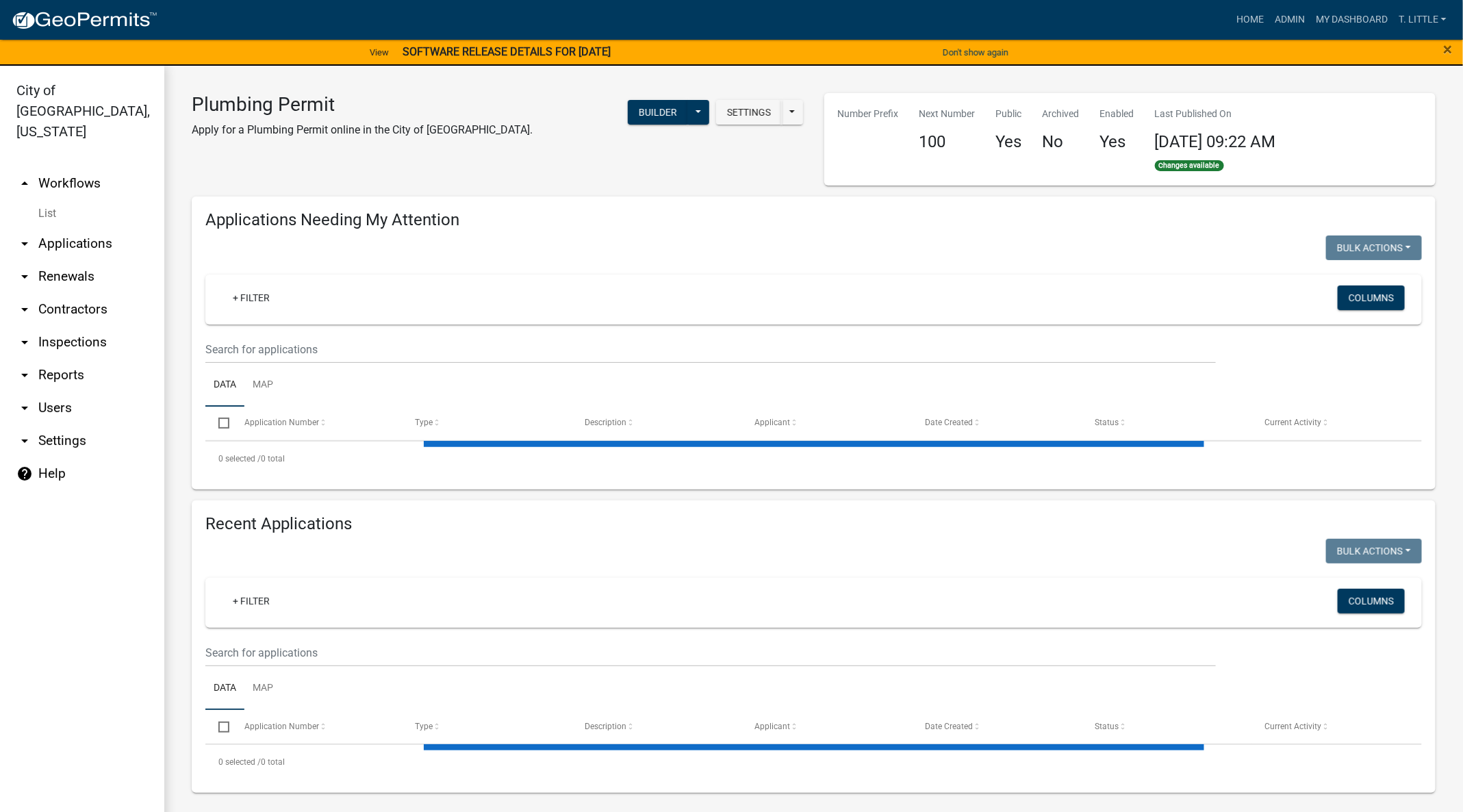
select select "3: 100"
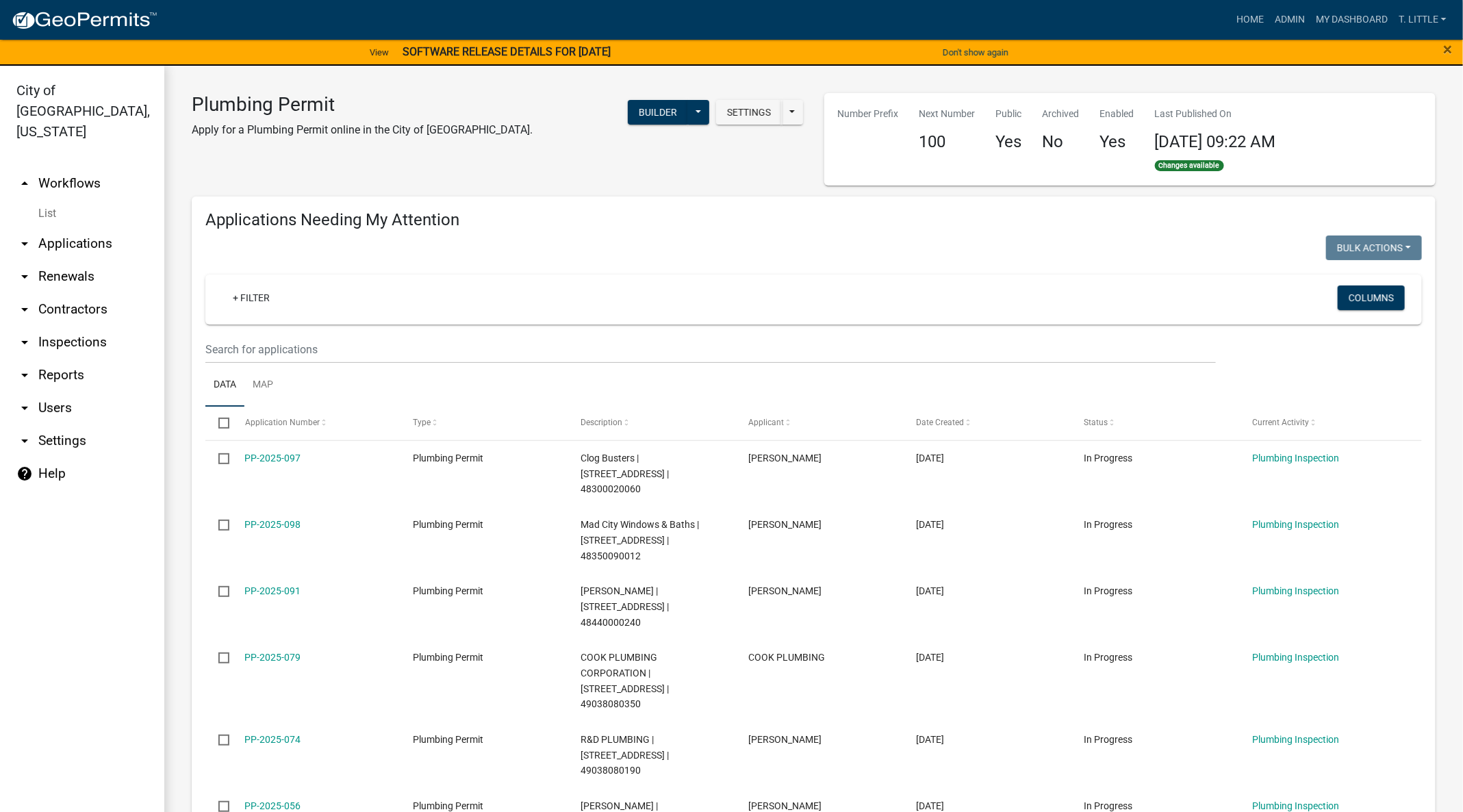
click at [290, 734] on link "PP-2025-074" at bounding box center [273, 739] width 56 height 11
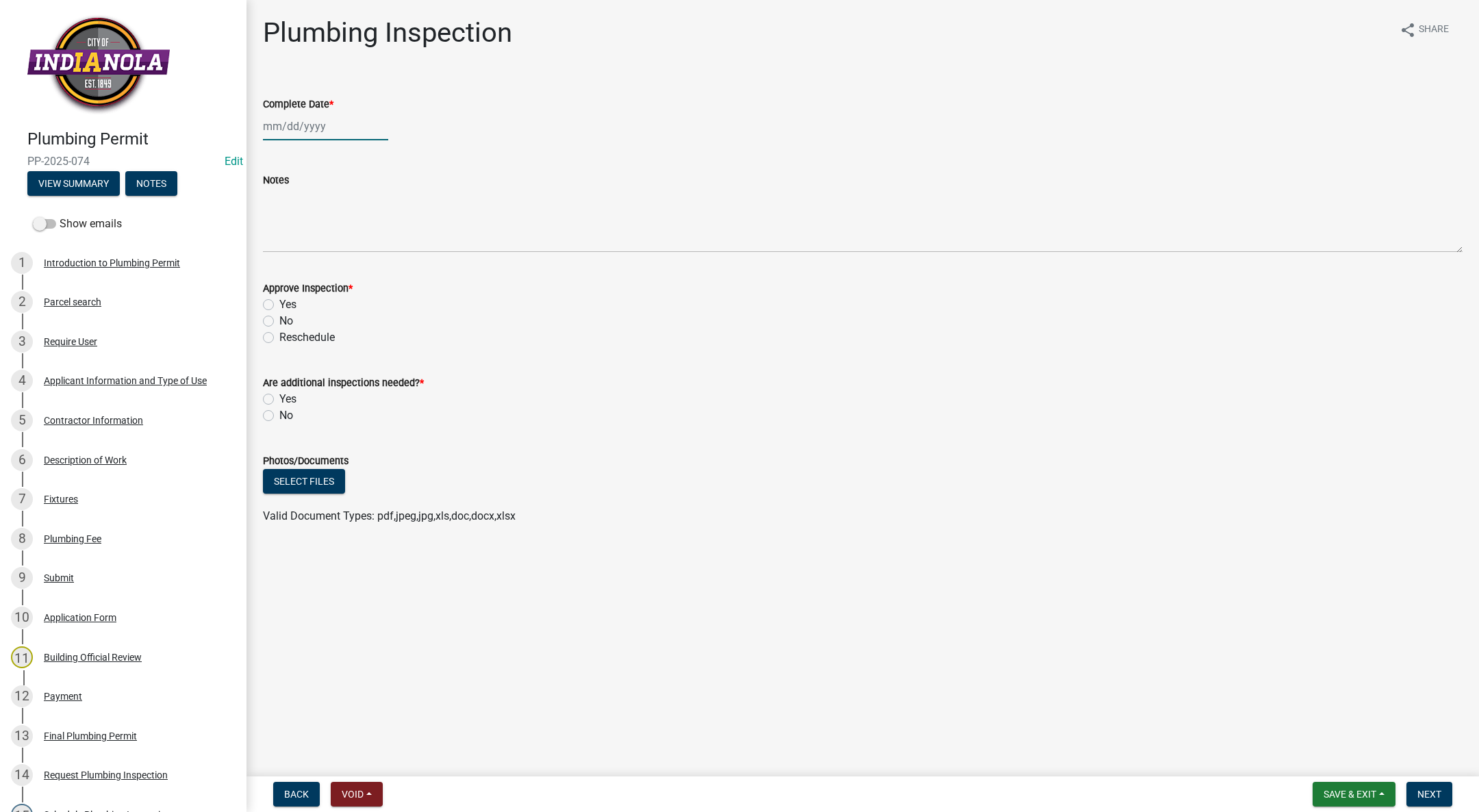
click at [321, 130] on div at bounding box center [326, 126] width 126 height 28
select select "9"
select select "2025"
click at [330, 193] on div "3" at bounding box center [320, 199] width 22 height 22
type input "[DATE]"
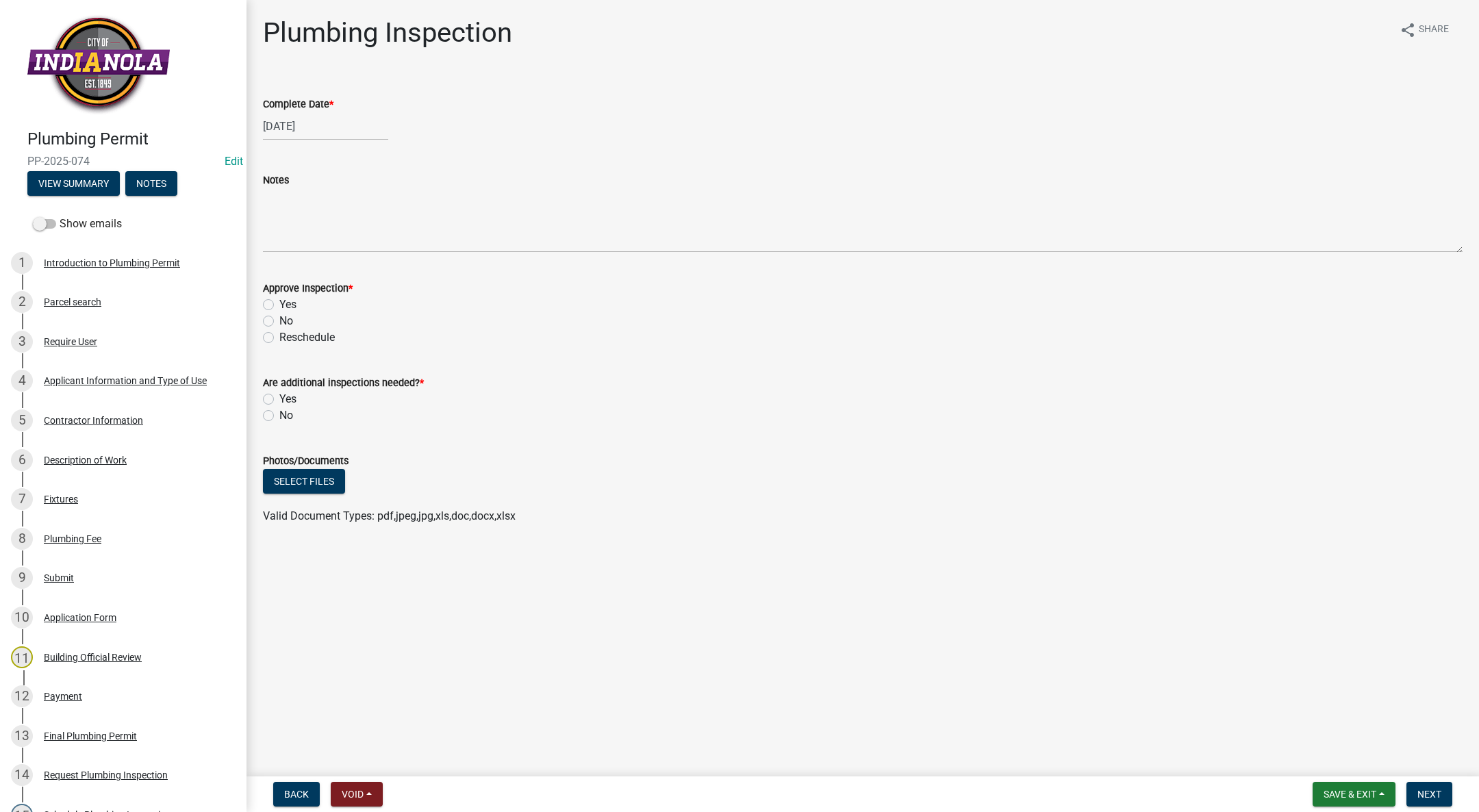
click at [279, 307] on label "Yes" at bounding box center [287, 305] width 17 height 17
click at [279, 305] on input "Yes" at bounding box center [284, 301] width 9 height 9
radio input "true"
click at [279, 400] on label "Yes" at bounding box center [287, 399] width 17 height 17
click at [279, 400] on input "Yes" at bounding box center [284, 395] width 9 height 9
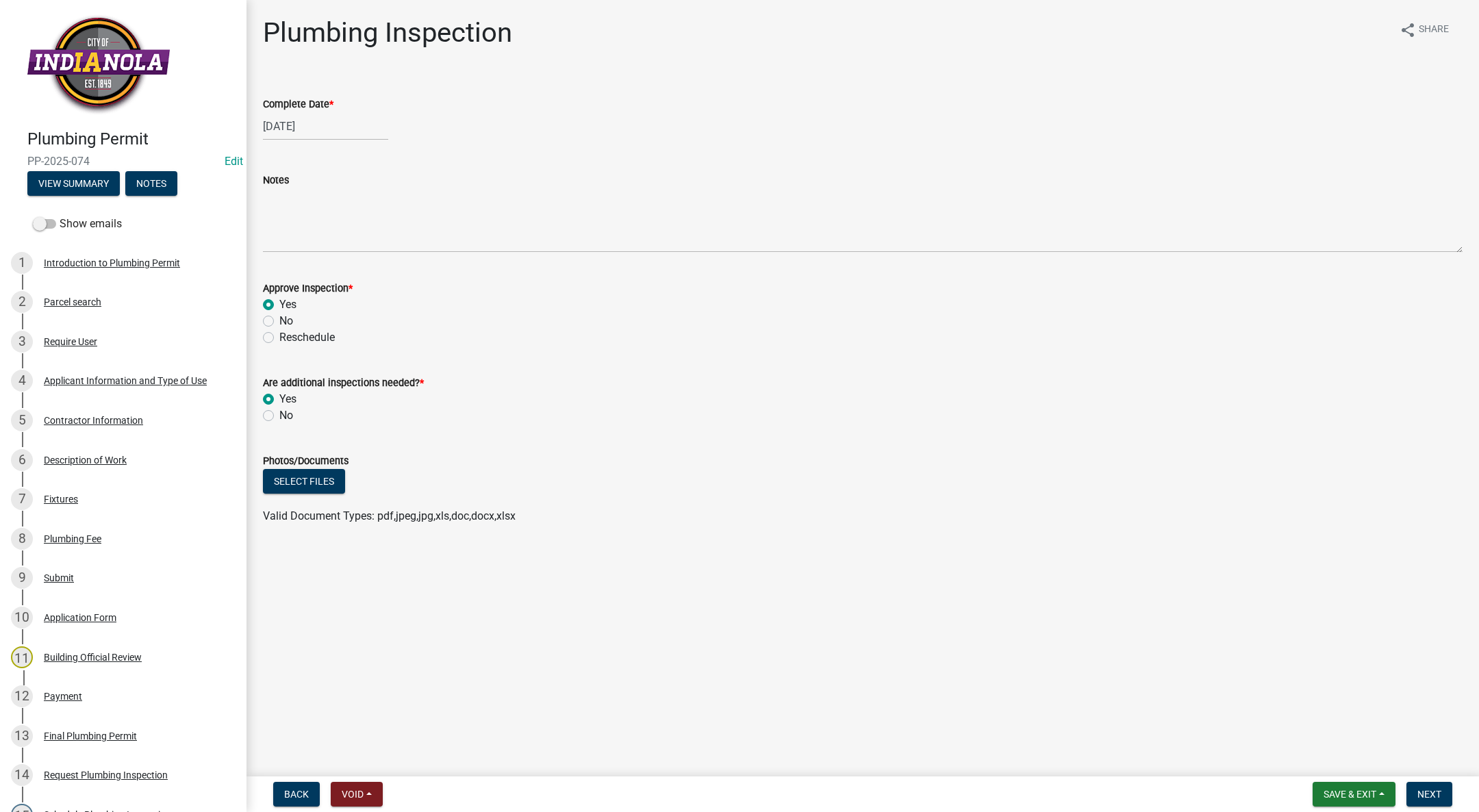
radio input "true"
click at [1408, 786] on button "Next" at bounding box center [1429, 794] width 46 height 25
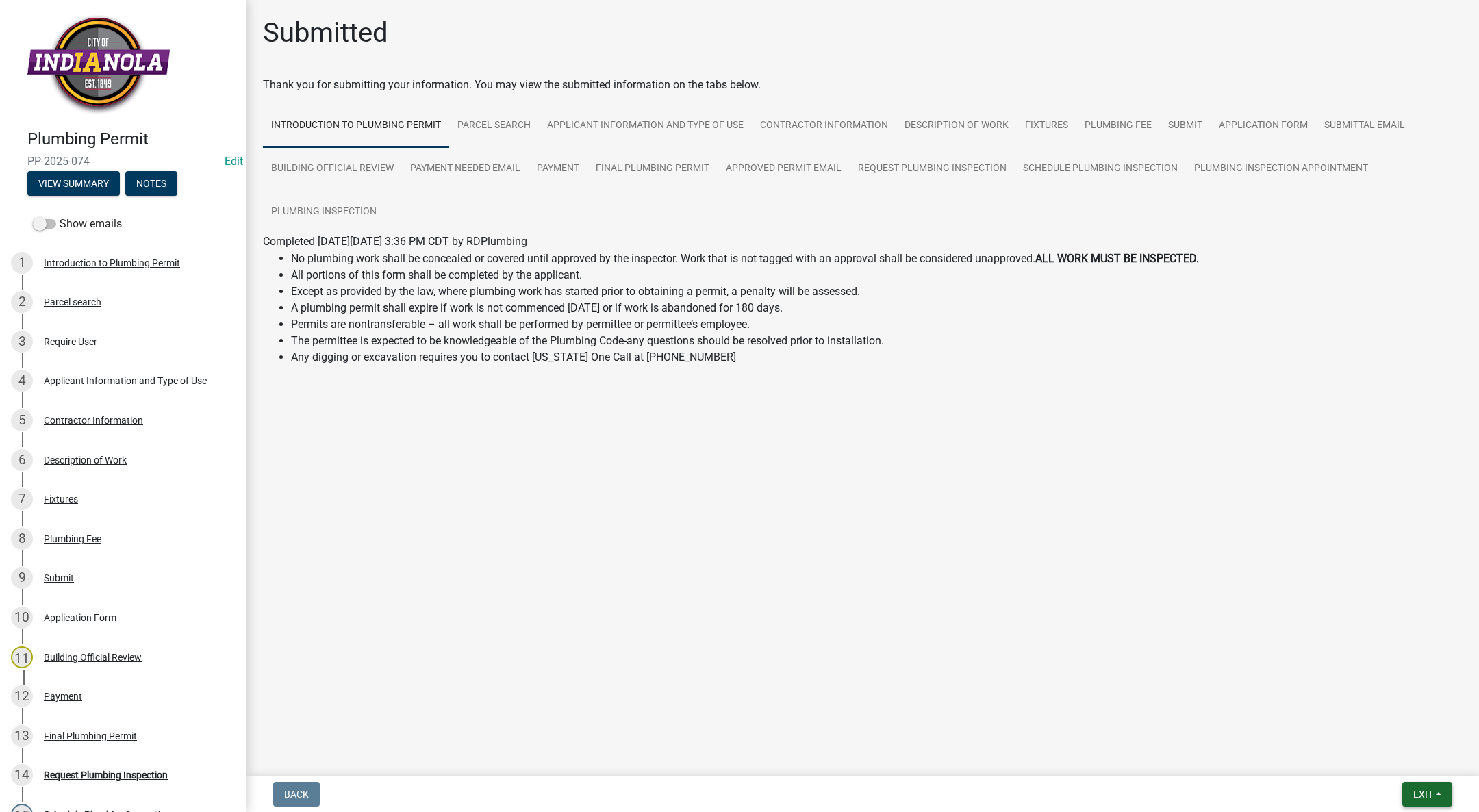
click at [1413, 787] on button "Exit" at bounding box center [1428, 794] width 50 height 25
click at [1401, 767] on button "Save & Exit" at bounding box center [1397, 758] width 110 height 33
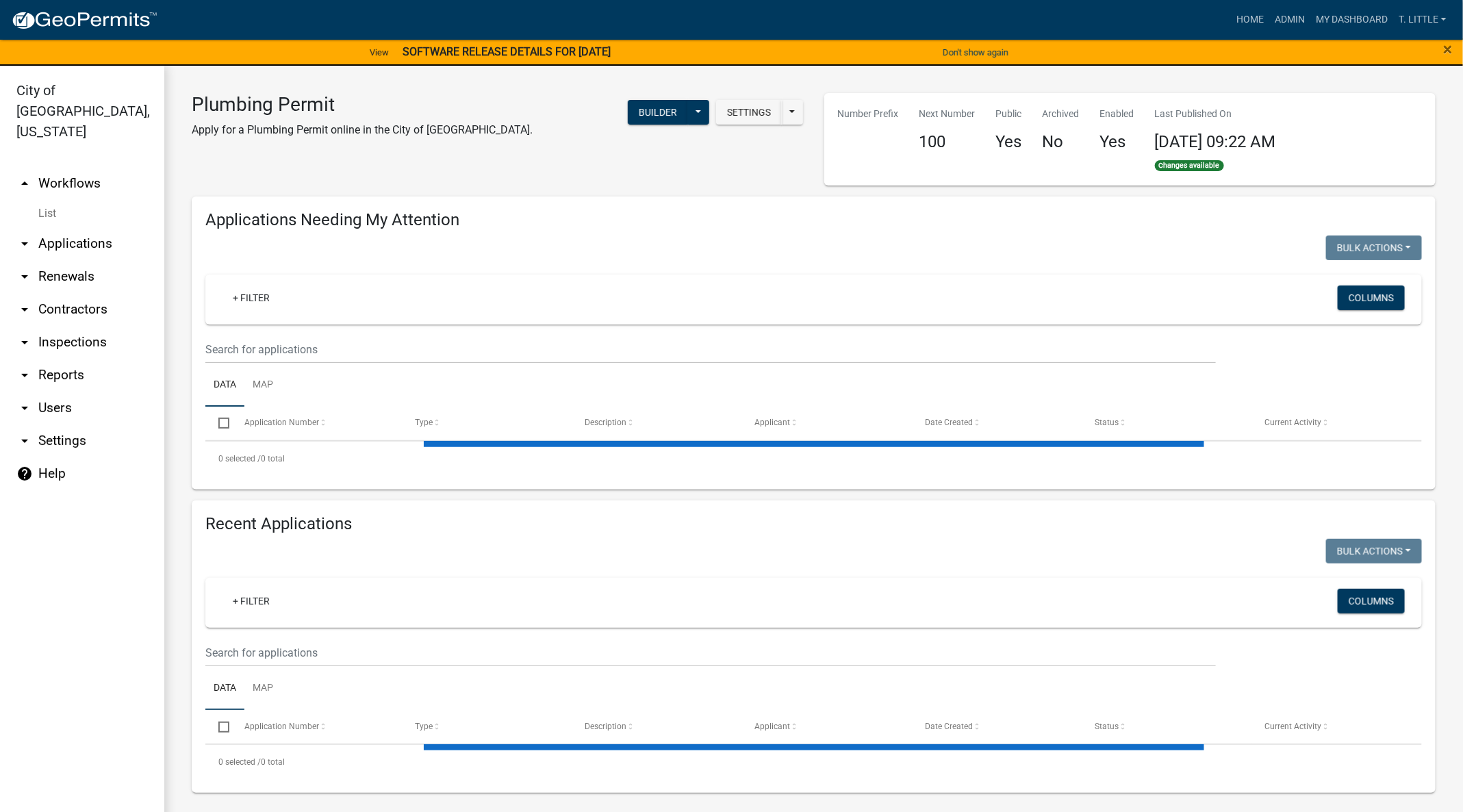
select select "3: 100"
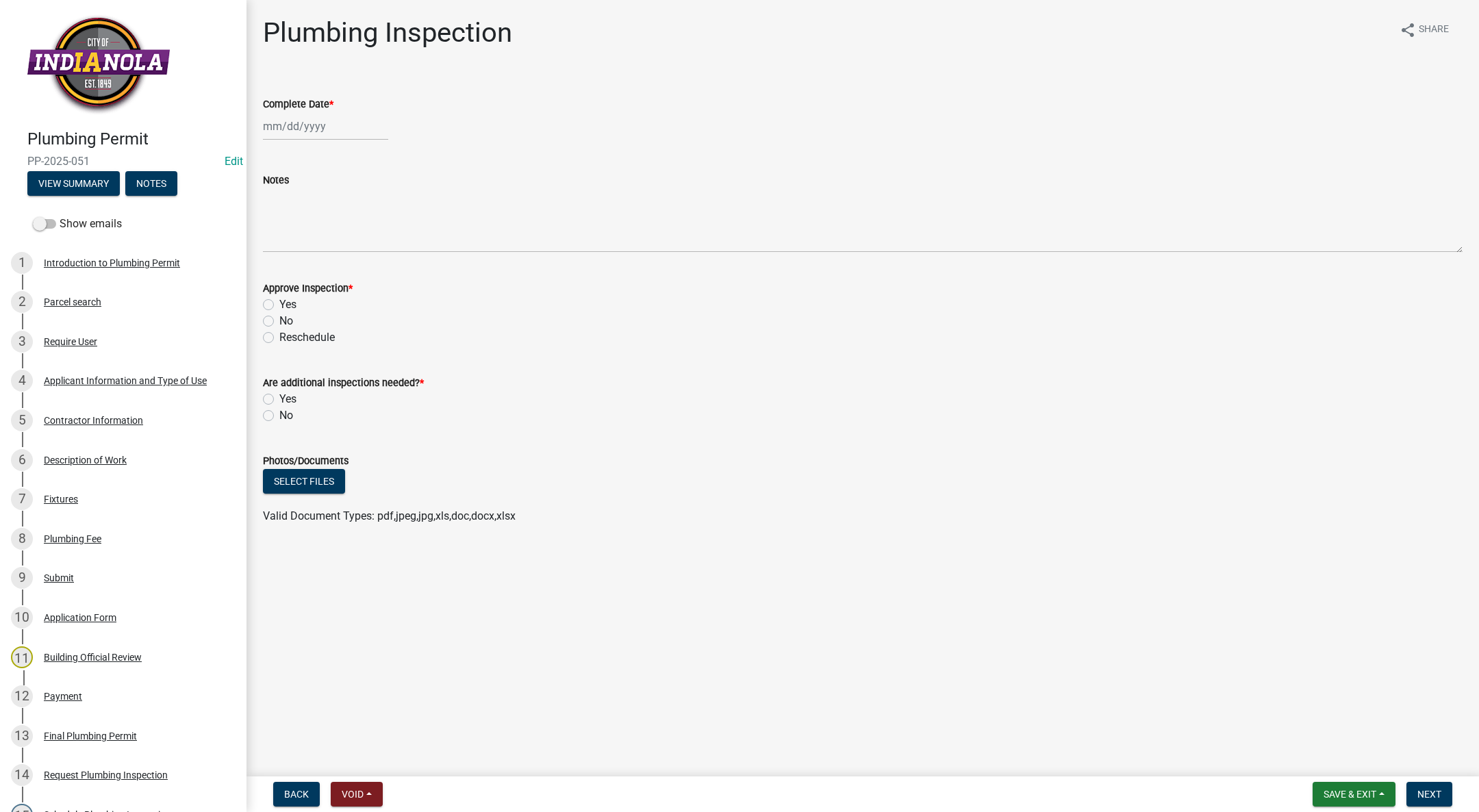
select select "9"
select select "2025"
click at [291, 118] on div "[PERSON_NAME] Feb Mar Apr [PERSON_NAME][DATE] Oct Nov [DATE] 1526 1527 1528 152…" at bounding box center [326, 126] width 126 height 28
click at [270, 218] on div "8" at bounding box center [276, 221] width 22 height 22
type input "[DATE]"
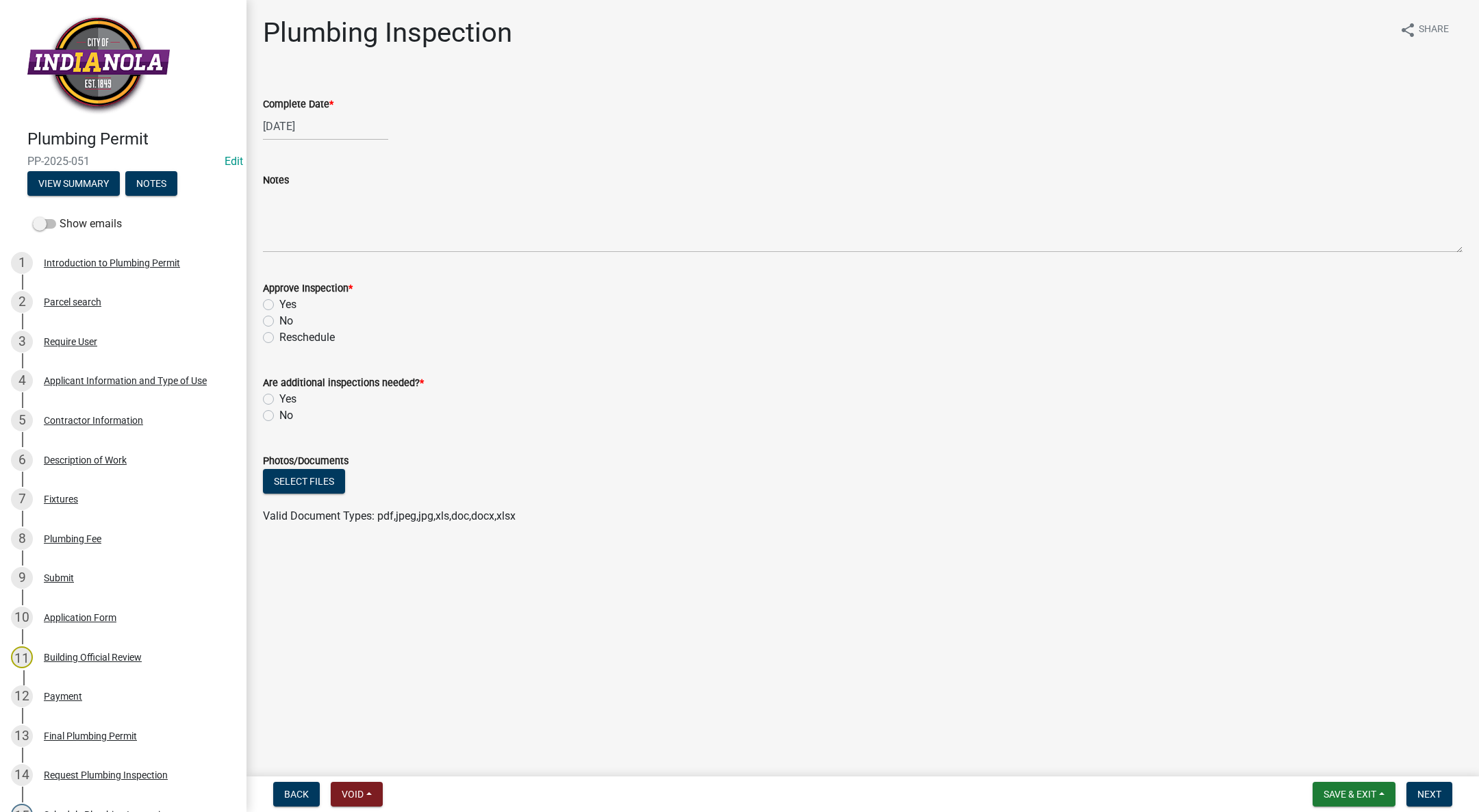
click at [279, 307] on label "Yes" at bounding box center [287, 305] width 17 height 17
click at [279, 305] on input "Yes" at bounding box center [284, 301] width 9 height 9
radio input "true"
click at [279, 395] on label "Yes" at bounding box center [287, 399] width 17 height 17
click at [279, 395] on input "Yes" at bounding box center [284, 395] width 9 height 9
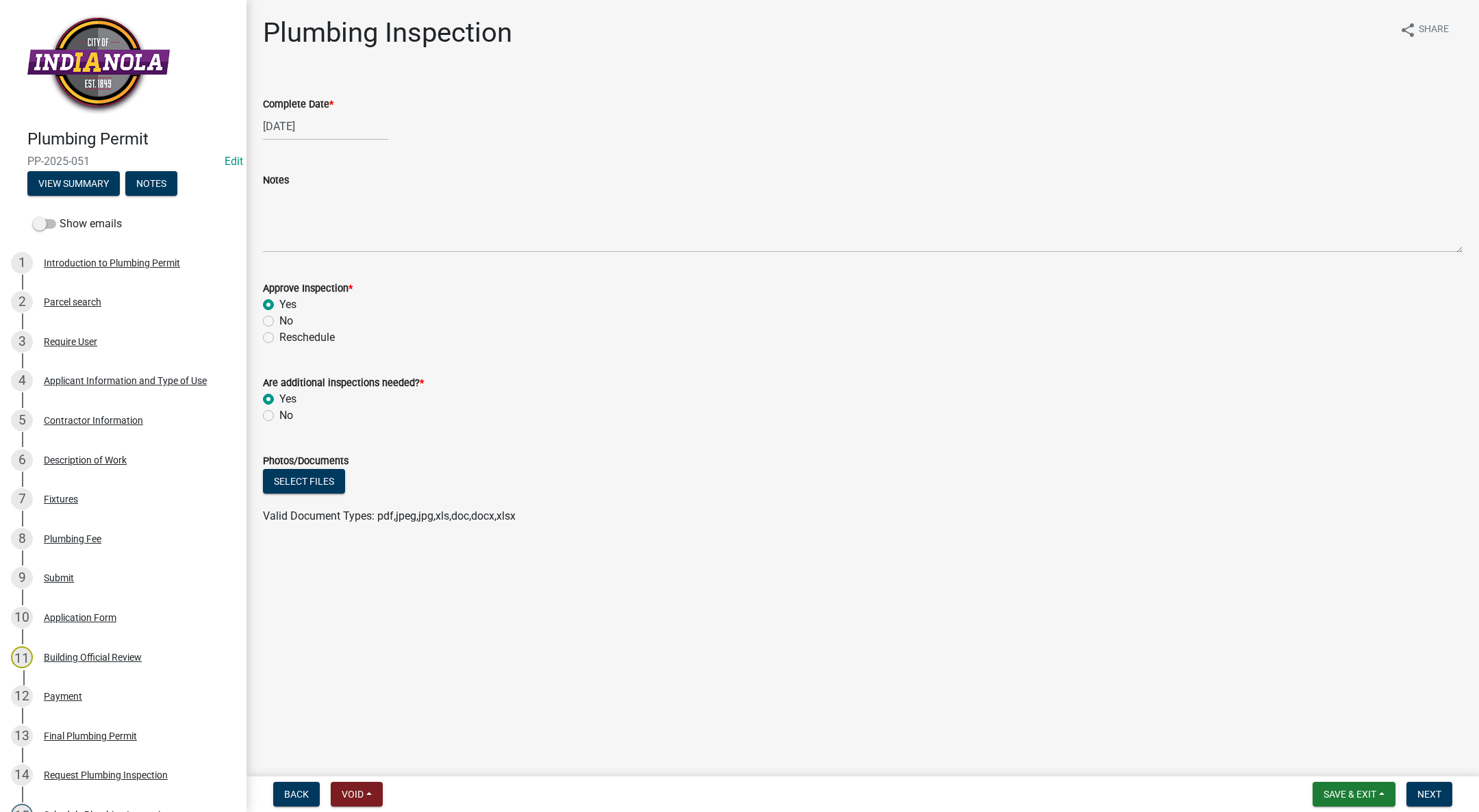
radio input "true"
click at [1419, 791] on span "Next" at bounding box center [1430, 794] width 24 height 11
